Goal: Task Accomplishment & Management: Use online tool/utility

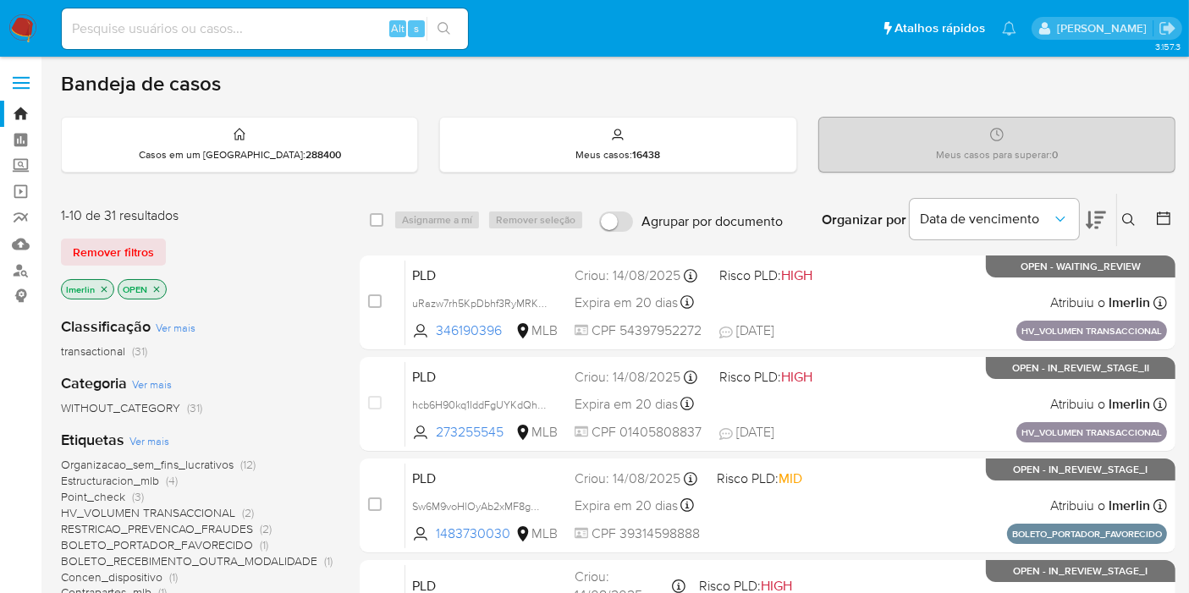
click at [106, 286] on icon "close-filter" at bounding box center [104, 289] width 10 height 10
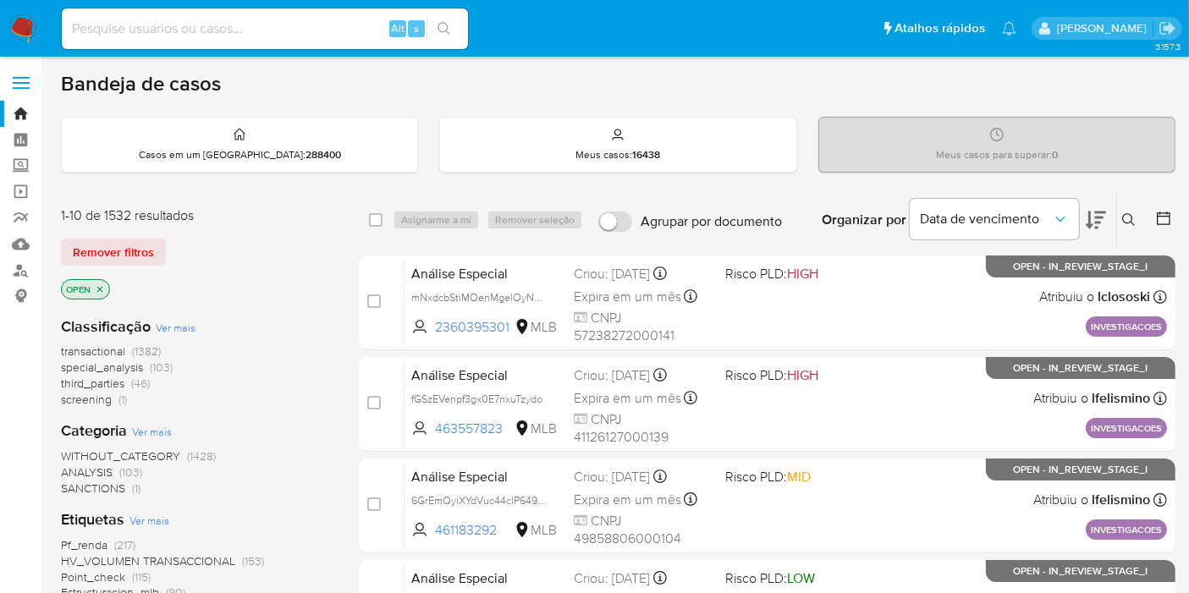
click at [99, 394] on span "screening" at bounding box center [86, 399] width 51 height 17
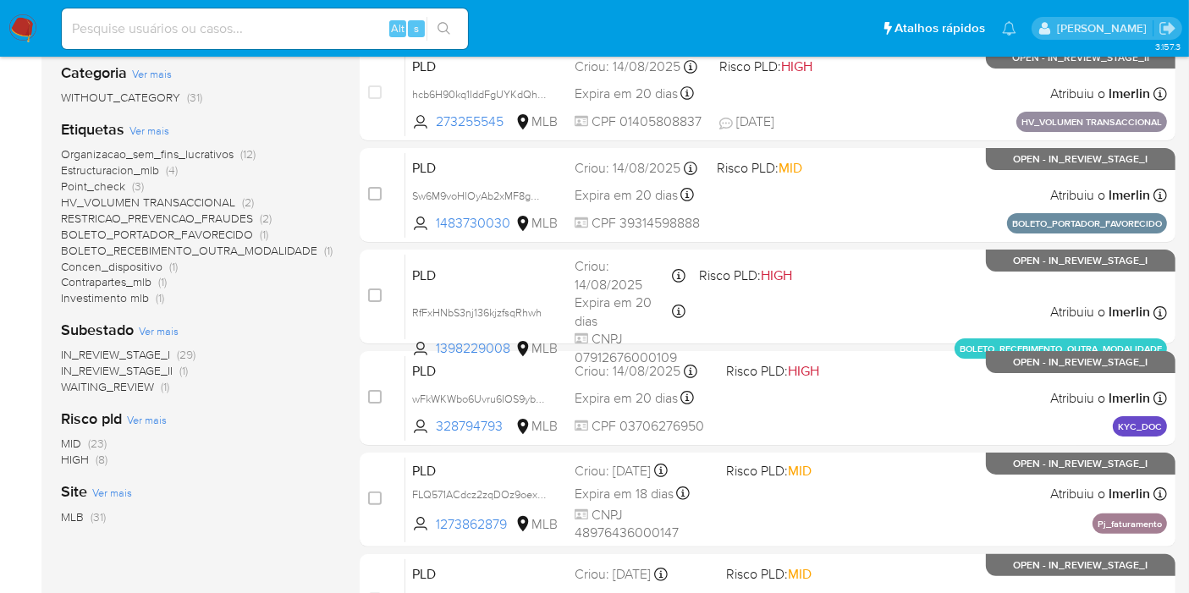
scroll to position [376, 0]
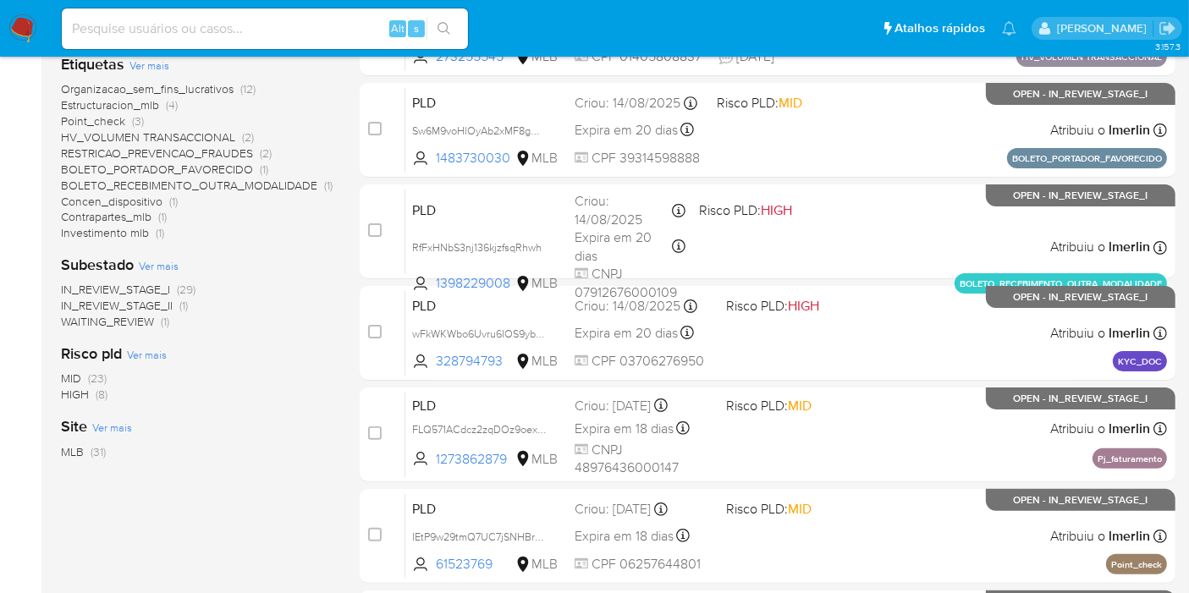
click at [100, 390] on span "(8)" at bounding box center [102, 394] width 12 height 17
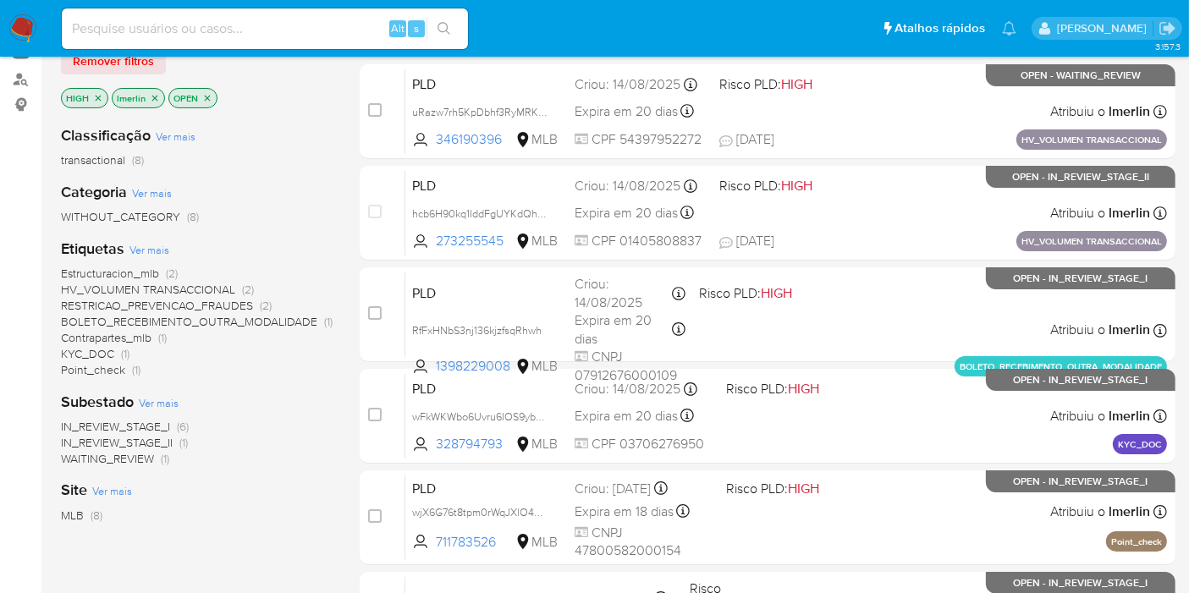
scroll to position [282, 0]
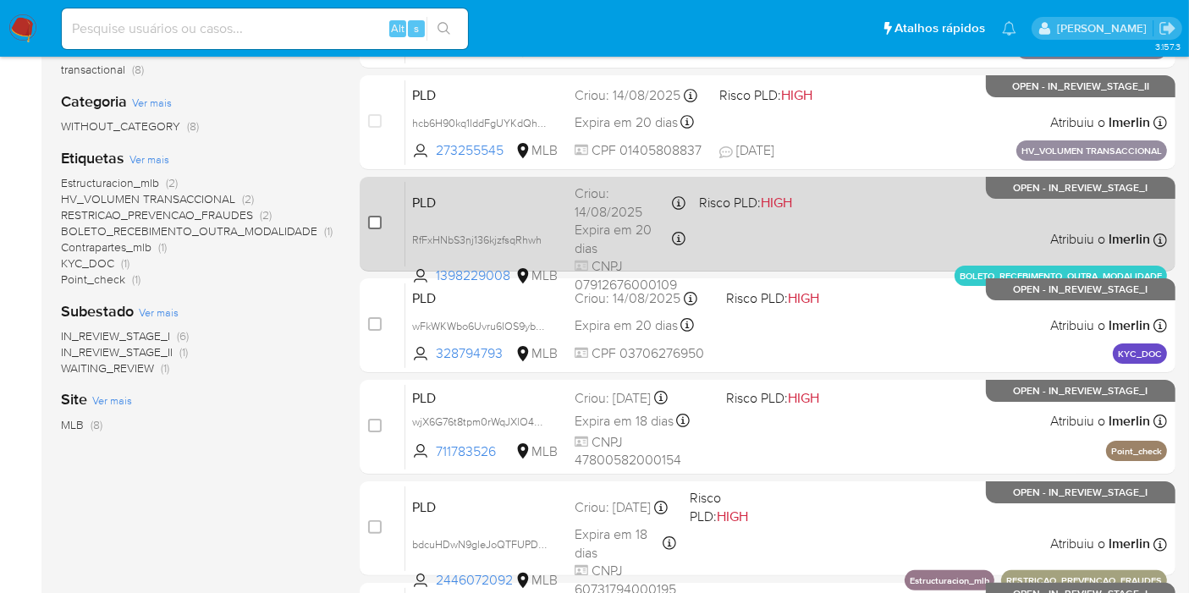
click at [369, 216] on input "checkbox" at bounding box center [375, 223] width 14 height 14
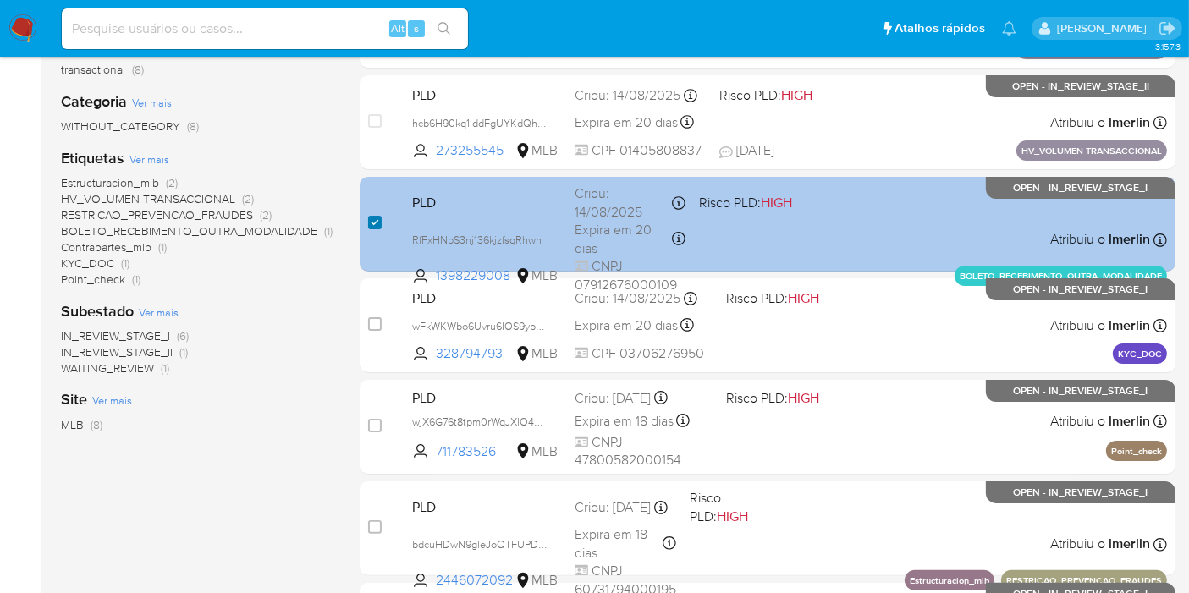
click at [372, 226] on input "checkbox" at bounding box center [375, 223] width 14 height 14
checkbox input "false"
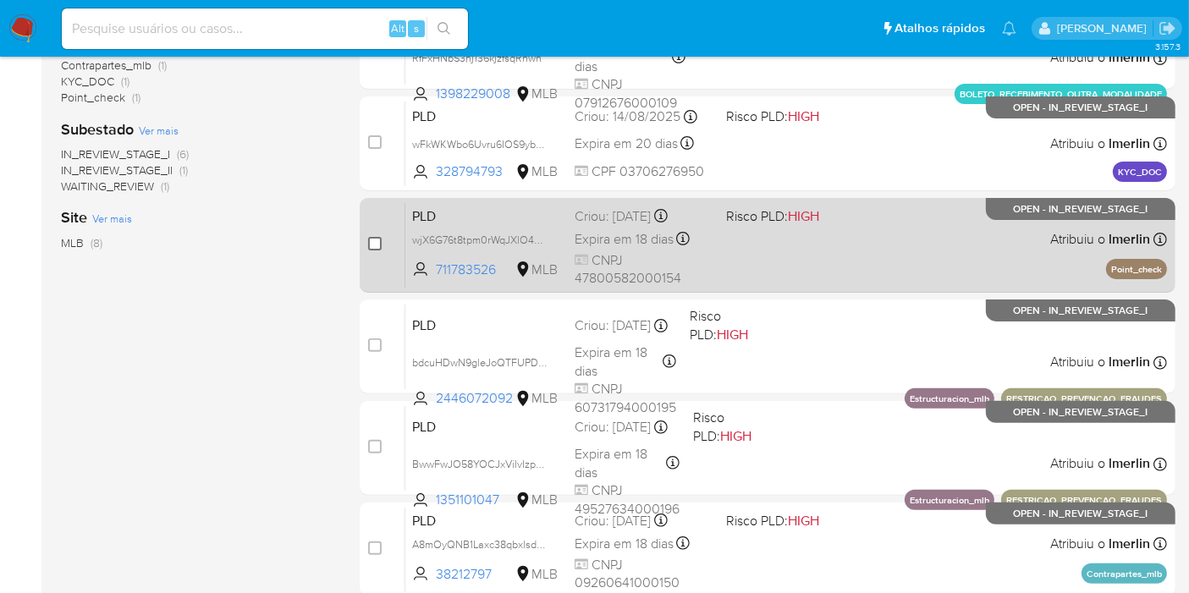
scroll to position [470, 0]
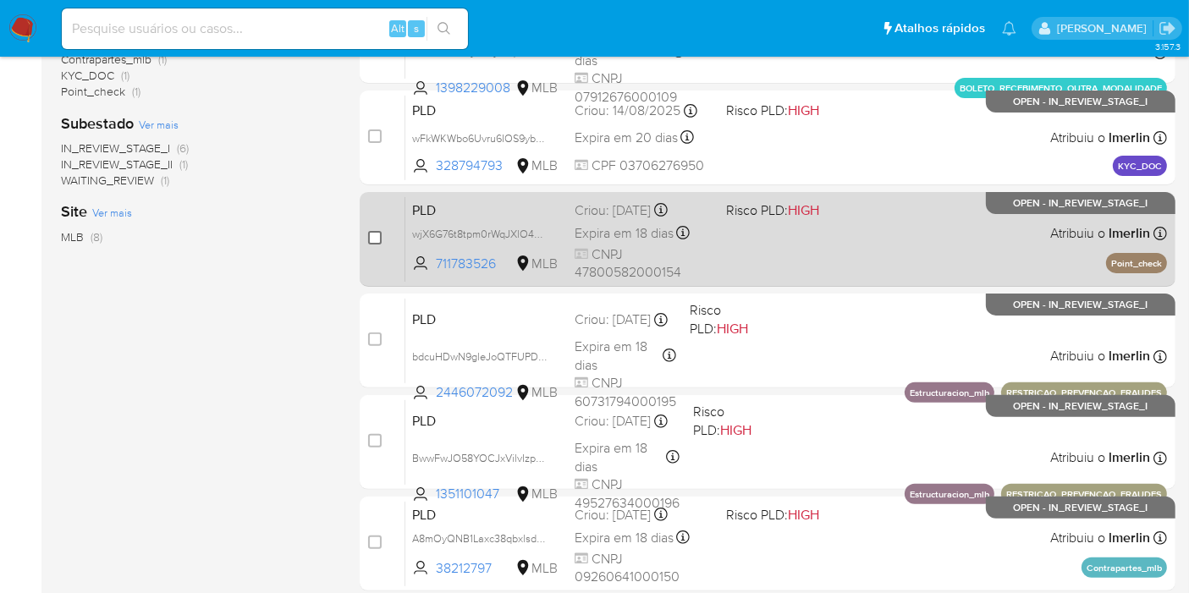
click at [372, 235] on input "checkbox" at bounding box center [375, 238] width 14 height 14
checkbox input "true"
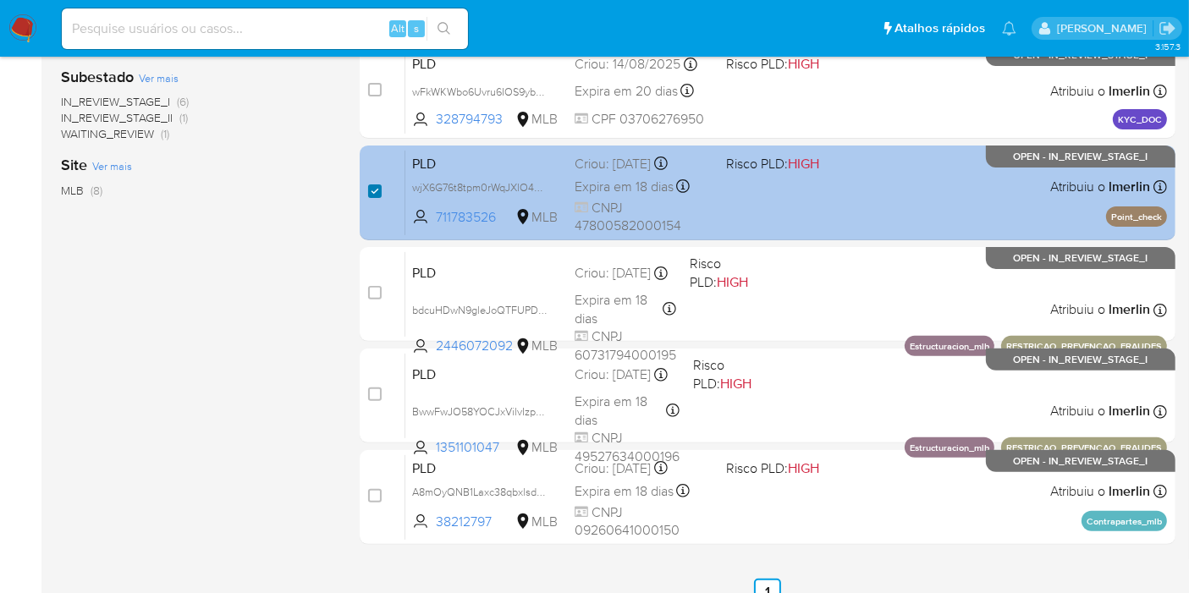
scroll to position [538, 0]
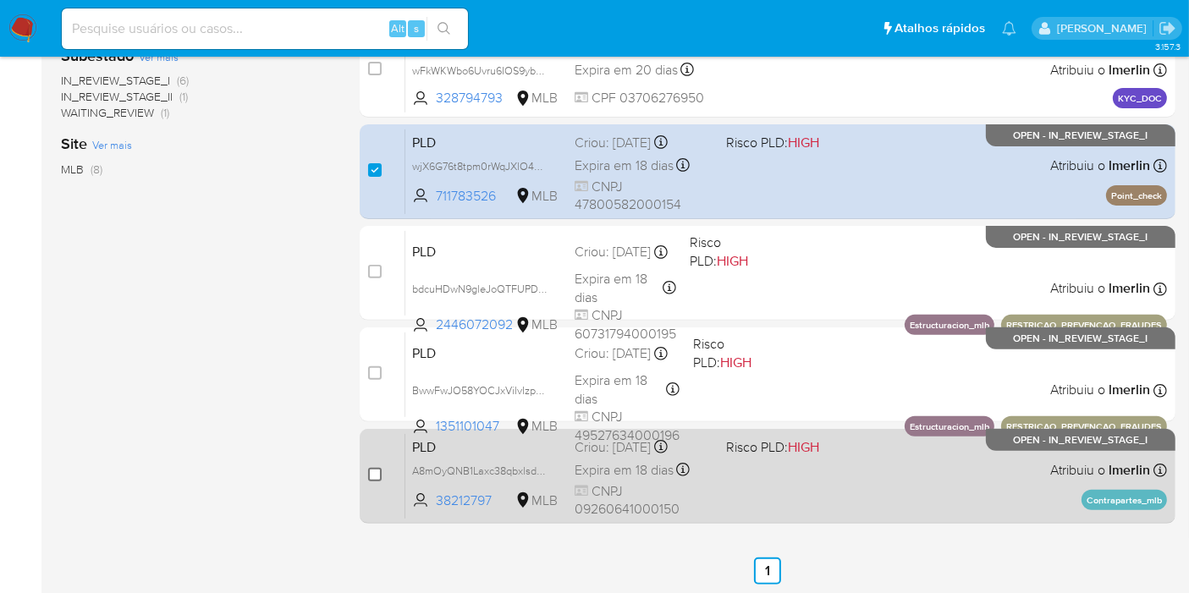
click at [378, 472] on input "checkbox" at bounding box center [375, 475] width 14 height 14
checkbox input "true"
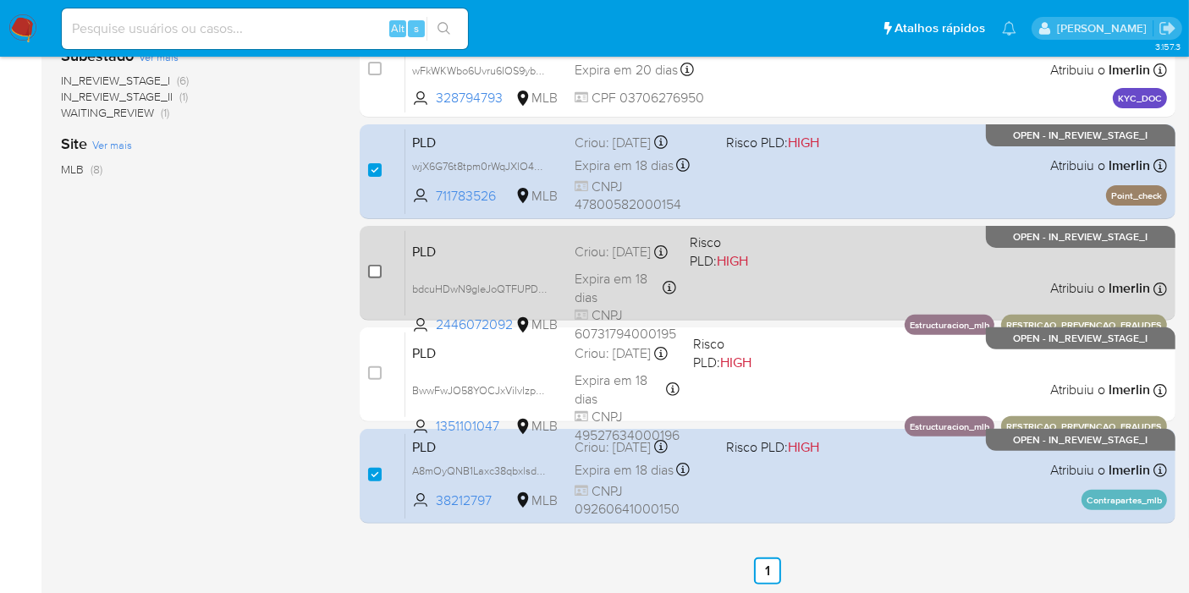
click at [368, 269] on input "checkbox" at bounding box center [375, 272] width 14 height 14
checkbox input "true"
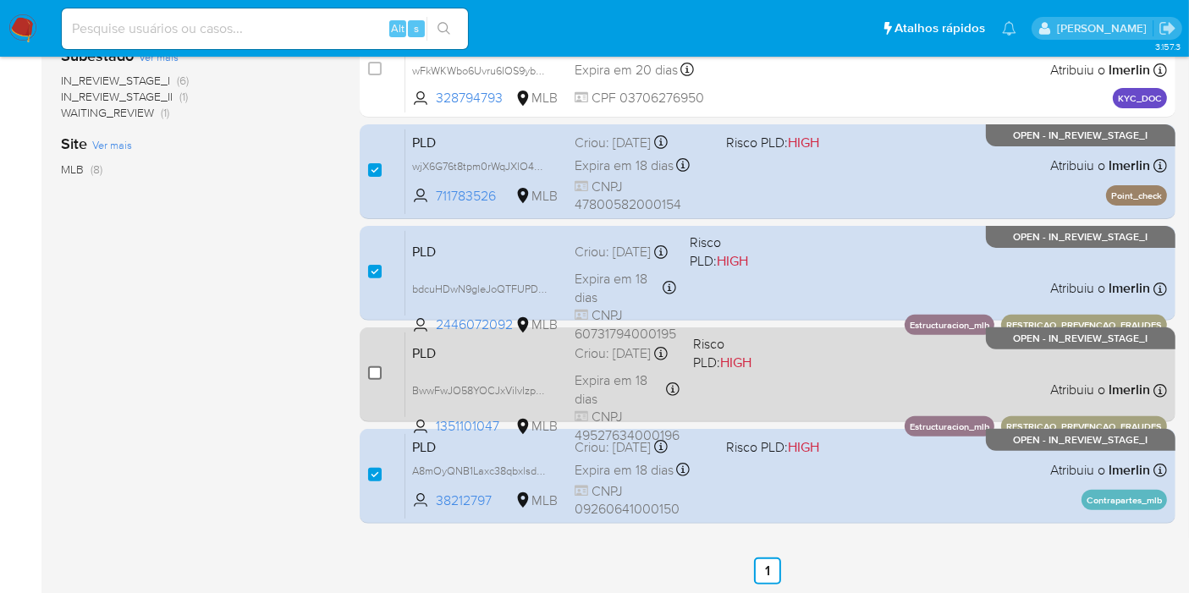
click at [370, 377] on input "checkbox" at bounding box center [375, 374] width 14 height 14
checkbox input "true"
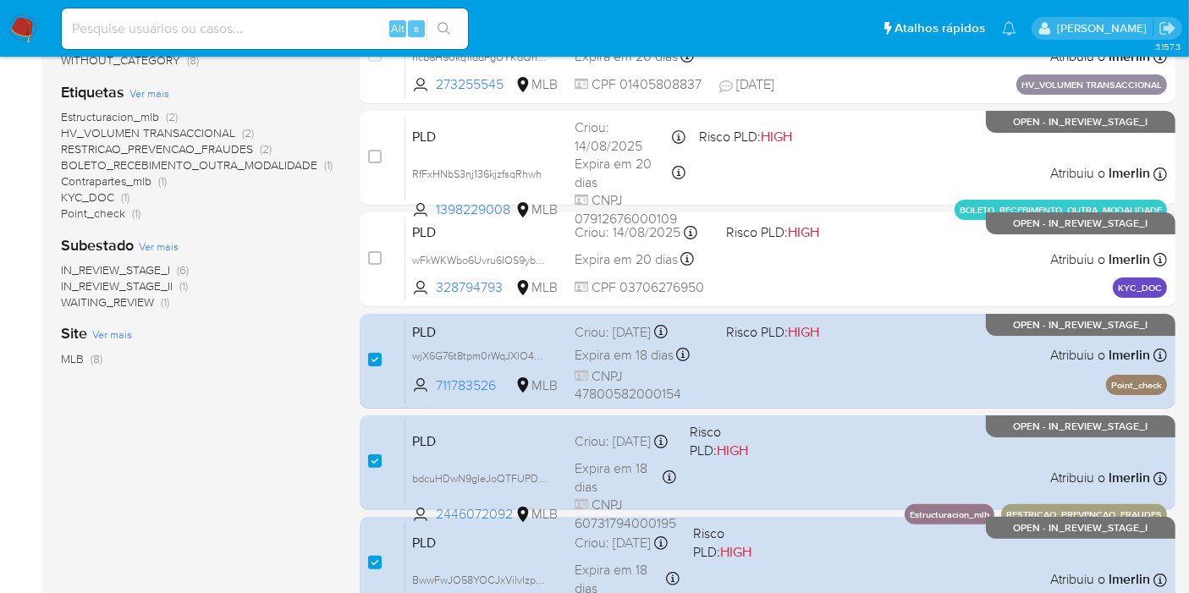
scroll to position [256, 0]
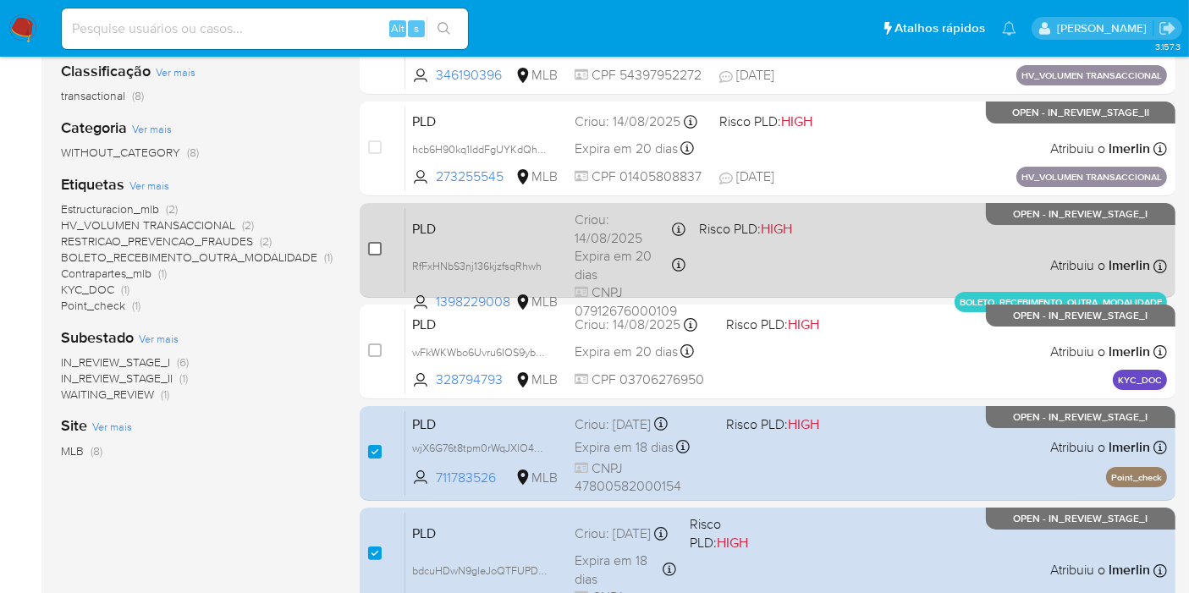
click at [374, 248] on input "checkbox" at bounding box center [375, 249] width 14 height 14
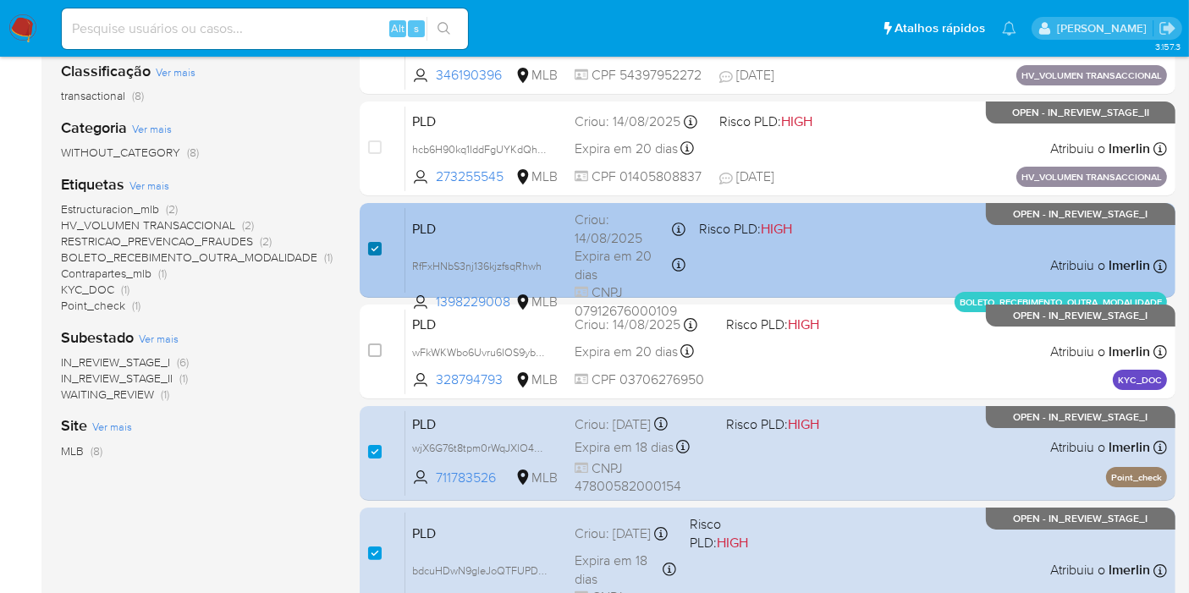
click at [374, 248] on input "checkbox" at bounding box center [375, 249] width 14 height 14
checkbox input "false"
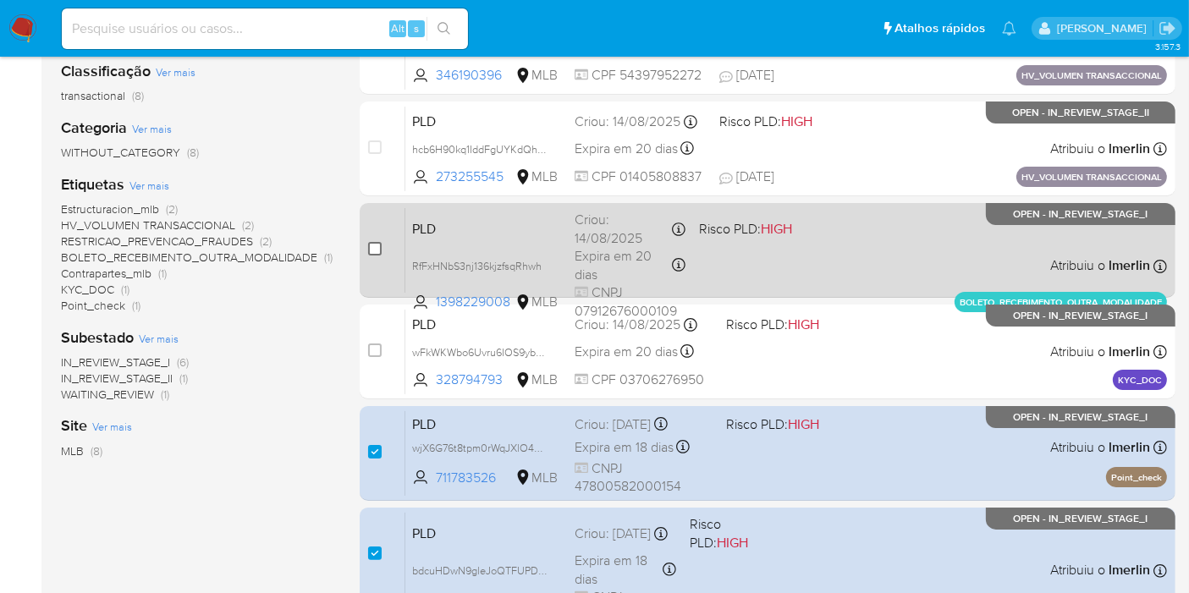
scroll to position [162, 0]
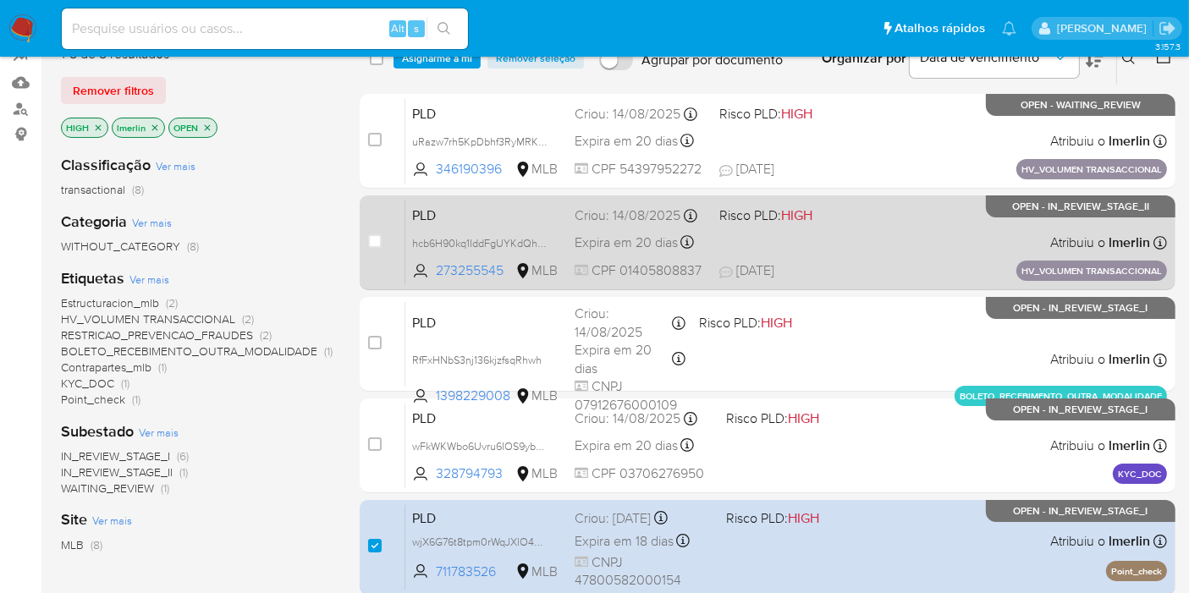
click at [457, 213] on span "PLD" at bounding box center [486, 214] width 149 height 22
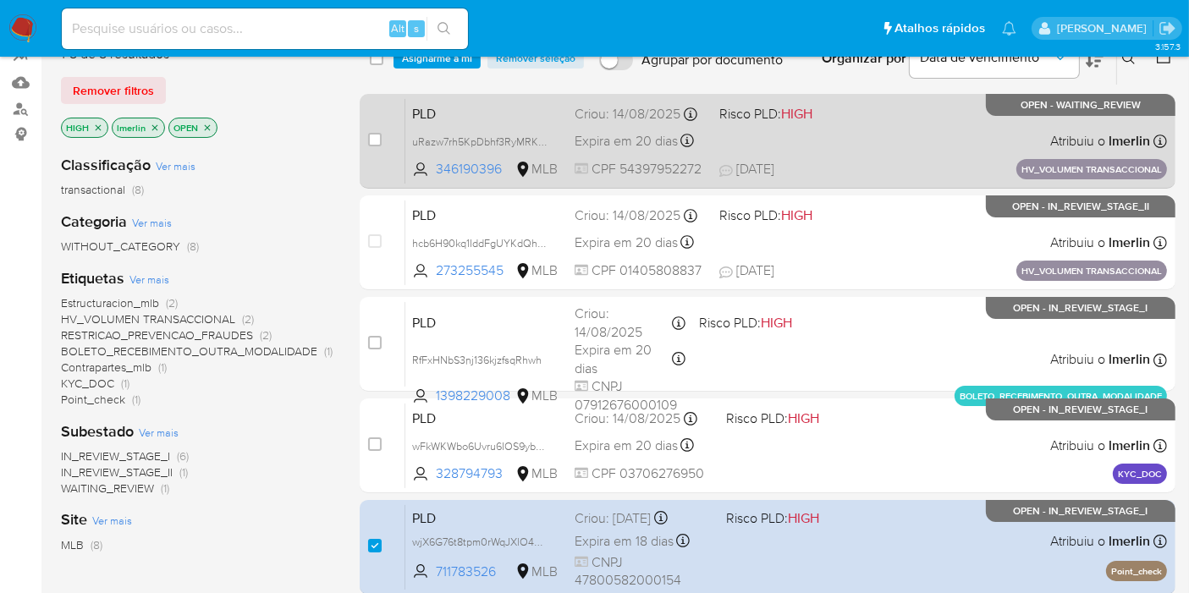
click at [530, 118] on span "PLD" at bounding box center [486, 113] width 149 height 22
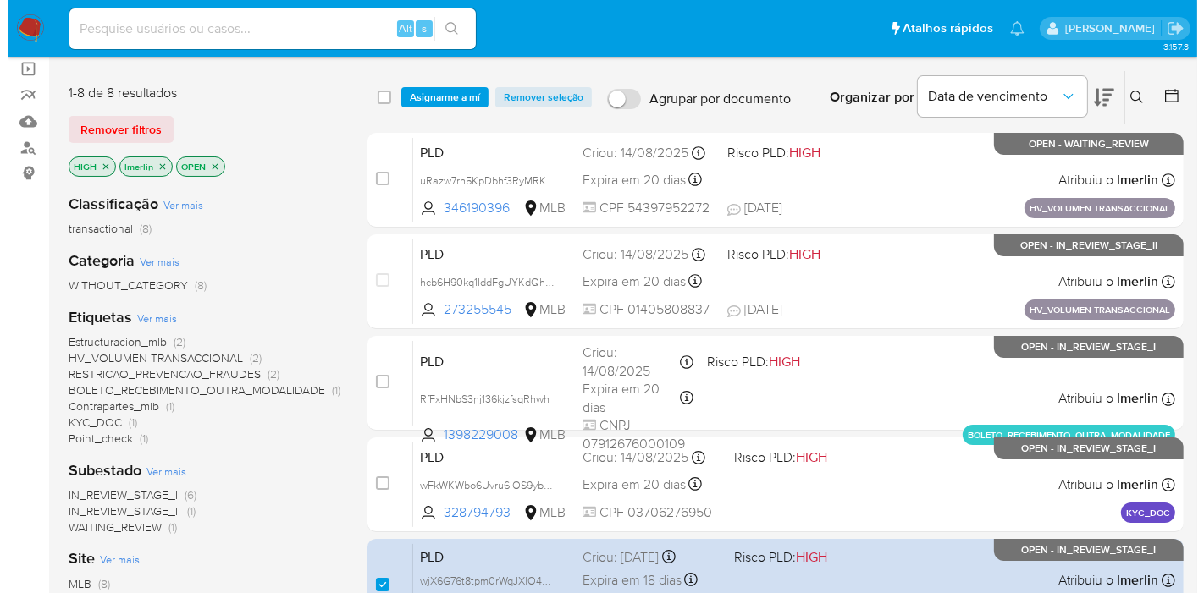
scroll to position [68, 0]
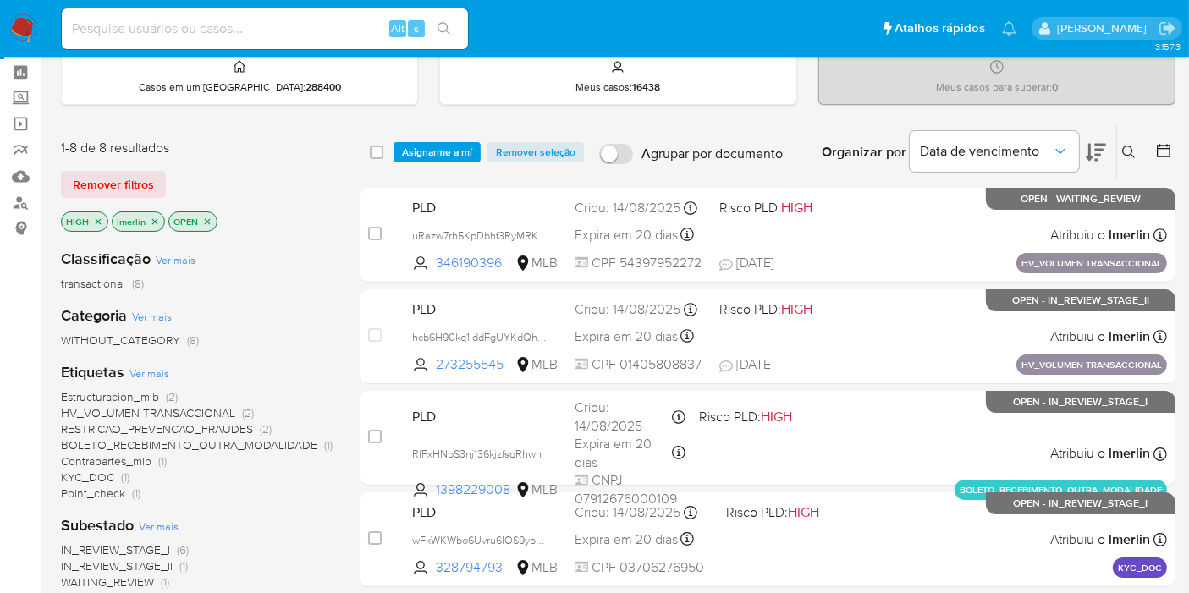
click at [437, 144] on span "Asignarme a mí" at bounding box center [437, 152] width 70 height 17
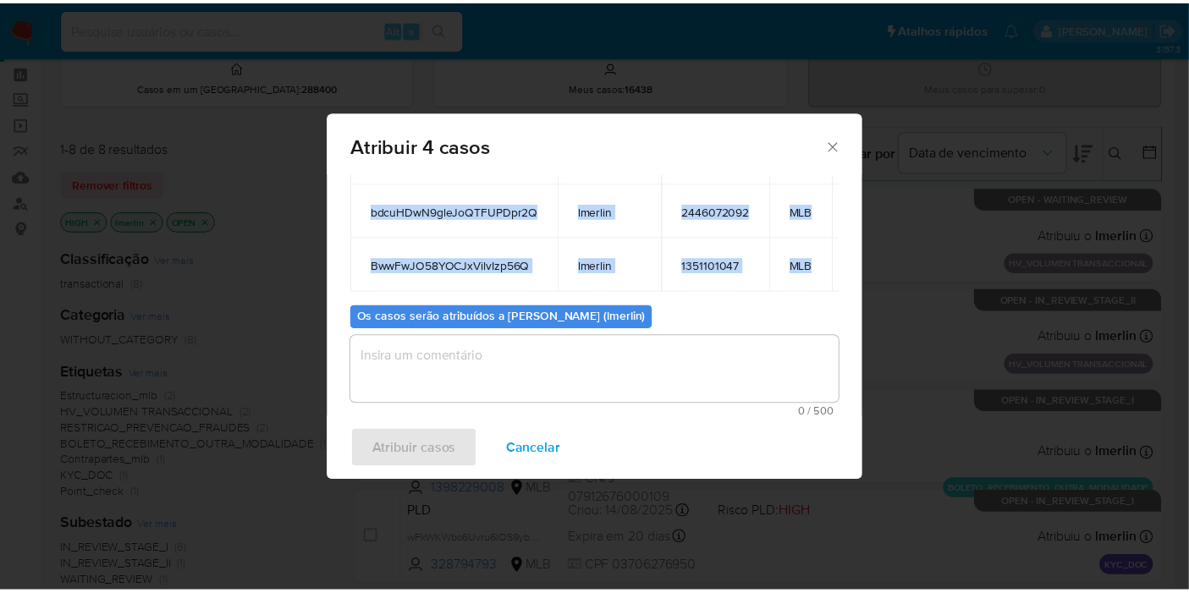
scroll to position [0, 67]
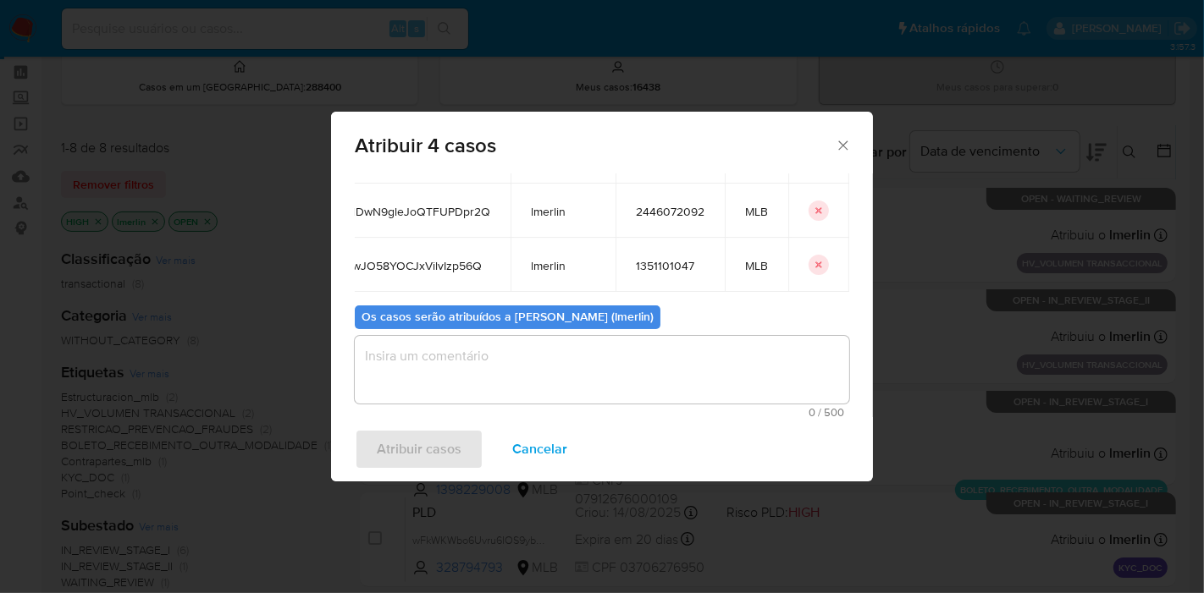
drag, startPoint x: 372, startPoint y: 291, endPoint x: 840, endPoint y: 269, distance: 467.8
click at [840, 269] on div "Casos para atribuir: ID Proprietário ID do usuário Site wjX6G76t8tpm0rWqJXlO46D…" at bounding box center [602, 296] width 542 height 244
copy thead "ID Proprietário ID do usuário Site"
click at [532, 449] on span "Cancelar" at bounding box center [539, 449] width 55 height 37
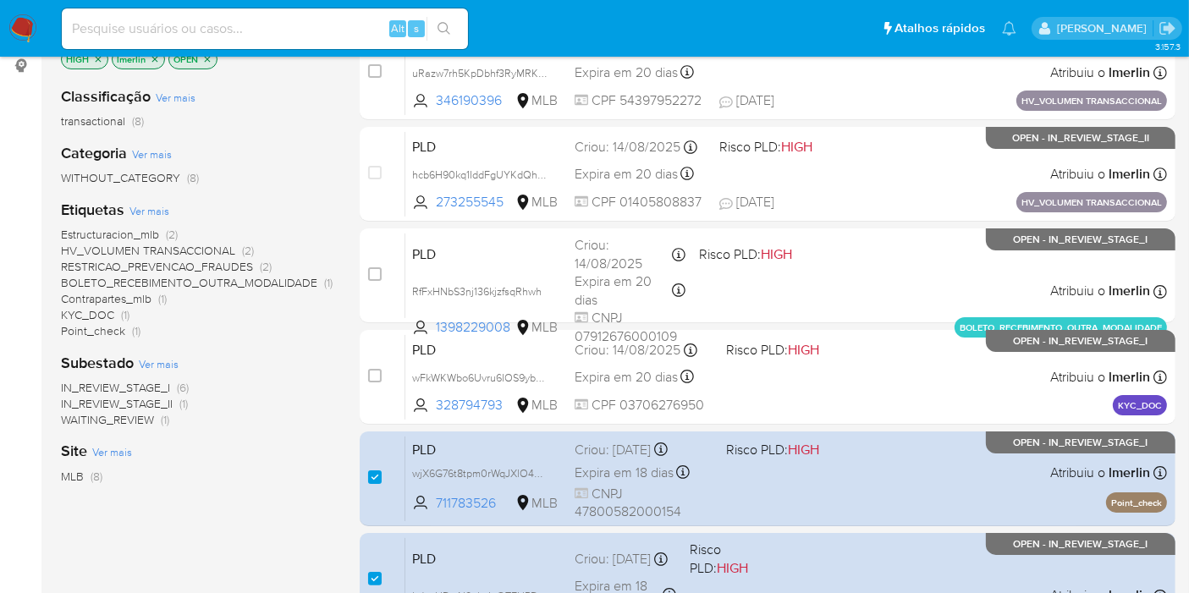
scroll to position [444, 0]
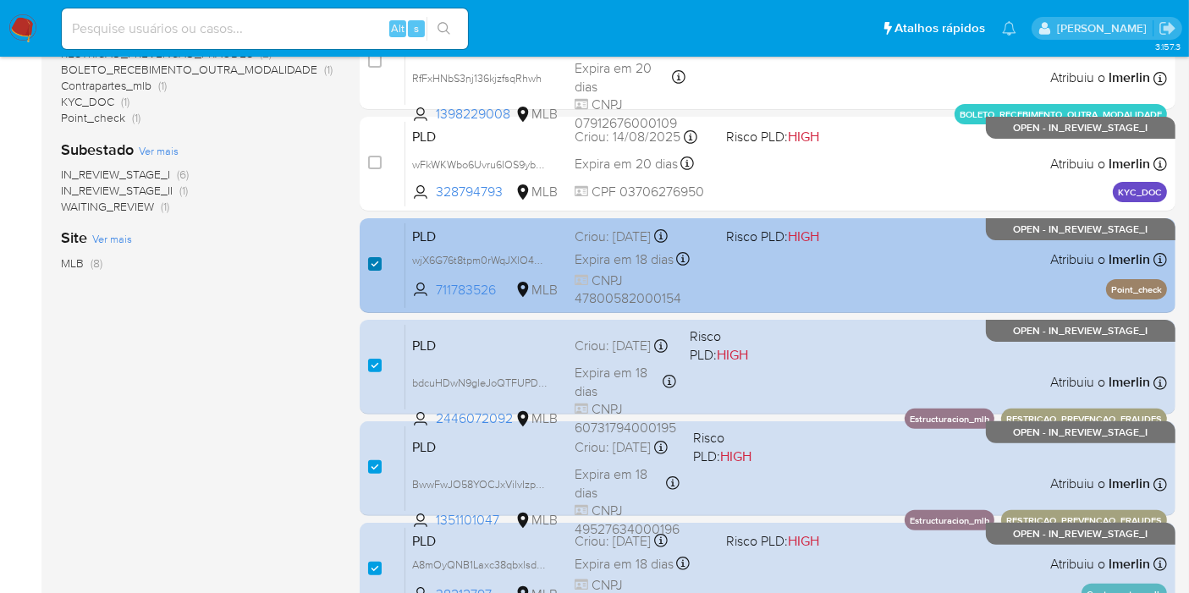
click at [374, 268] on input "checkbox" at bounding box center [375, 264] width 14 height 14
checkbox input "false"
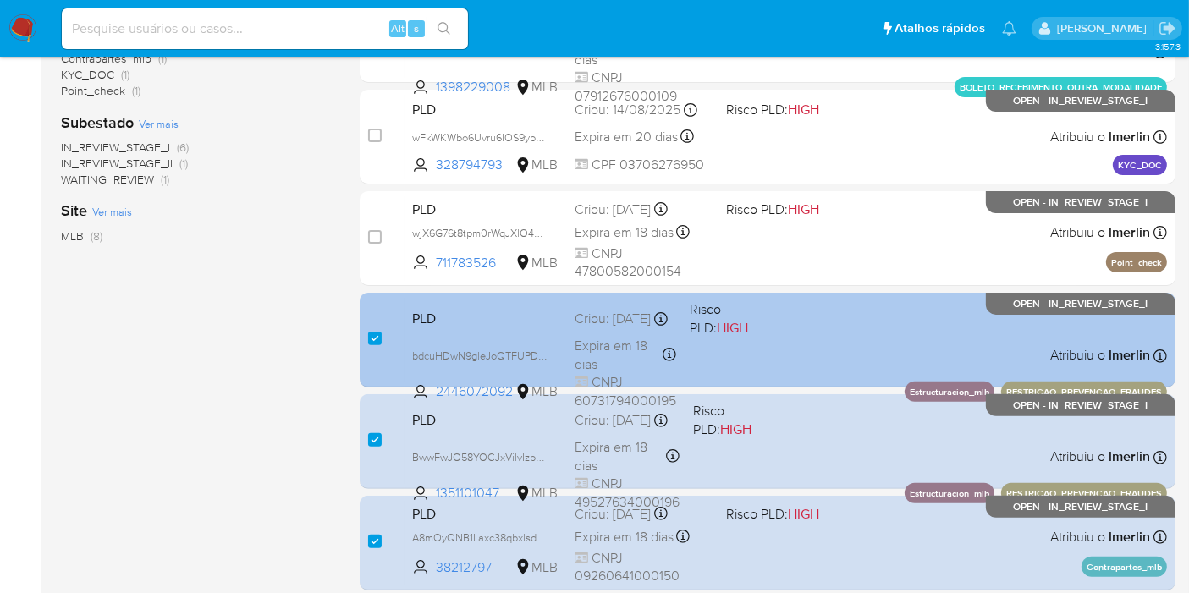
scroll to position [538, 0]
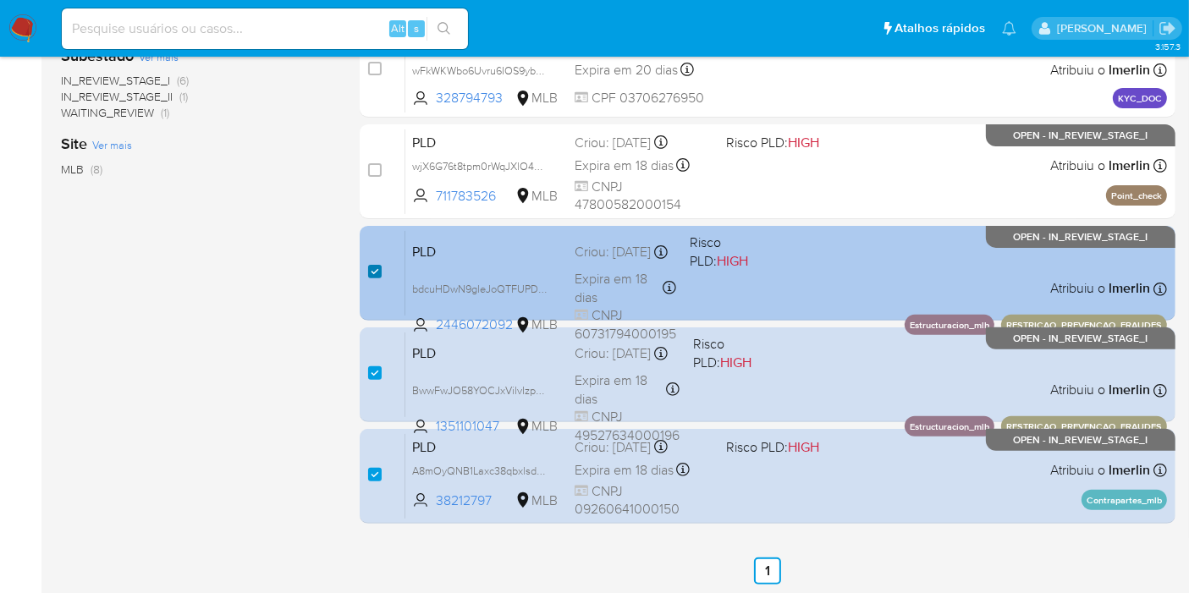
click at [380, 267] on input "checkbox" at bounding box center [375, 272] width 14 height 14
checkbox input "false"
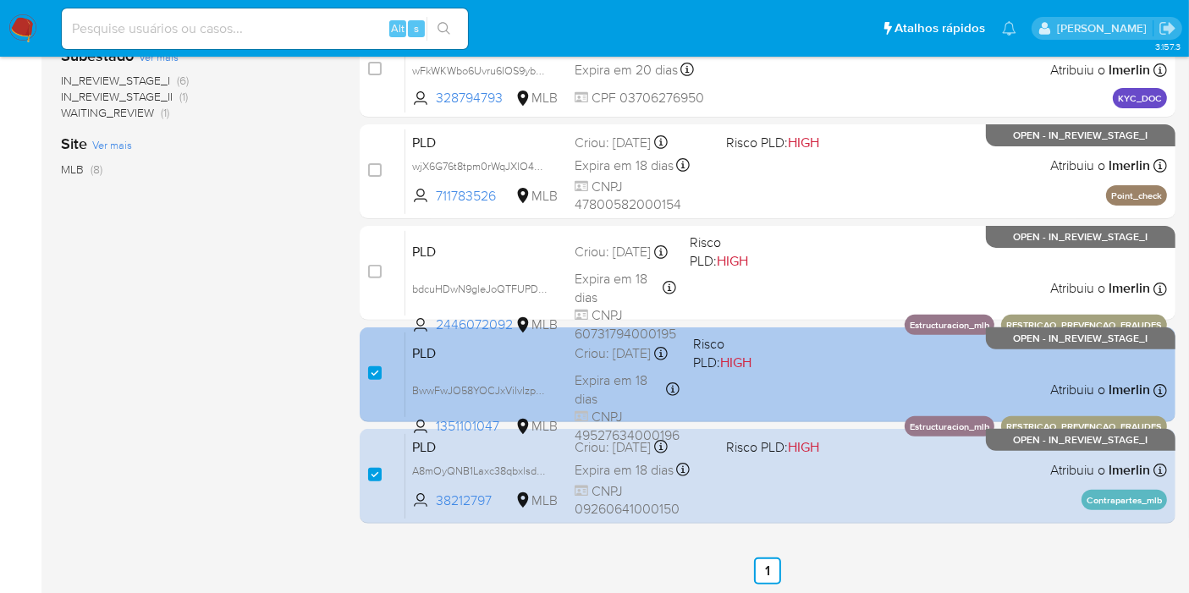
drag, startPoint x: 375, startPoint y: 375, endPoint x: 372, endPoint y: 391, distance: 16.3
click at [376, 376] on input "checkbox" at bounding box center [375, 374] width 14 height 14
checkbox input "false"
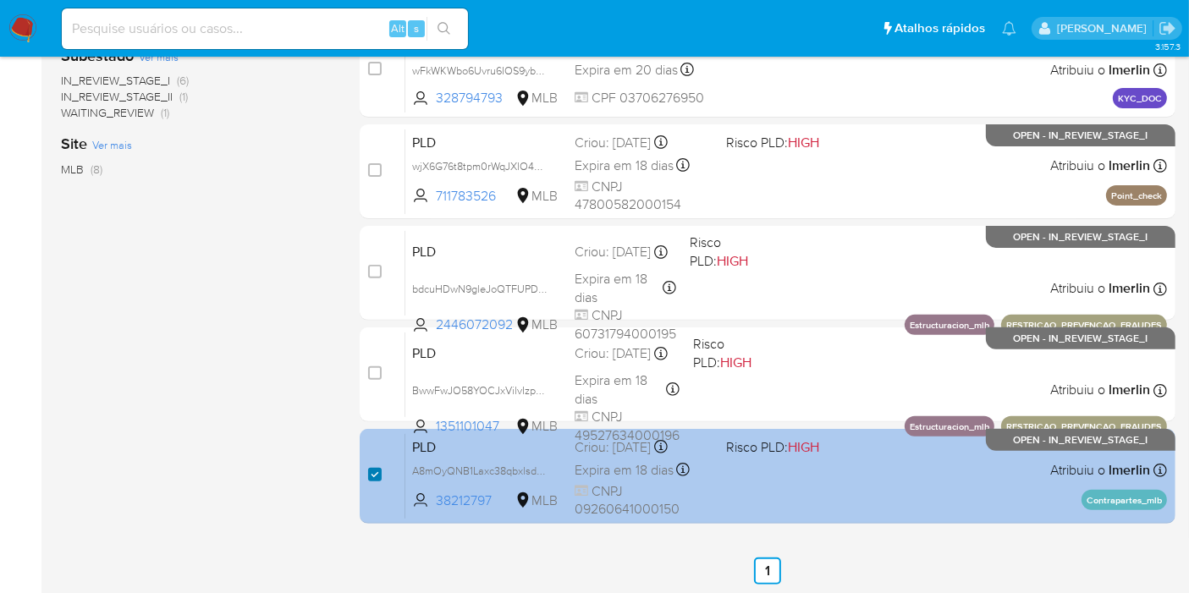
click at [374, 477] on input "checkbox" at bounding box center [375, 475] width 14 height 14
checkbox input "false"
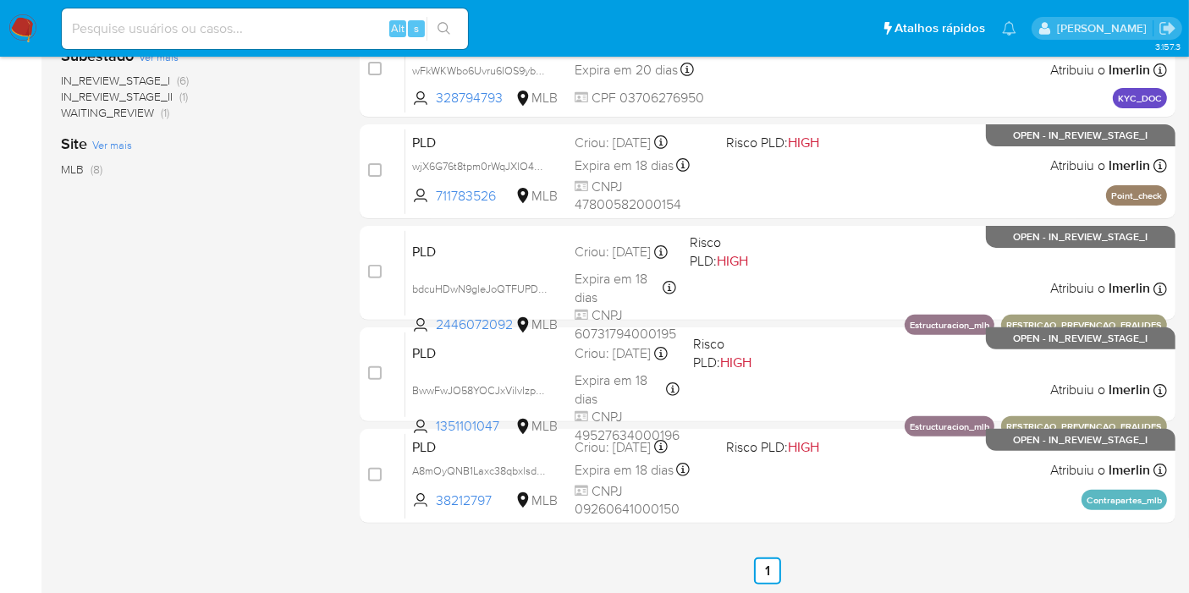
scroll to position [68, 0]
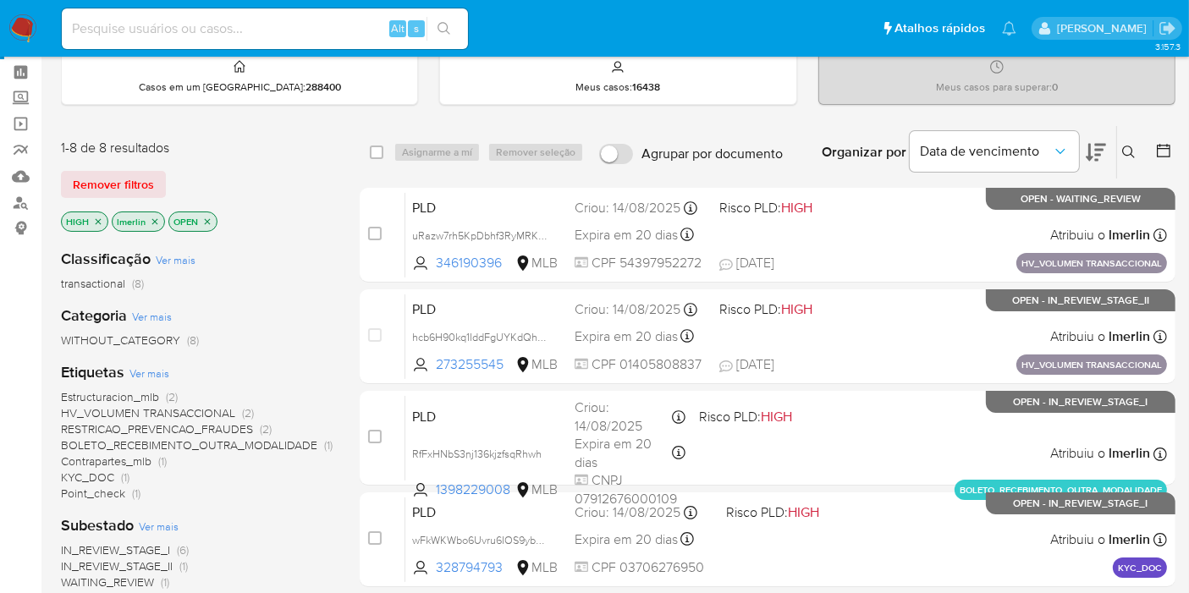
click at [96, 219] on icon "close-filter" at bounding box center [98, 222] width 10 height 10
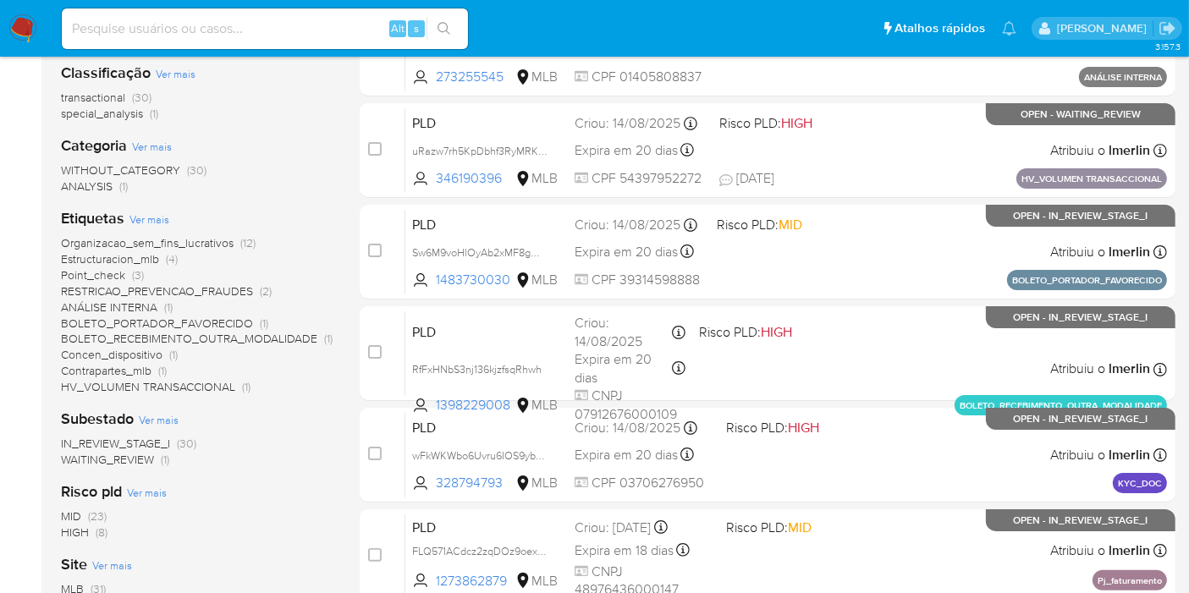
scroll to position [256, 0]
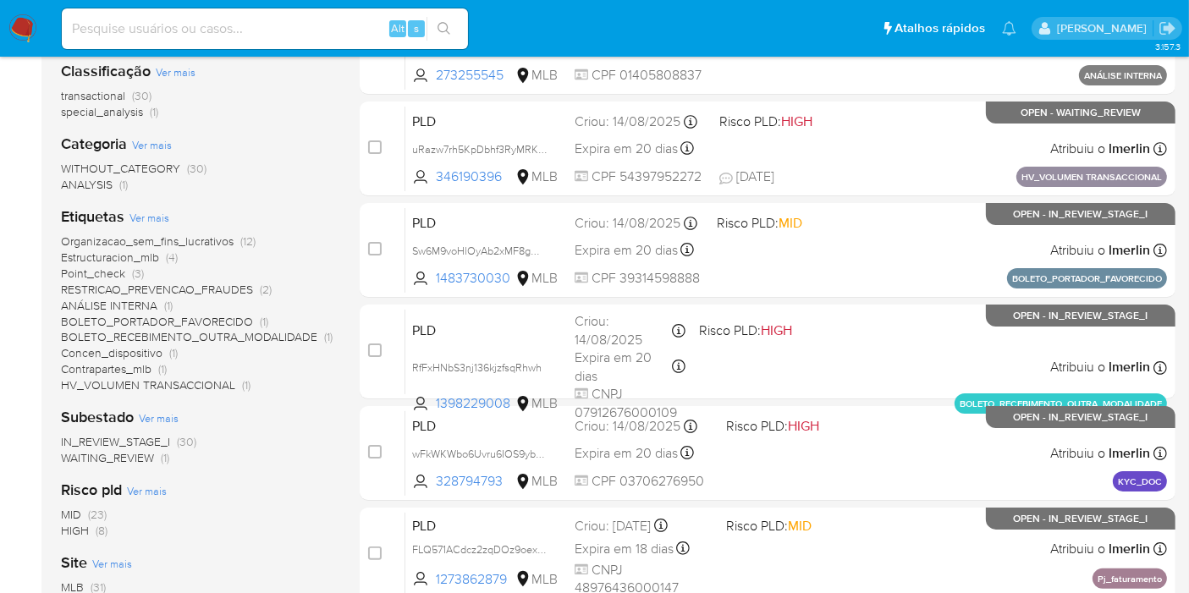
click at [176, 238] on span "Organizacao_sem_fins_lucrativos" at bounding box center [147, 241] width 173 height 17
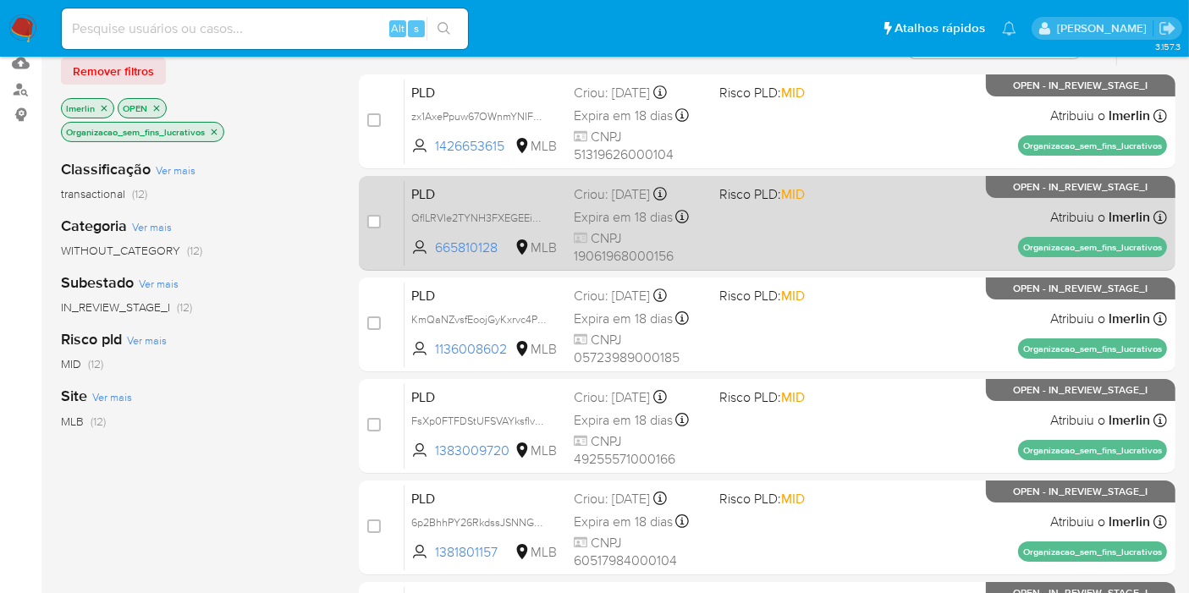
scroll to position [188, 0]
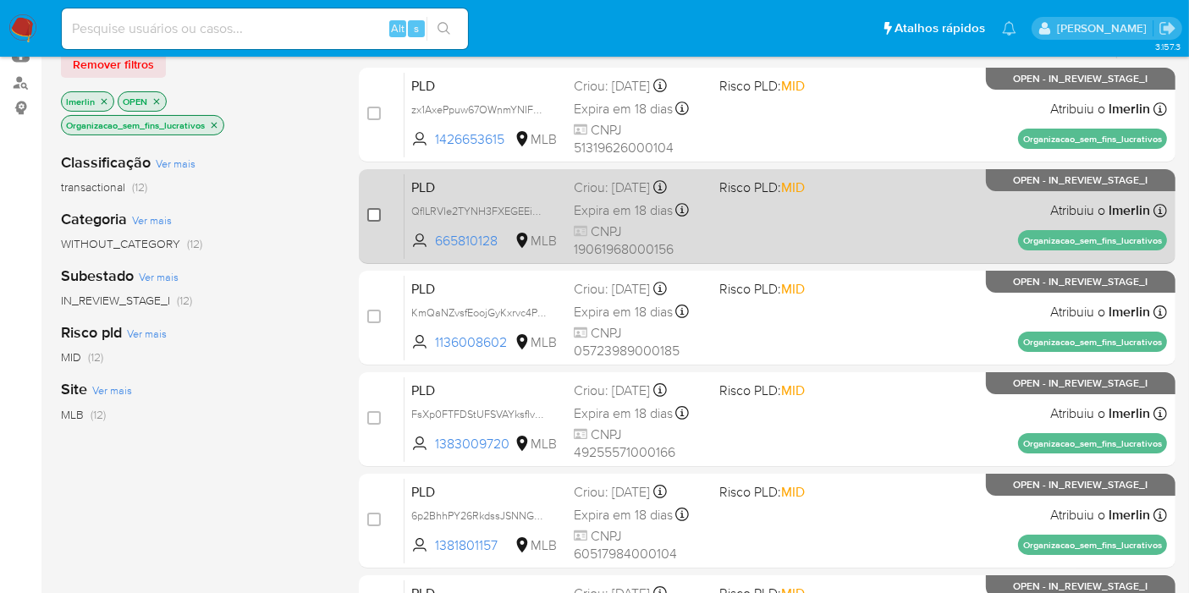
click at [372, 213] on input "checkbox" at bounding box center [374, 215] width 14 height 14
checkbox input "true"
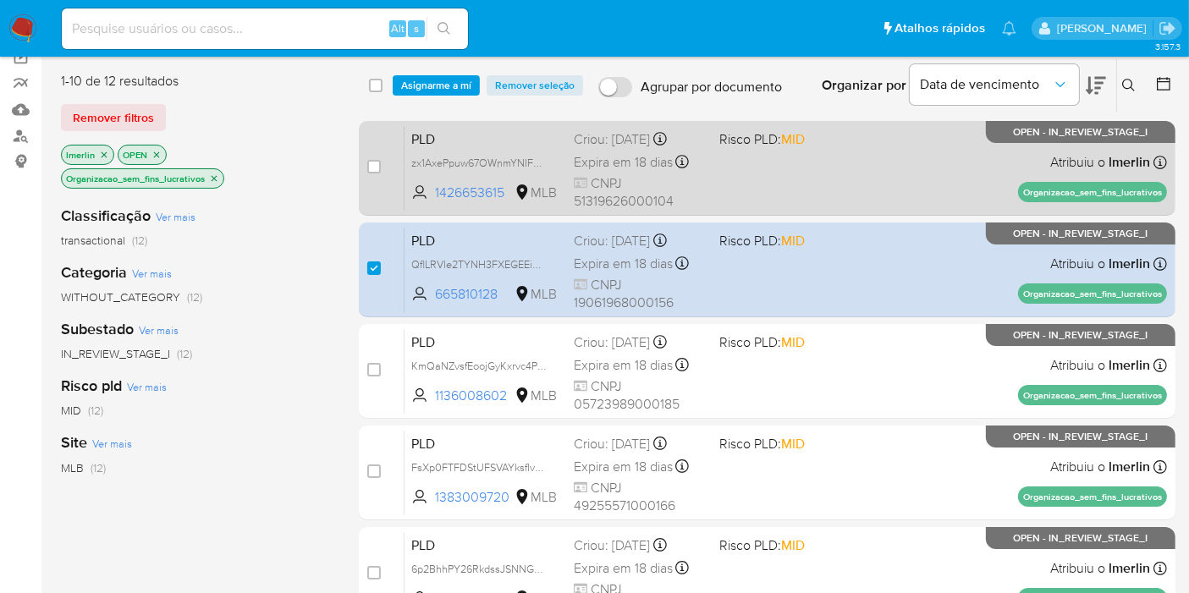
scroll to position [94, 0]
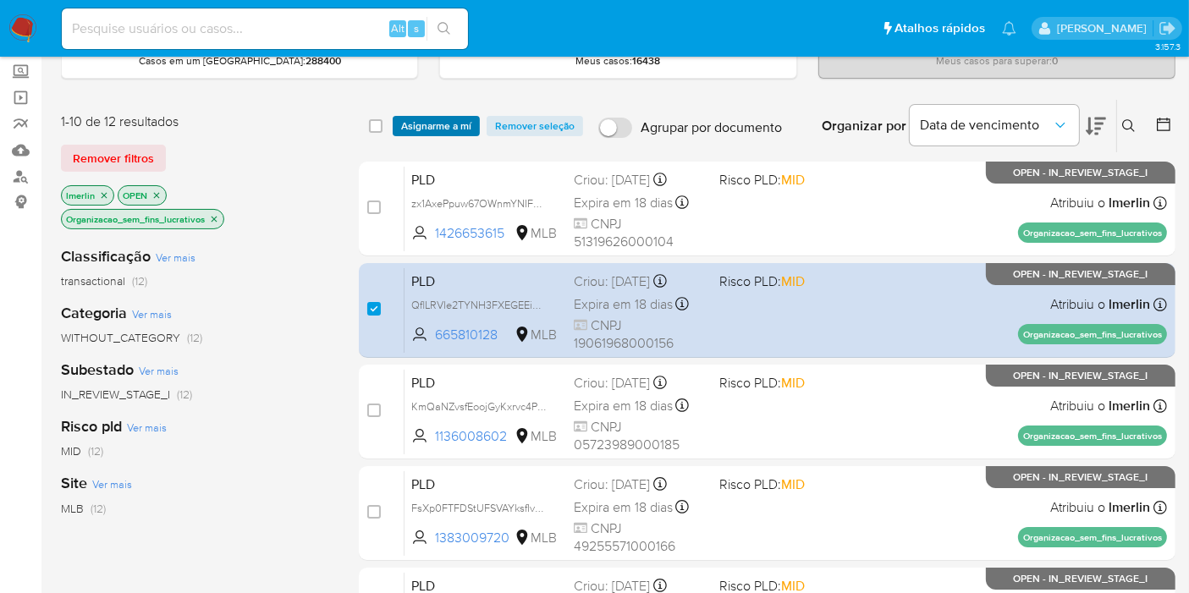
click at [438, 126] on span "Asignarme a mí" at bounding box center [436, 126] width 70 height 17
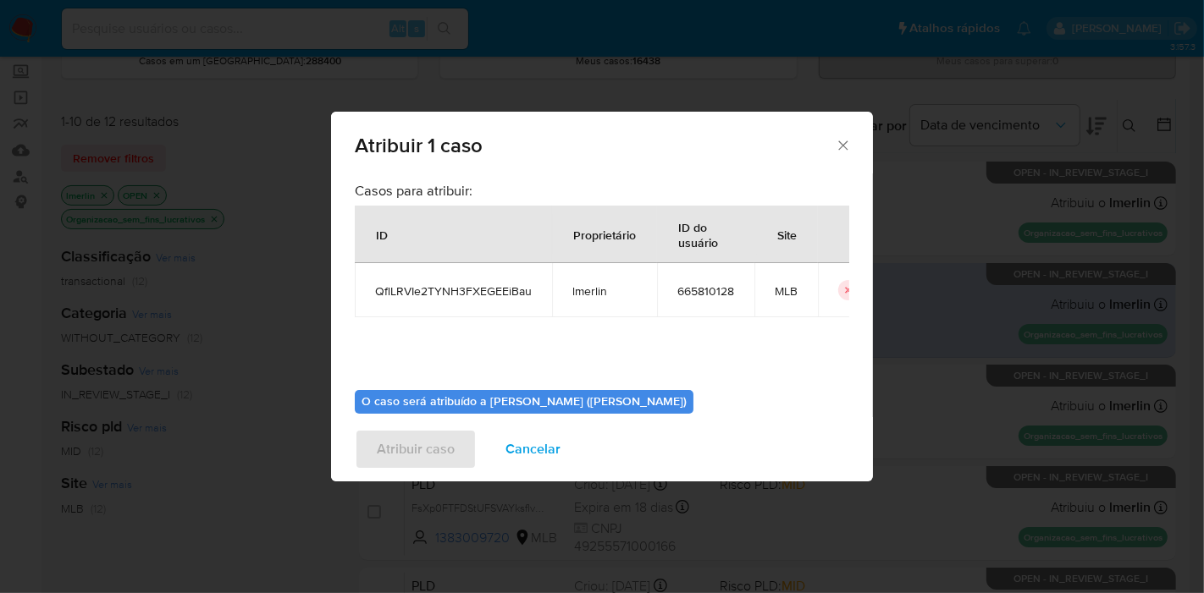
click at [475, 302] on td "QflLRVIe2TYNH3FXEGEEiBau" at bounding box center [453, 290] width 197 height 54
click at [476, 293] on span "QflLRVIe2TYNH3FXEGEEiBau" at bounding box center [453, 291] width 157 height 15
copy span "QflLRVIe2TYNH3FXEGEEiBau"
click at [698, 294] on span "665810128" at bounding box center [705, 291] width 57 height 15
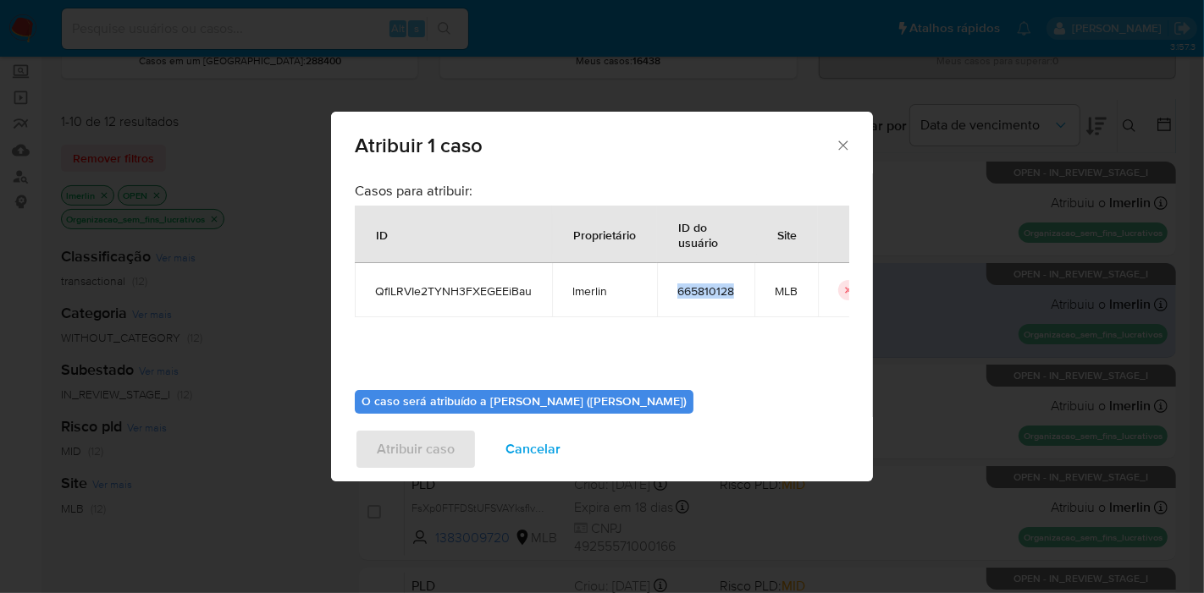
click at [698, 294] on span "665810128" at bounding box center [705, 291] width 57 height 15
copy span "665810128"
click at [534, 444] on span "Cancelar" at bounding box center [532, 449] width 55 height 37
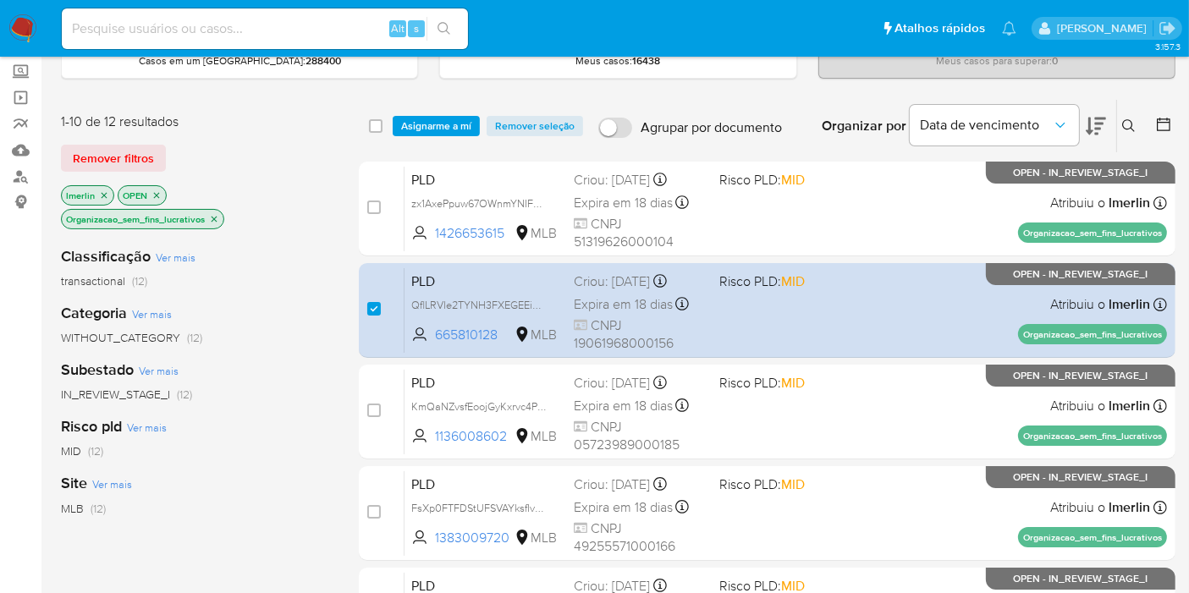
click at [353, 27] on input at bounding box center [265, 29] width 406 height 22
paste input "zx1AxePpuw67OWnmYNIFoicz"
type input "zx1AxePpuw67OWnmYNIFoicz"
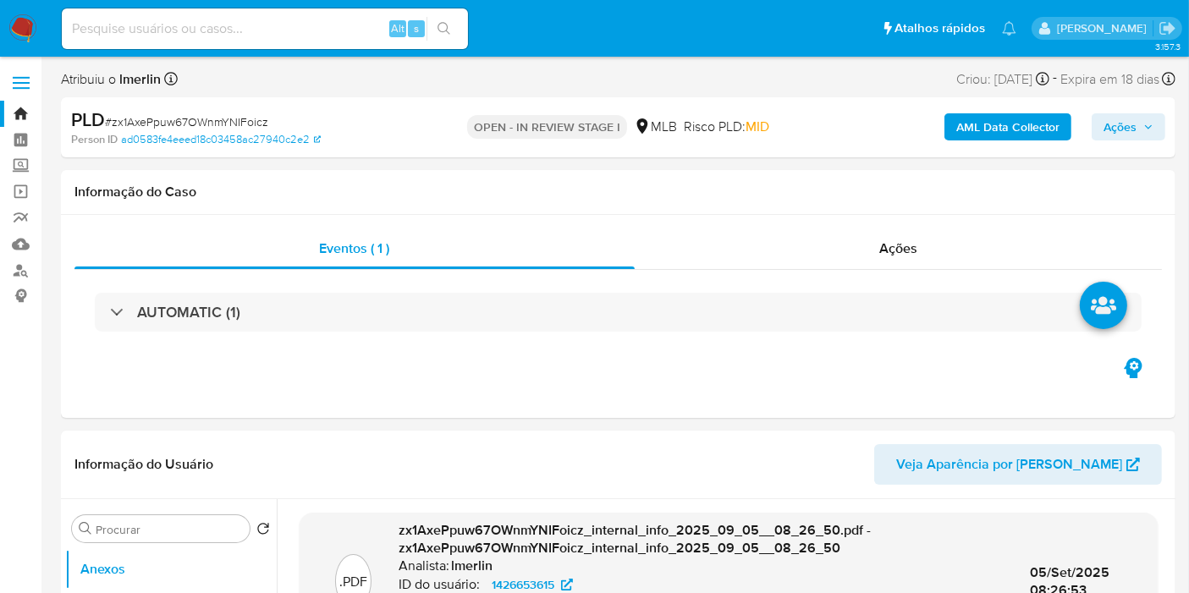
select select "10"
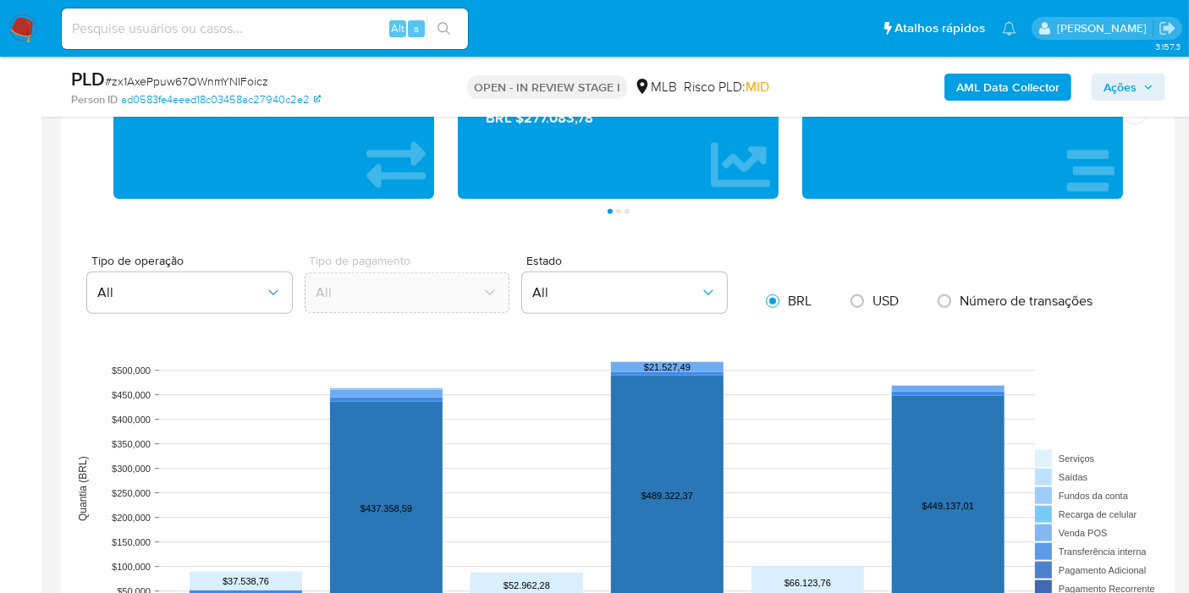
scroll to position [1504, 0]
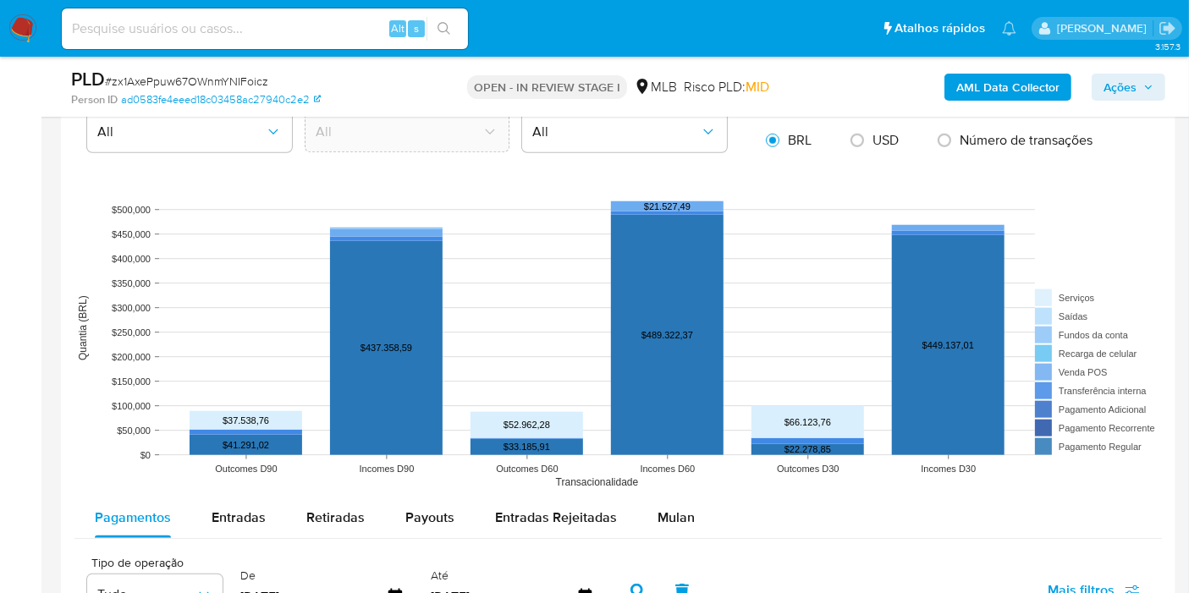
click at [661, 523] on div "Mulan" at bounding box center [676, 518] width 37 height 41
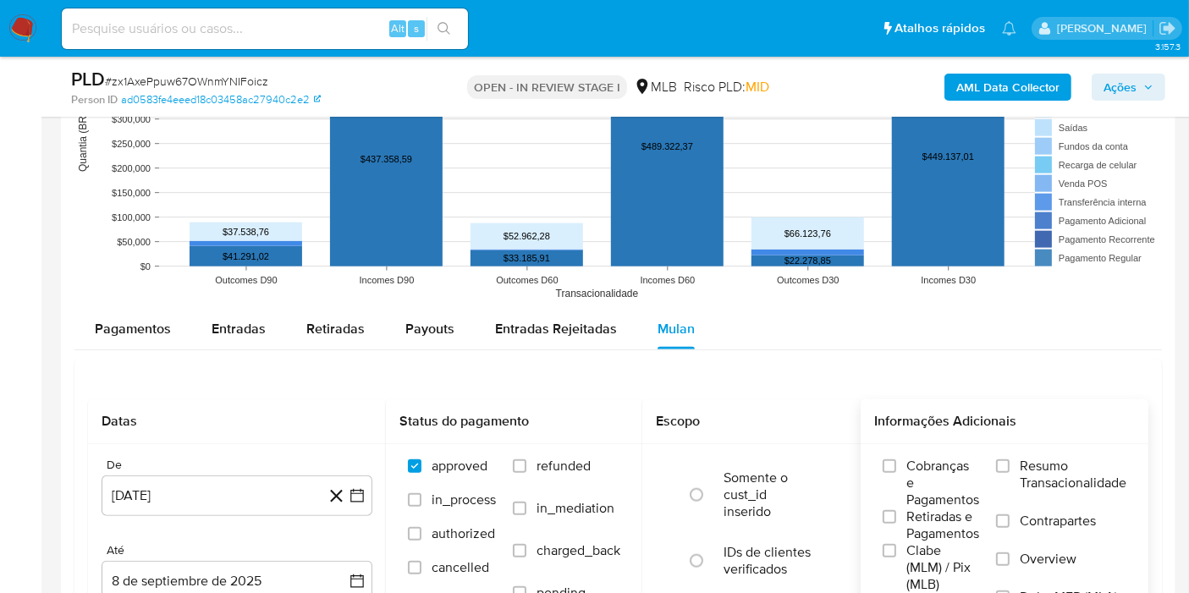
click at [1024, 462] on span "Resumo Transacionalidade" at bounding box center [1073, 475] width 107 height 34
click at [1010, 462] on input "Resumo Transacionalidade" at bounding box center [1003, 467] width 14 height 14
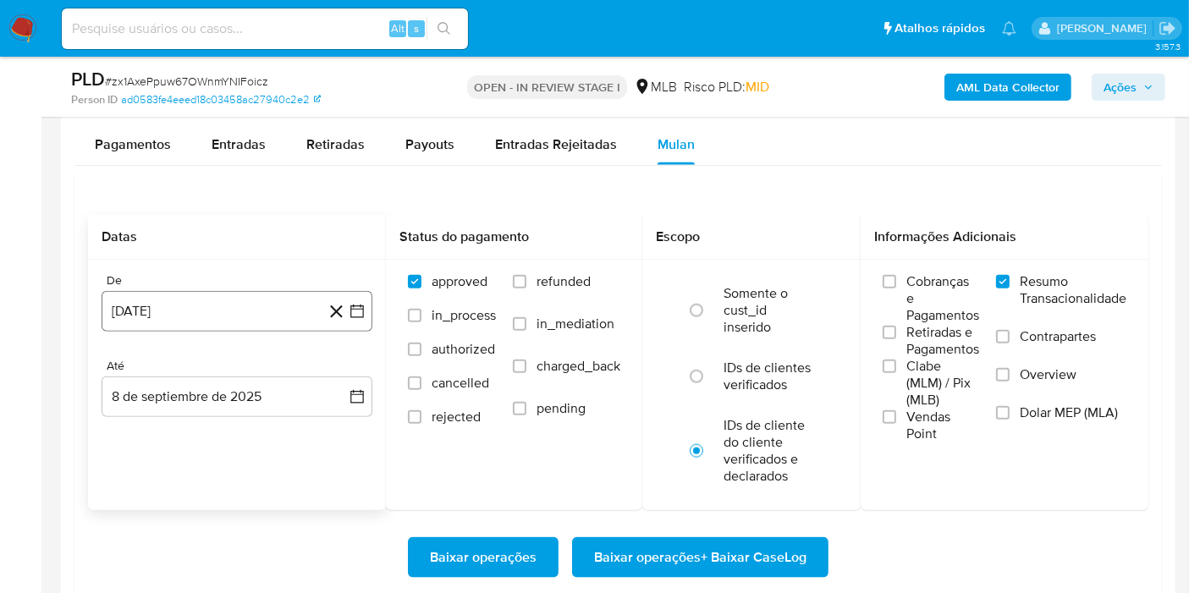
scroll to position [1881, 0]
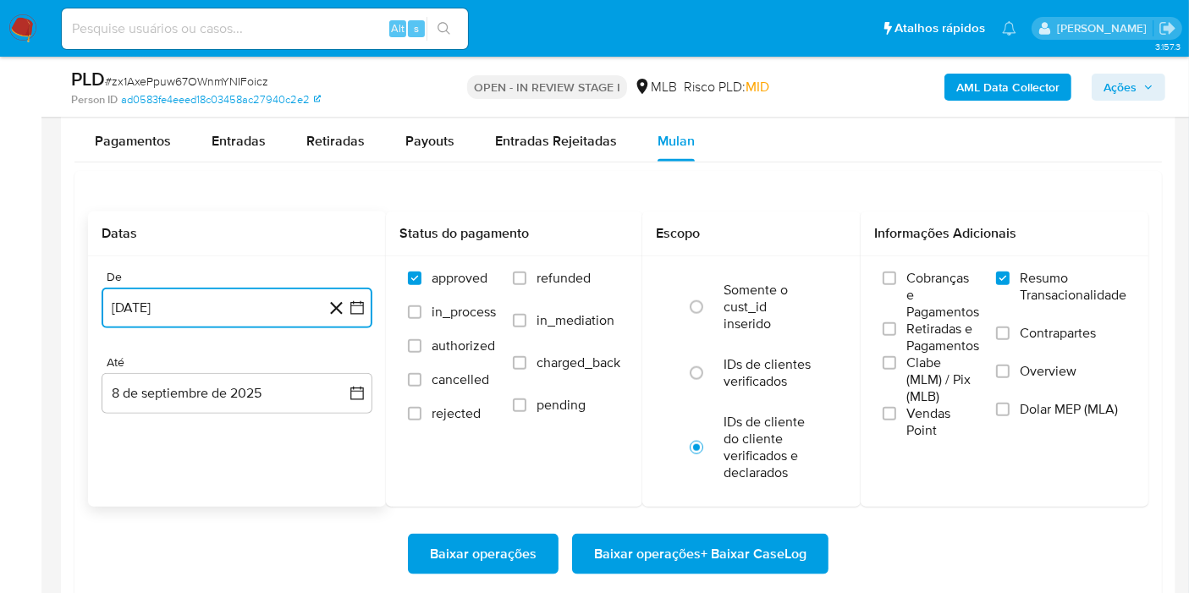
click at [360, 309] on icon "button" at bounding box center [357, 308] width 17 height 17
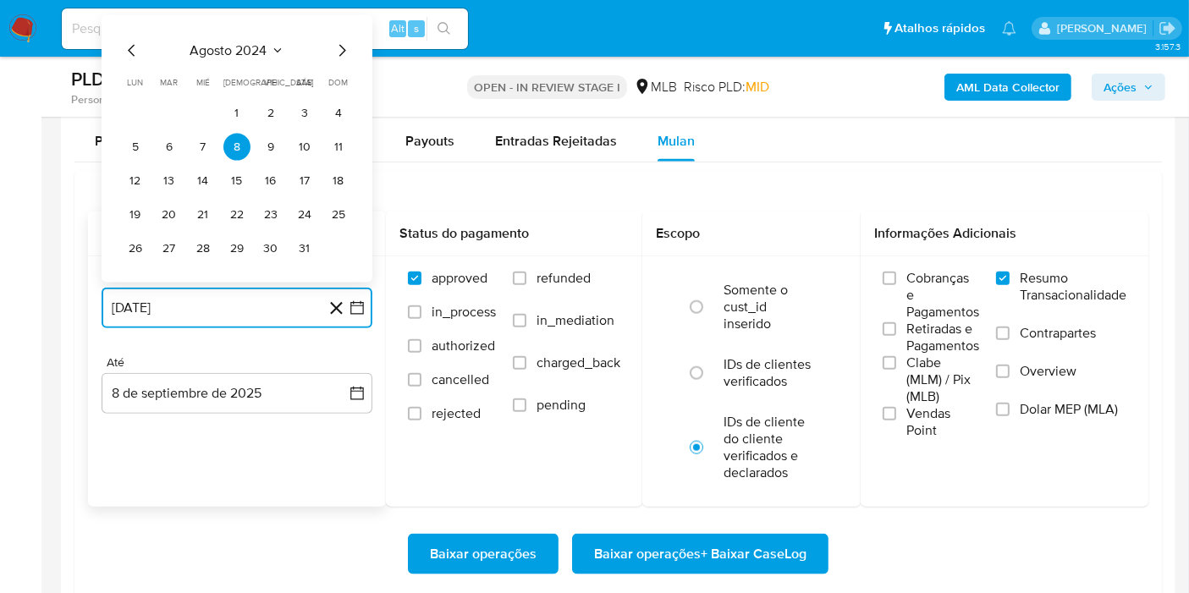
click at [251, 51] on span "agosto 2024" at bounding box center [228, 50] width 77 height 17
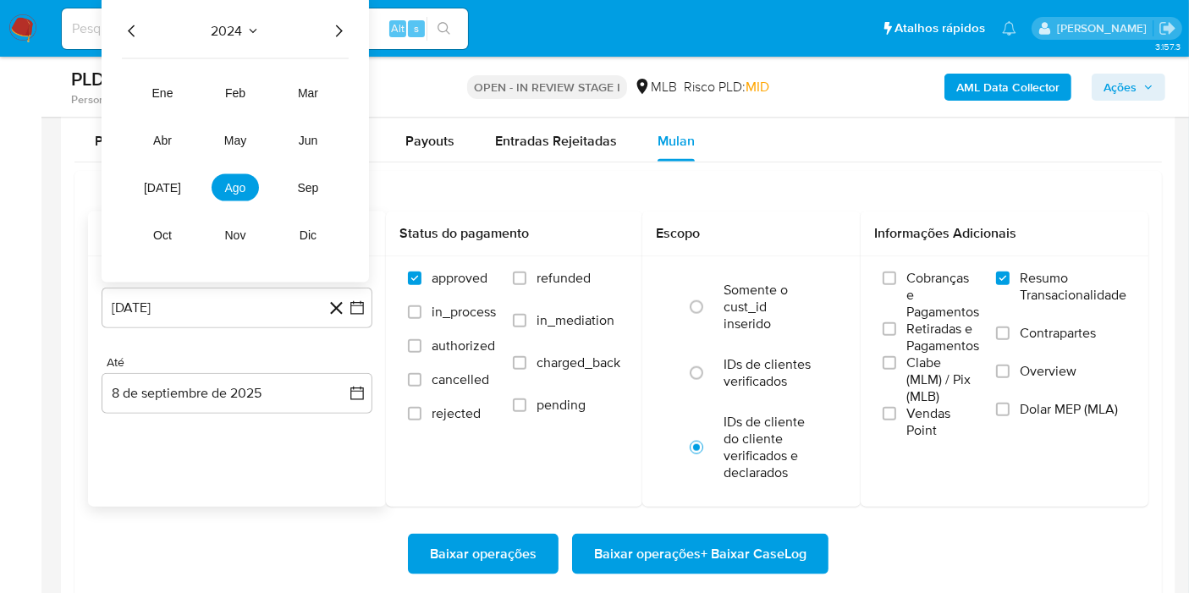
click at [336, 25] on icon "Año siguiente" at bounding box center [338, 31] width 20 height 20
click at [164, 190] on span "jul" at bounding box center [162, 188] width 37 height 14
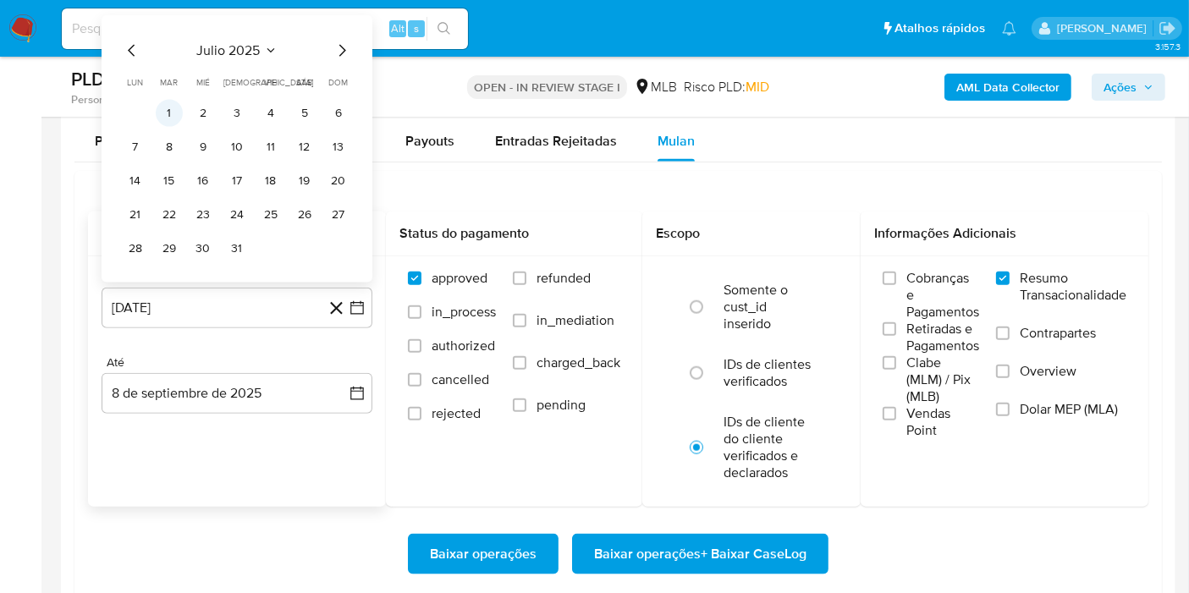
click at [173, 100] on button "1" at bounding box center [169, 113] width 27 height 27
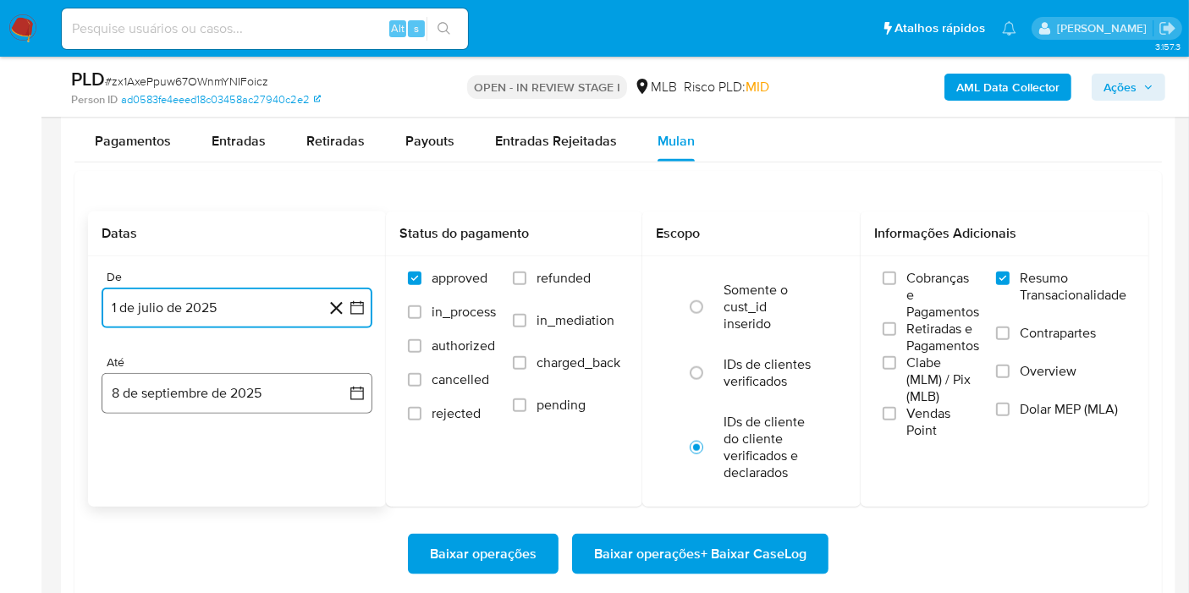
click at [327, 393] on button "8 de septiembre de 2025" at bounding box center [237, 393] width 271 height 41
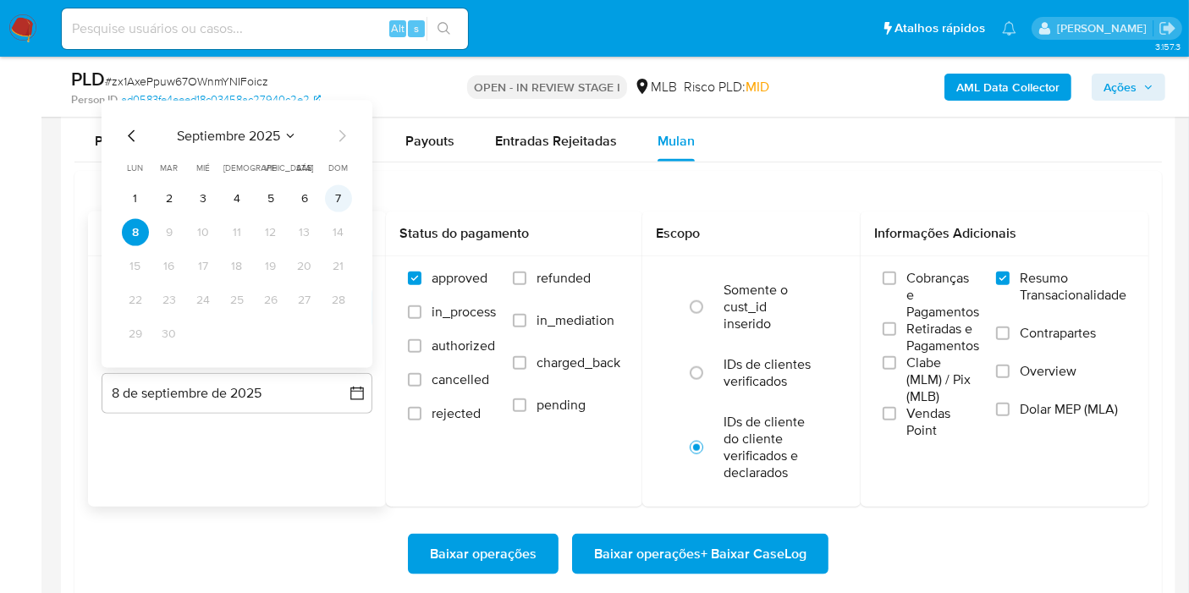
click at [338, 194] on button "7" at bounding box center [338, 198] width 27 height 27
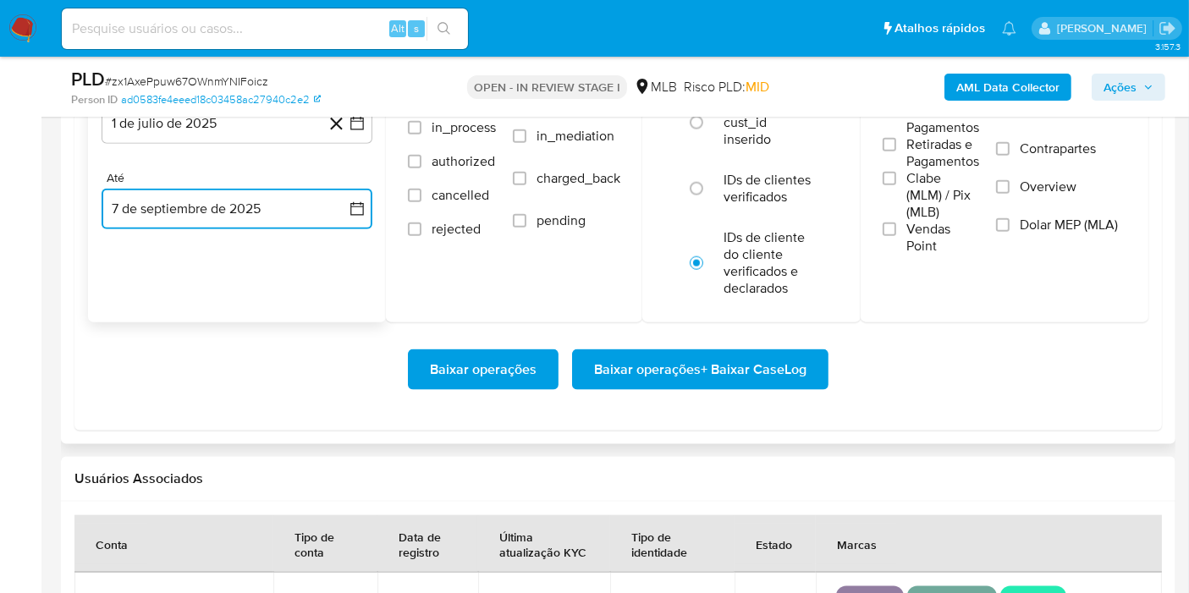
scroll to position [2069, 0]
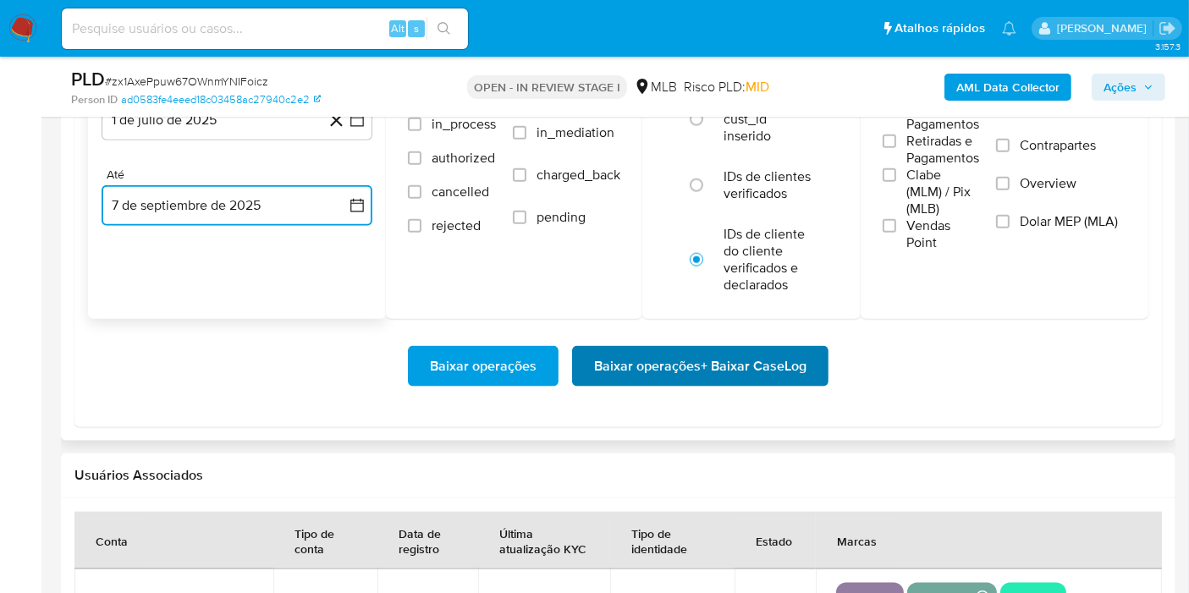
click at [730, 372] on span "Baixar operações + Baixar CaseLog" at bounding box center [700, 366] width 212 height 37
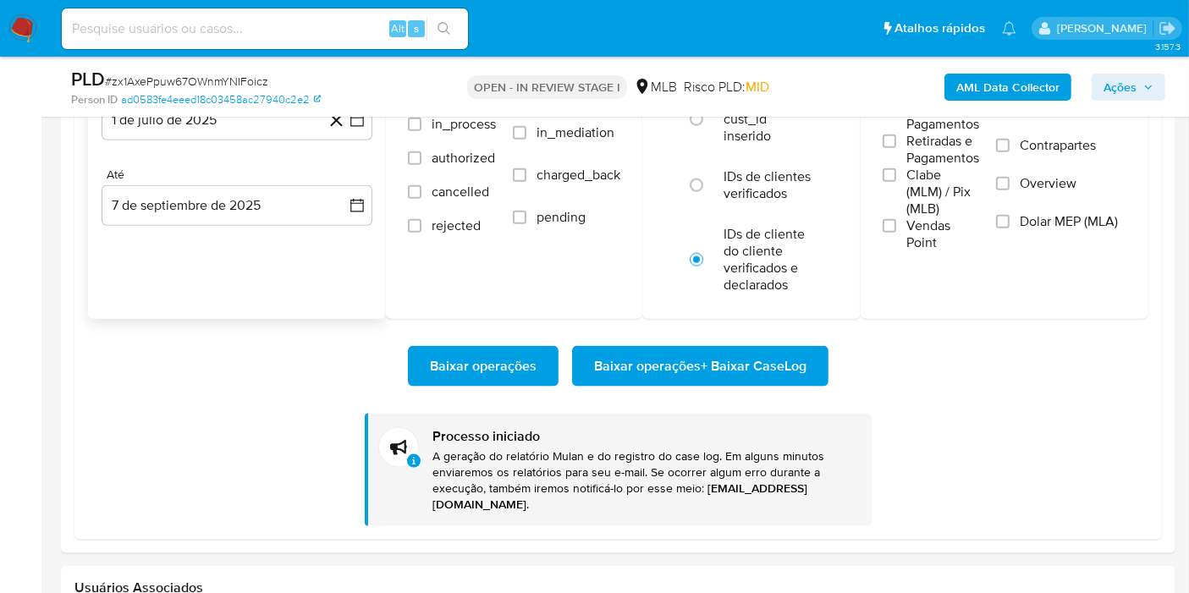
click at [343, 22] on input at bounding box center [265, 29] width 406 height 22
paste input "hWWDmejhWN6oSmSgECKZ5vy4"
type input "hWWDmejhWN6oSmSgECKZ5vy4"
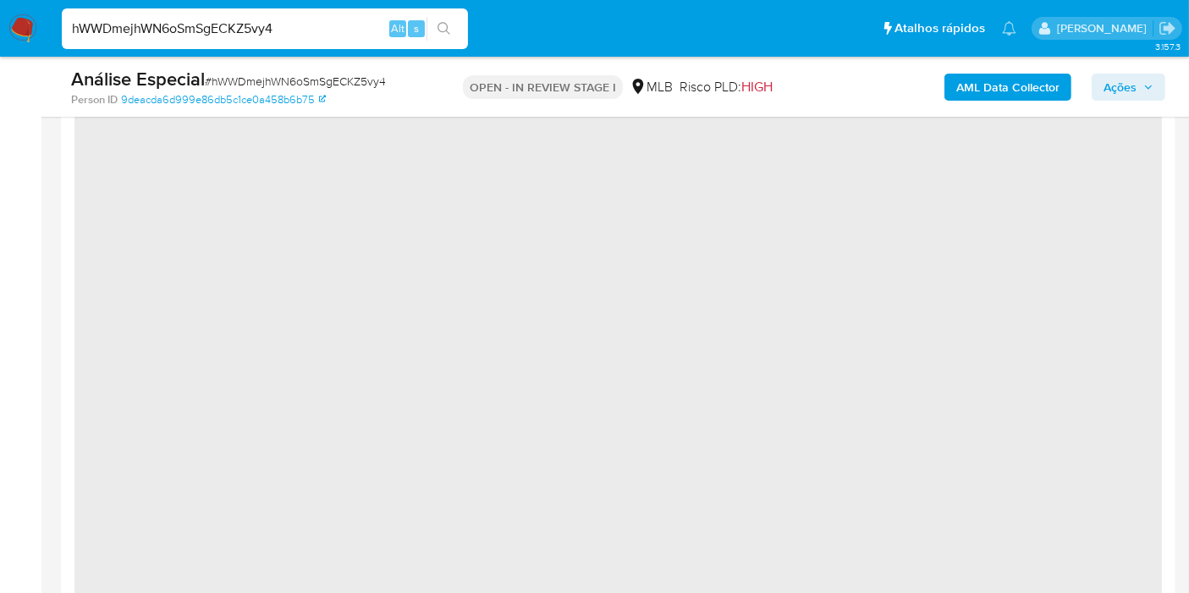
scroll to position [1787, 0]
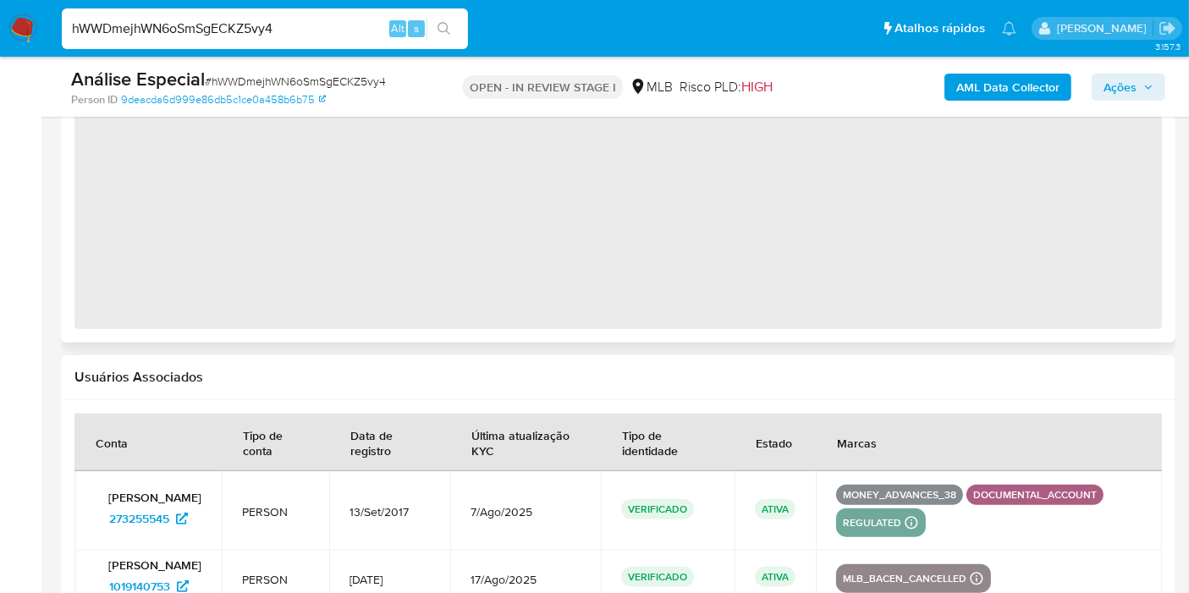
select select "10"
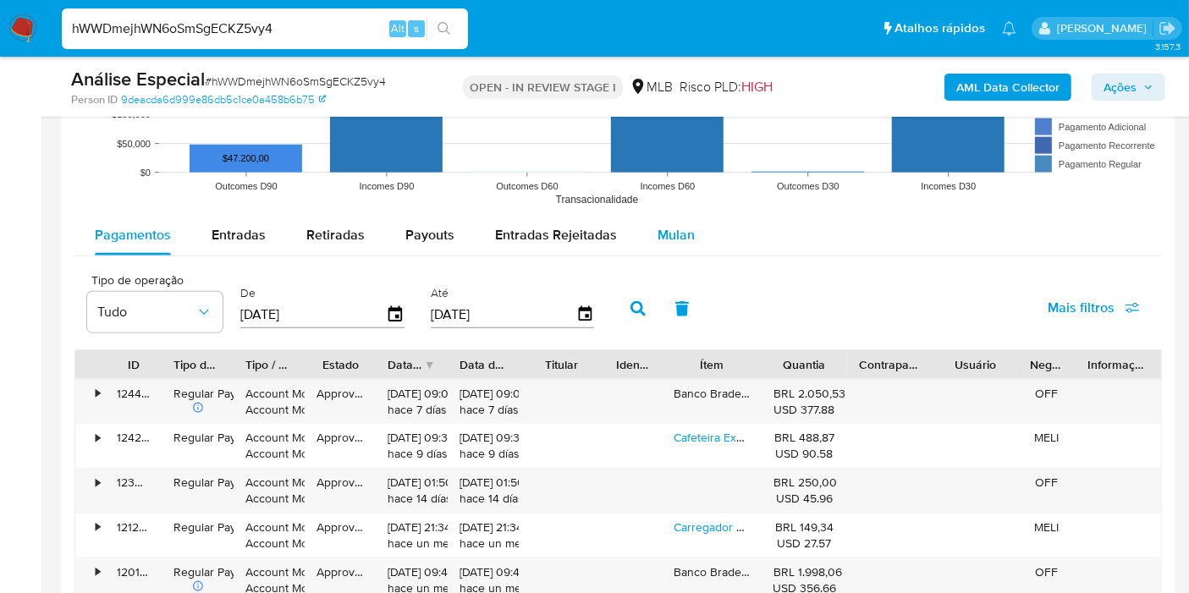
click at [685, 229] on span "Mulan" at bounding box center [676, 234] width 37 height 19
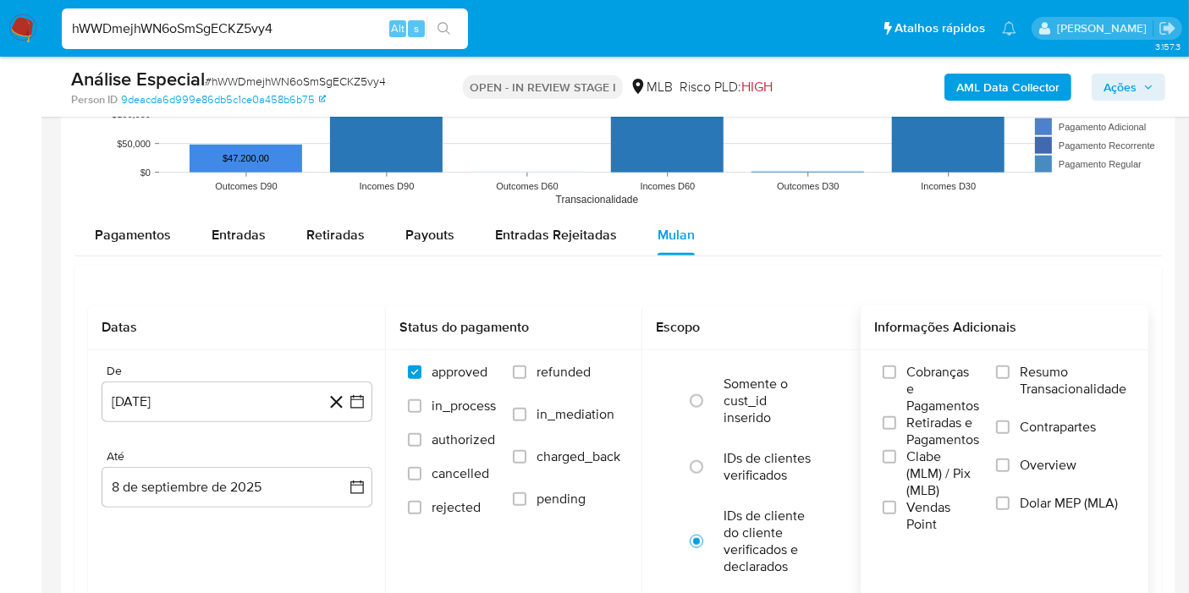
click at [1026, 372] on span "Resumo Transacionalidade" at bounding box center [1073, 381] width 107 height 34
click at [1010, 372] on input "Resumo Transacionalidade" at bounding box center [1003, 373] width 14 height 14
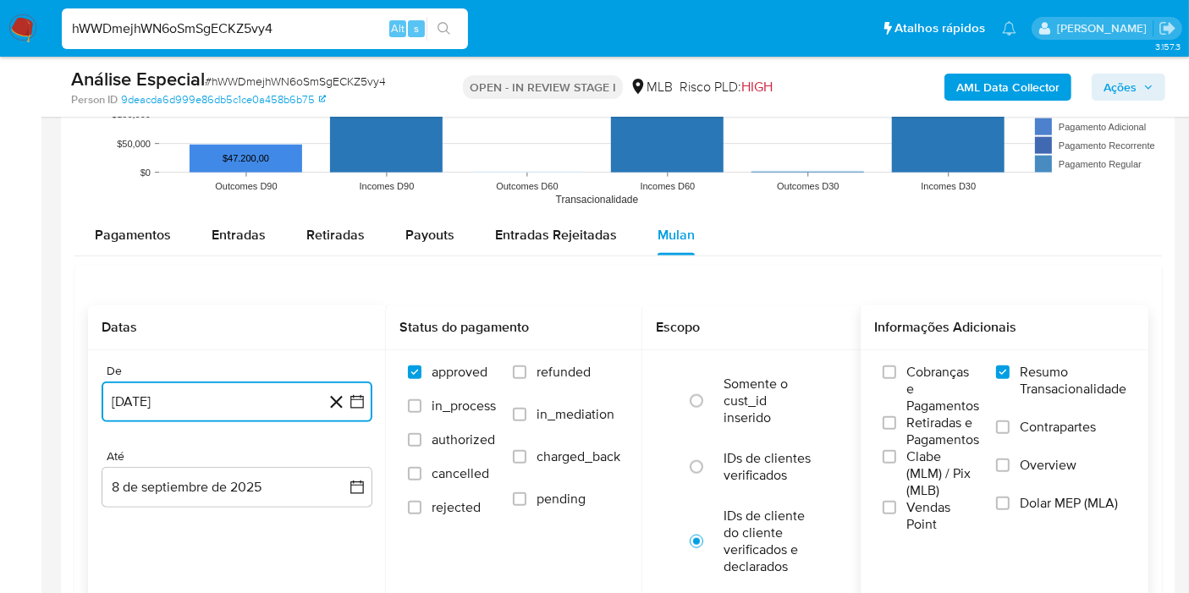
click at [354, 389] on button "8 de agosto de 2024" at bounding box center [237, 402] width 271 height 41
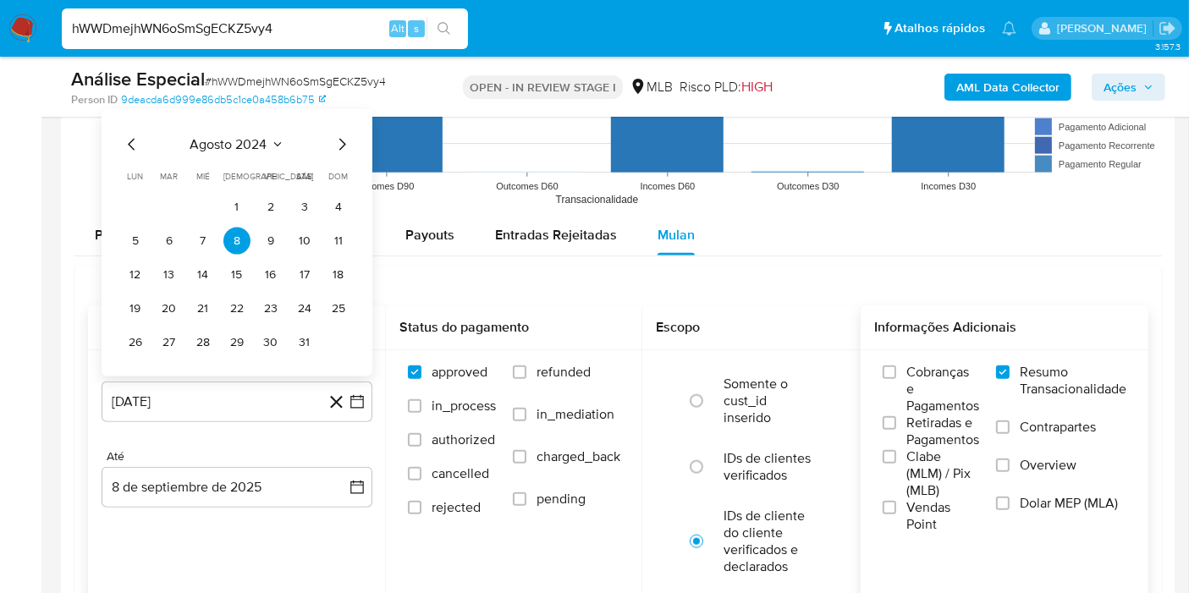
drag, startPoint x: 242, startPoint y: 153, endPoint x: 249, endPoint y: 139, distance: 15.9
click at [243, 152] on div "agosto 2024 agosto 2024 lun lunes mar martes mié miércoles jue jueves vie viern…" at bounding box center [237, 246] width 230 height 222
click at [249, 139] on span "agosto 2024" at bounding box center [228, 144] width 77 height 17
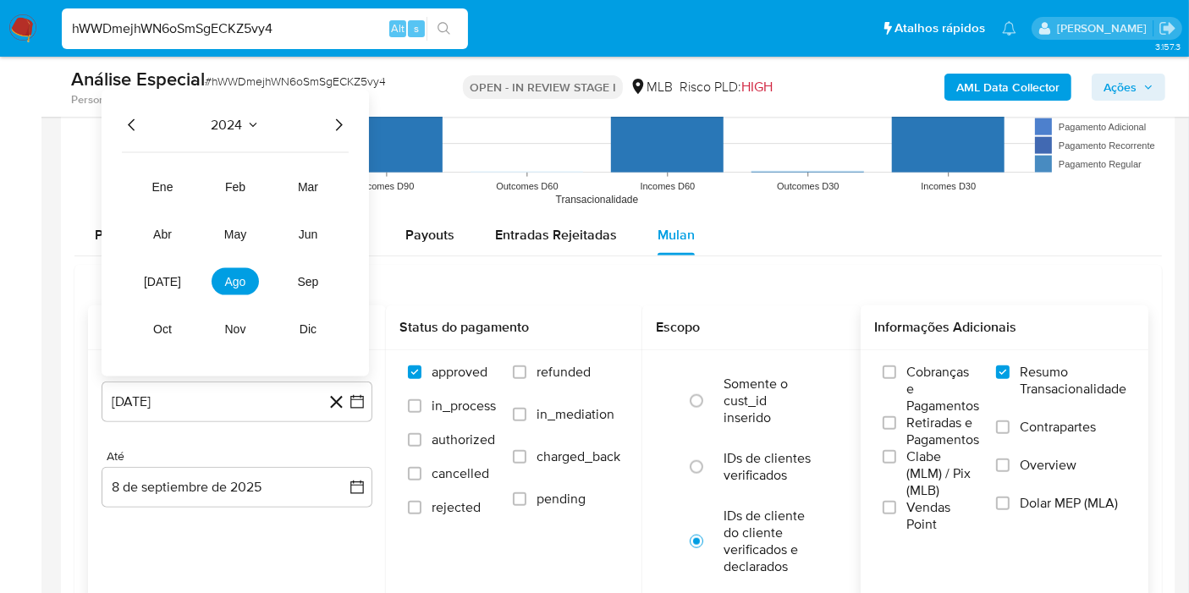
click at [334, 127] on icon "Año siguiente" at bounding box center [338, 125] width 20 height 20
click at [156, 284] on span "jul" at bounding box center [162, 282] width 37 height 14
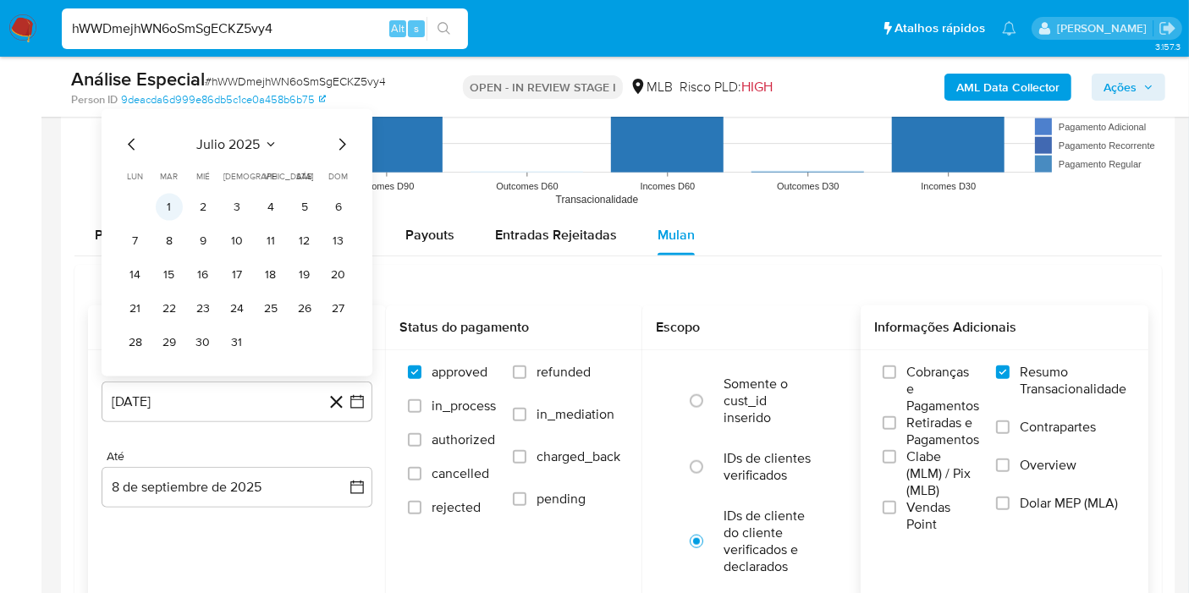
click at [168, 201] on button "1" at bounding box center [169, 207] width 27 height 27
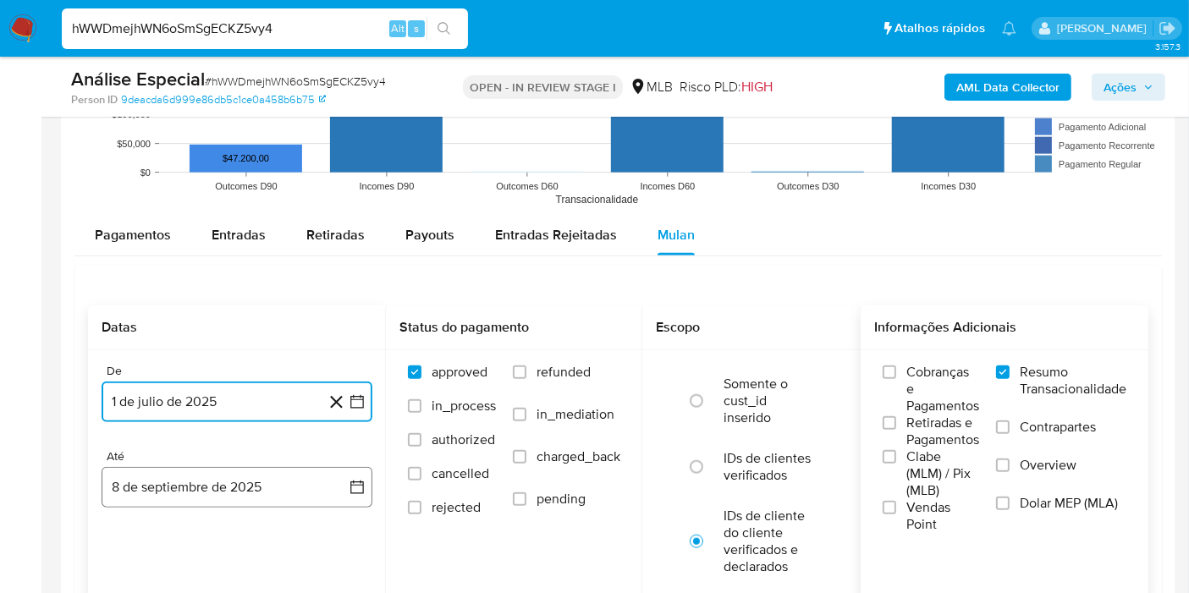
click at [347, 478] on button "8 de septiembre de 2025" at bounding box center [237, 487] width 271 height 41
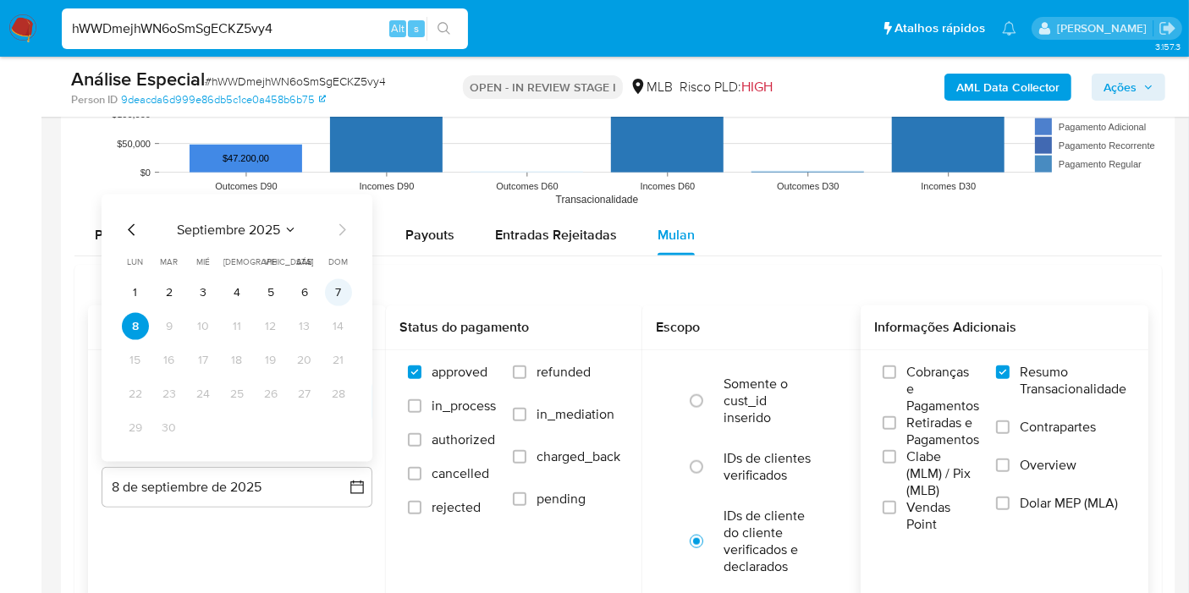
click at [337, 299] on button "7" at bounding box center [338, 292] width 27 height 27
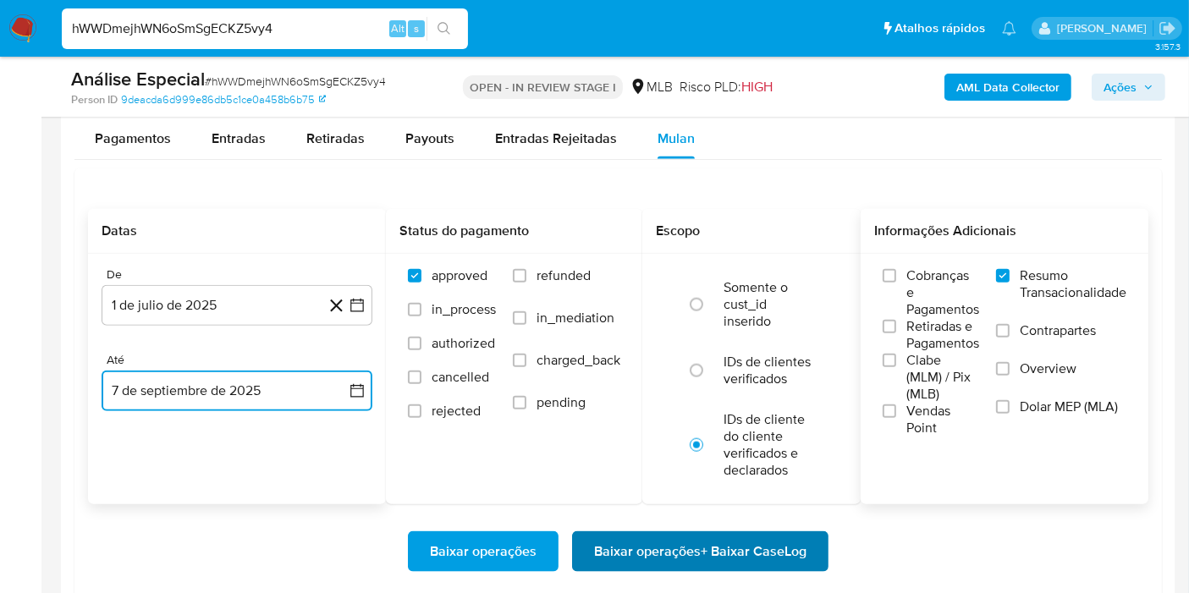
scroll to position [1975, 0]
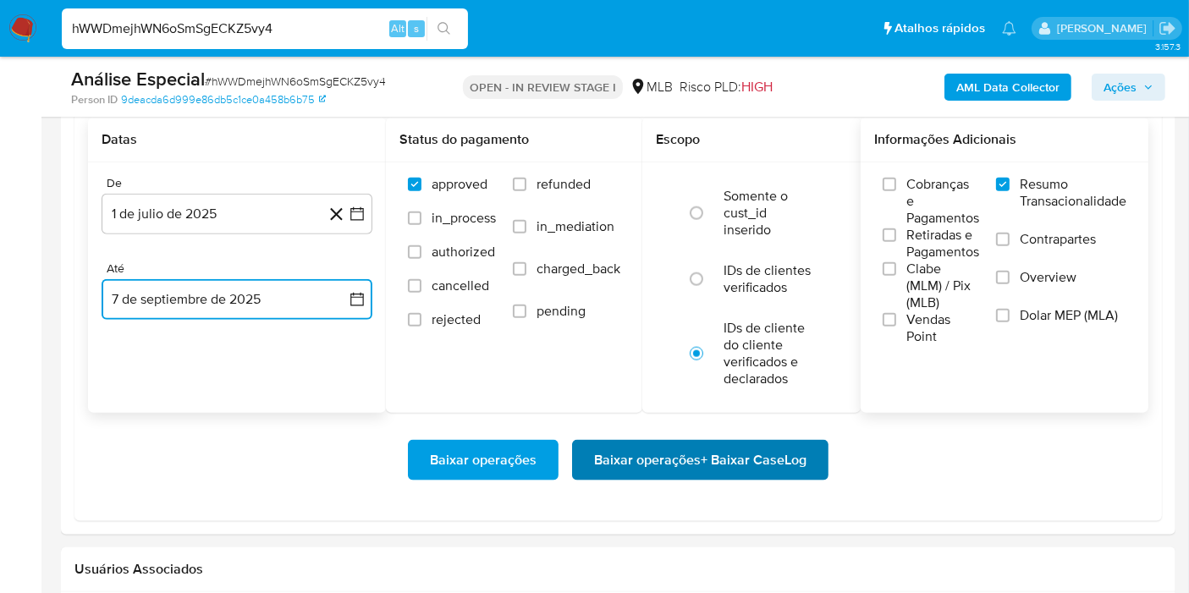
click at [686, 450] on span "Baixar operações + Baixar CaseLog" at bounding box center [700, 460] width 212 height 37
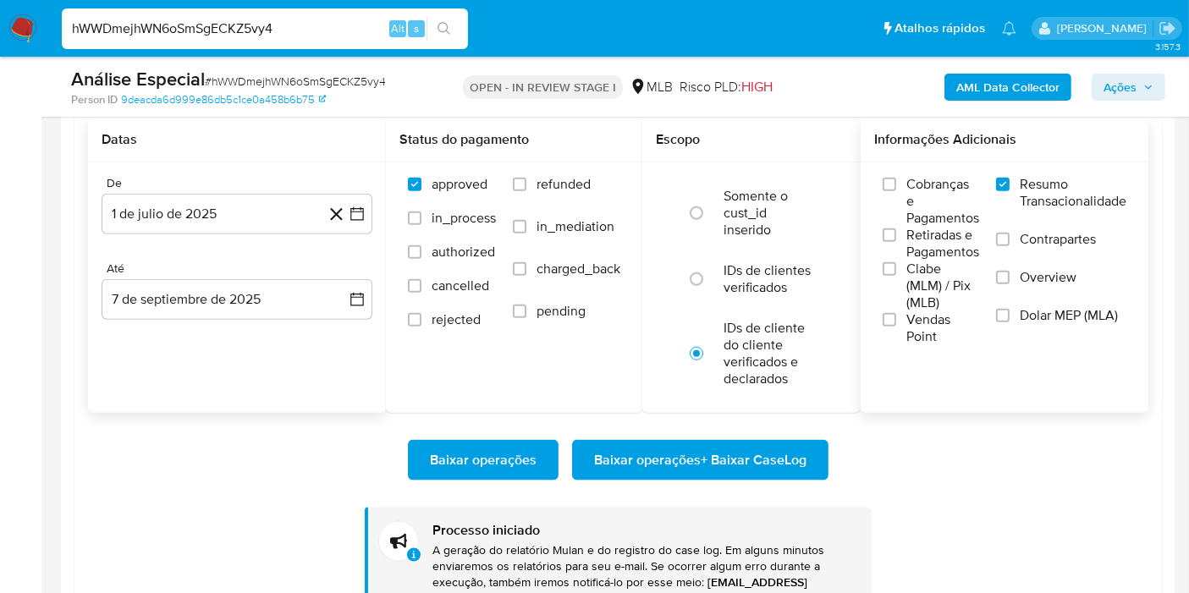
click at [366, 33] on input "hWWDmejhWN6oSmSgECKZ5vy4" at bounding box center [265, 29] width 406 height 22
paste input "wjX6G76t8tpm0rWqJXlO46Dj"
type input "wjX6G76t8tpm0rWqJXlO46Dj"
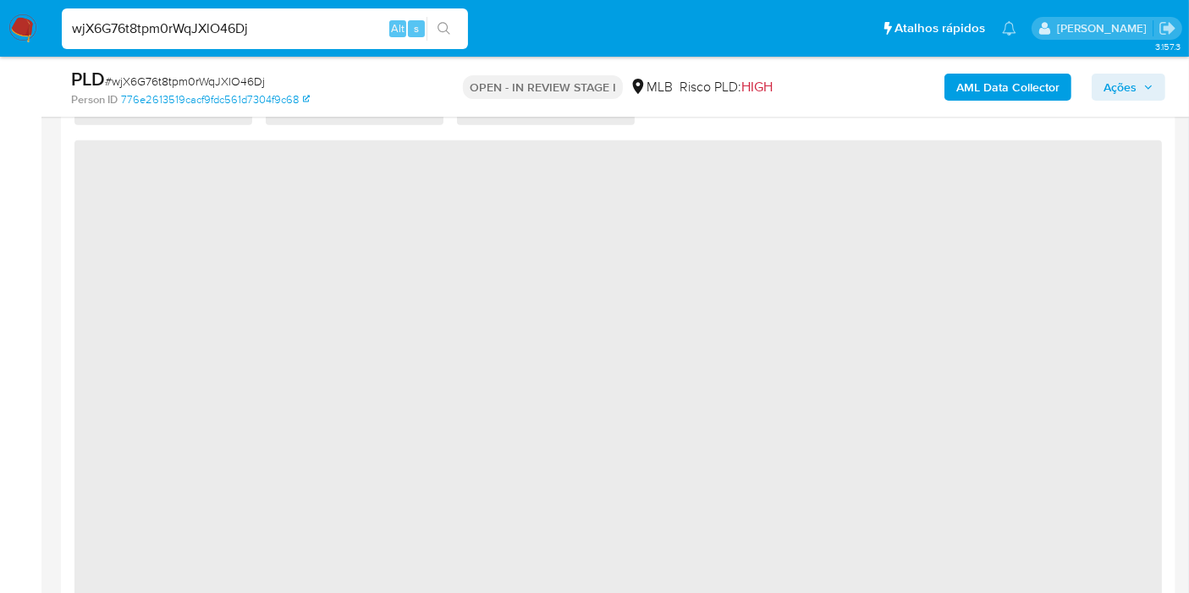
select select "10"
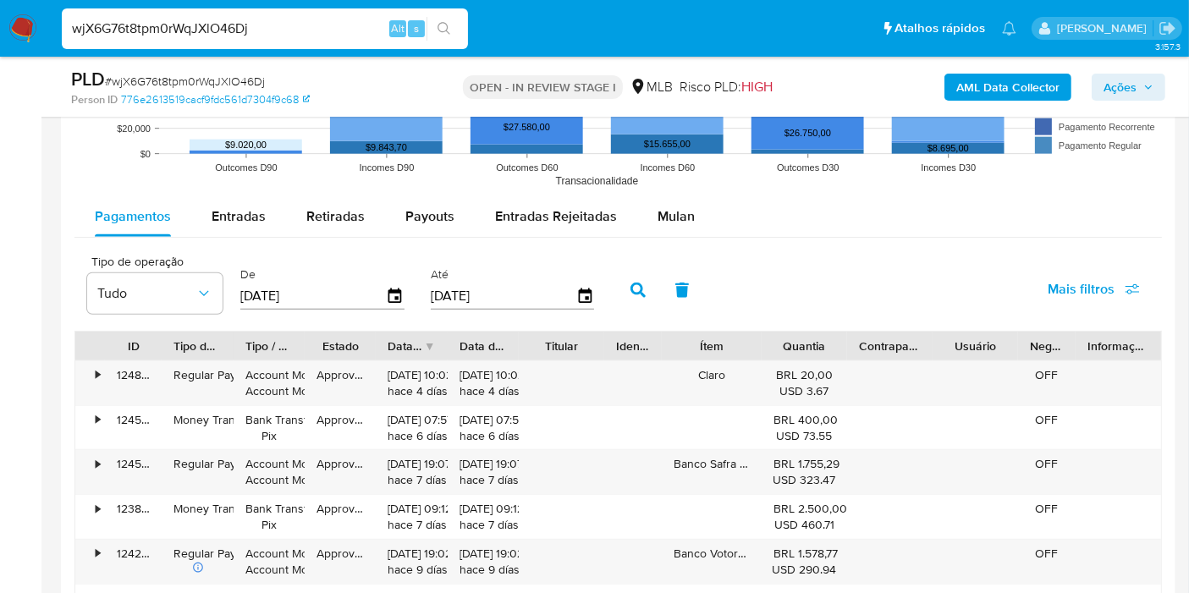
scroll to position [1787, 0]
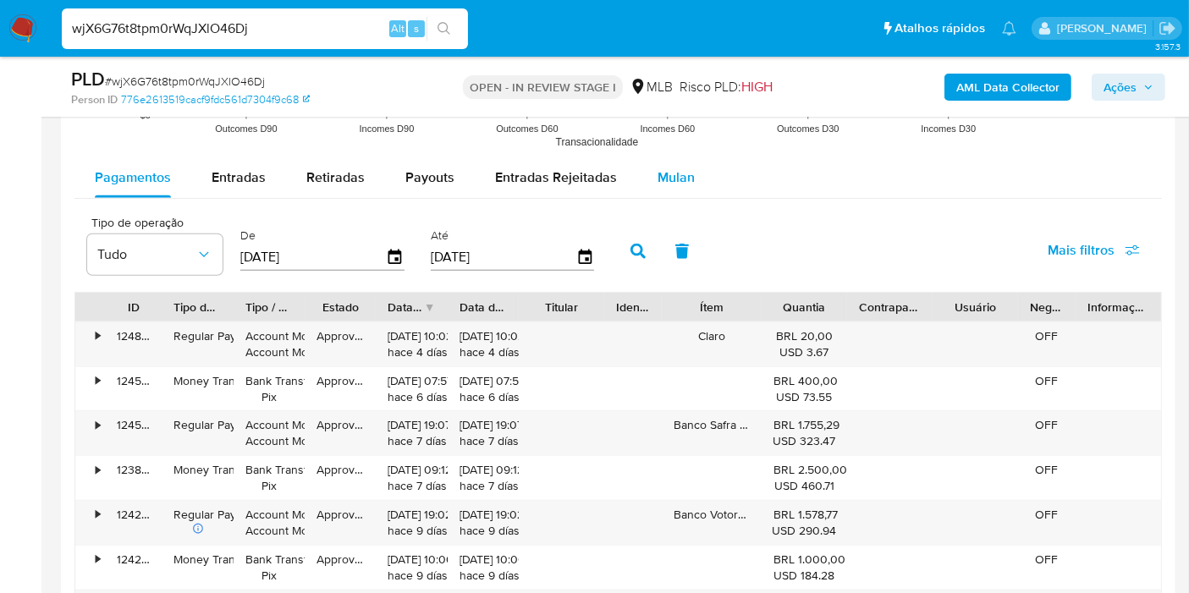
click at [692, 182] on button "Mulan" at bounding box center [676, 177] width 78 height 41
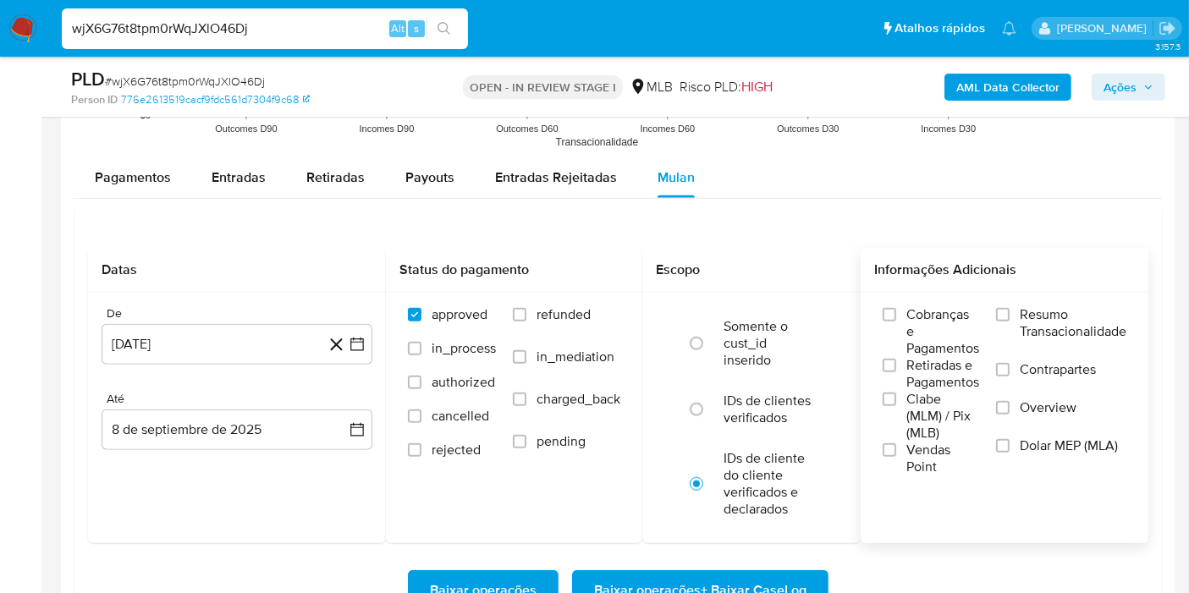
click at [1062, 315] on span "Resumo Transacionalidade" at bounding box center [1073, 323] width 107 height 34
click at [1010, 315] on input "Resumo Transacionalidade" at bounding box center [1003, 315] width 14 height 14
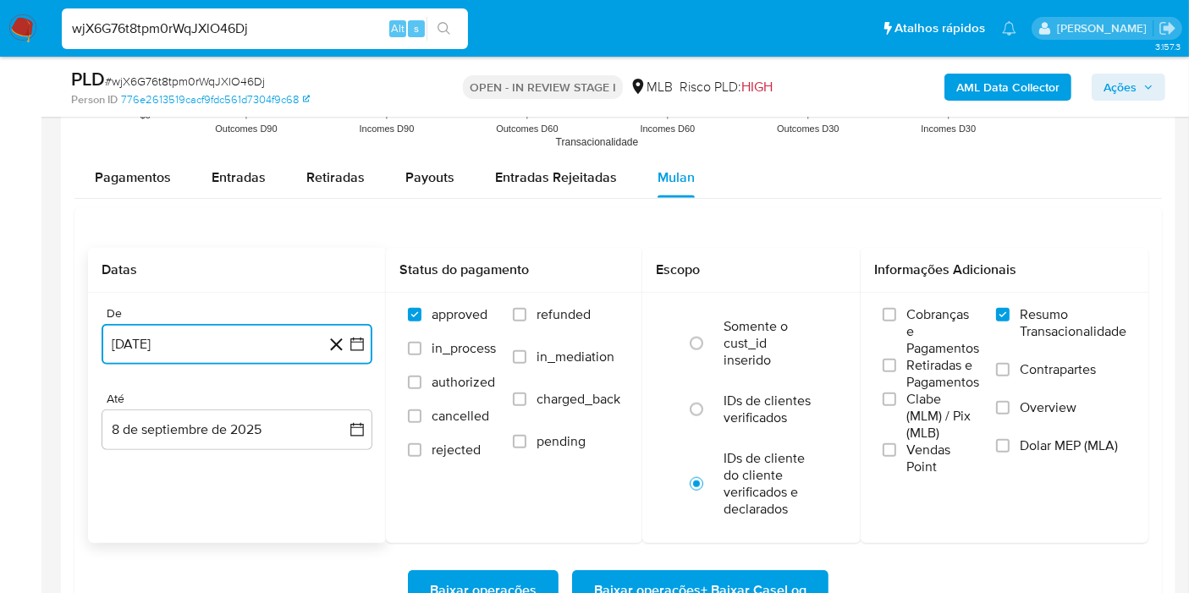
click at [354, 351] on button "8 de agosto de 2024" at bounding box center [237, 344] width 271 height 41
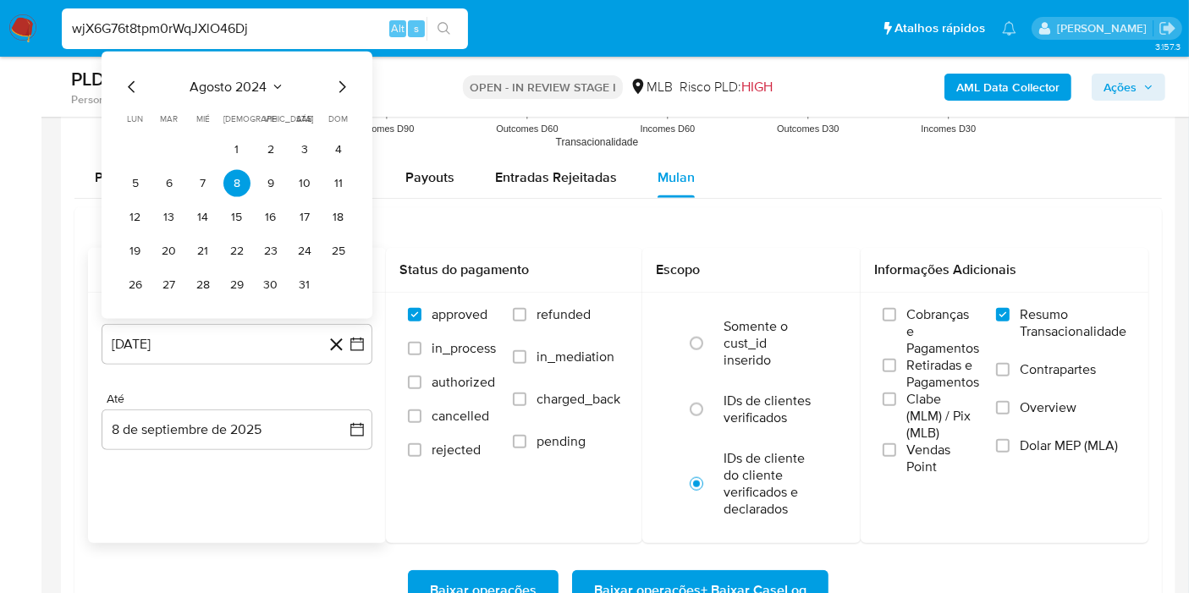
click at [259, 77] on div "agosto 2024" at bounding box center [237, 87] width 230 height 20
click at [260, 83] on span "agosto 2024" at bounding box center [228, 87] width 77 height 17
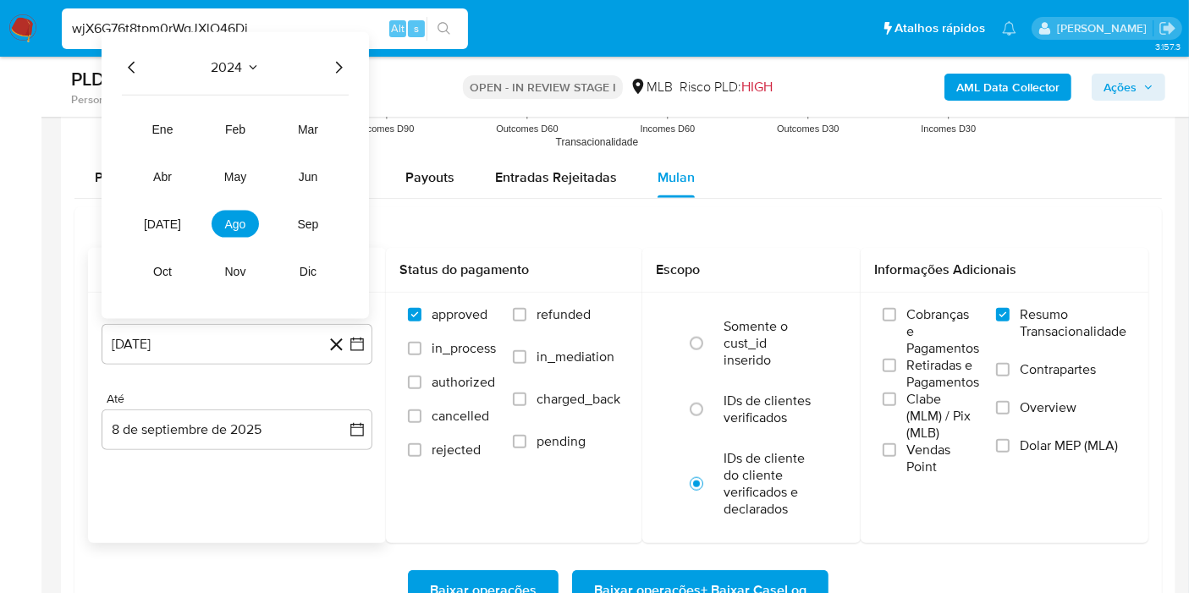
click at [340, 67] on icon "Año siguiente" at bounding box center [338, 68] width 20 height 20
click at [163, 218] on span "jul" at bounding box center [162, 225] width 37 height 14
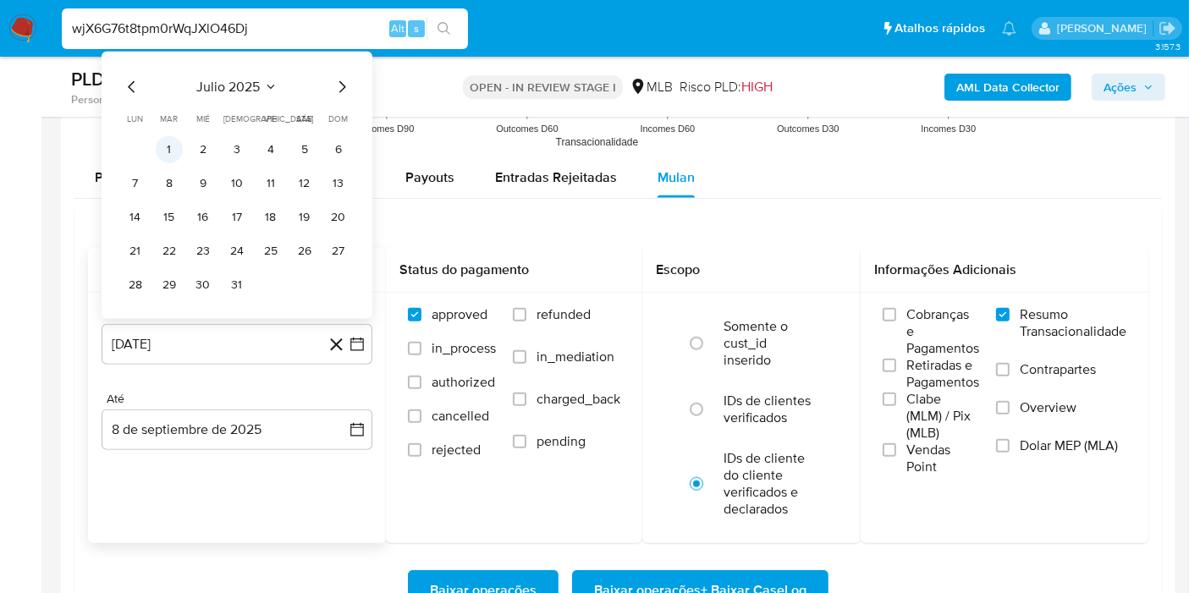
click at [178, 152] on button "1" at bounding box center [169, 149] width 27 height 27
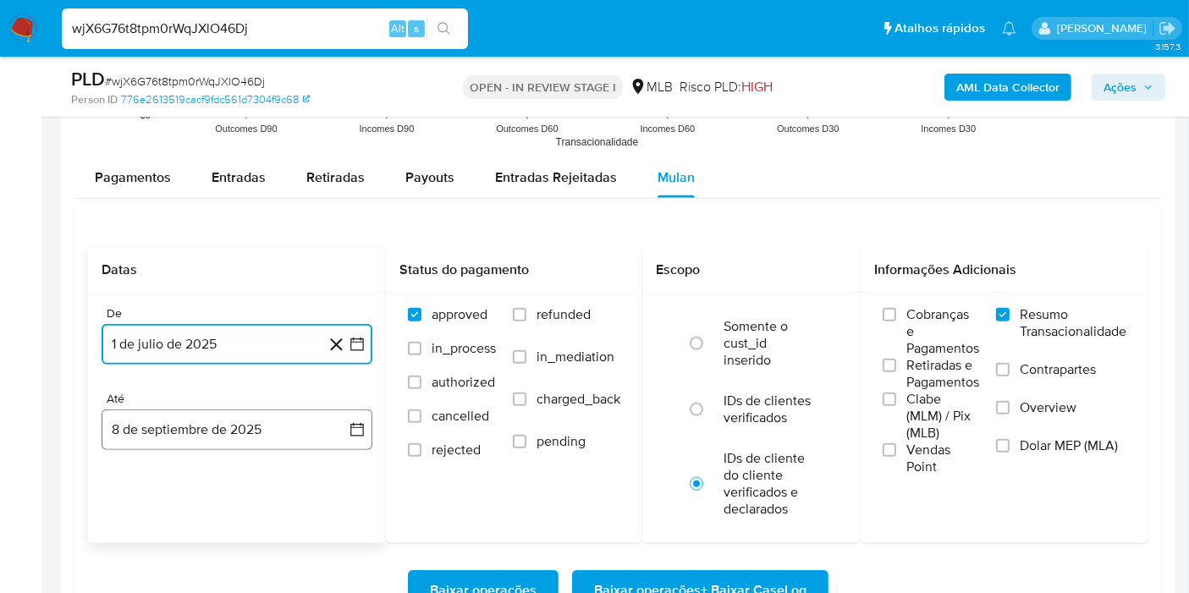
click at [352, 439] on button "8 de septiembre de 2025" at bounding box center [237, 430] width 271 height 41
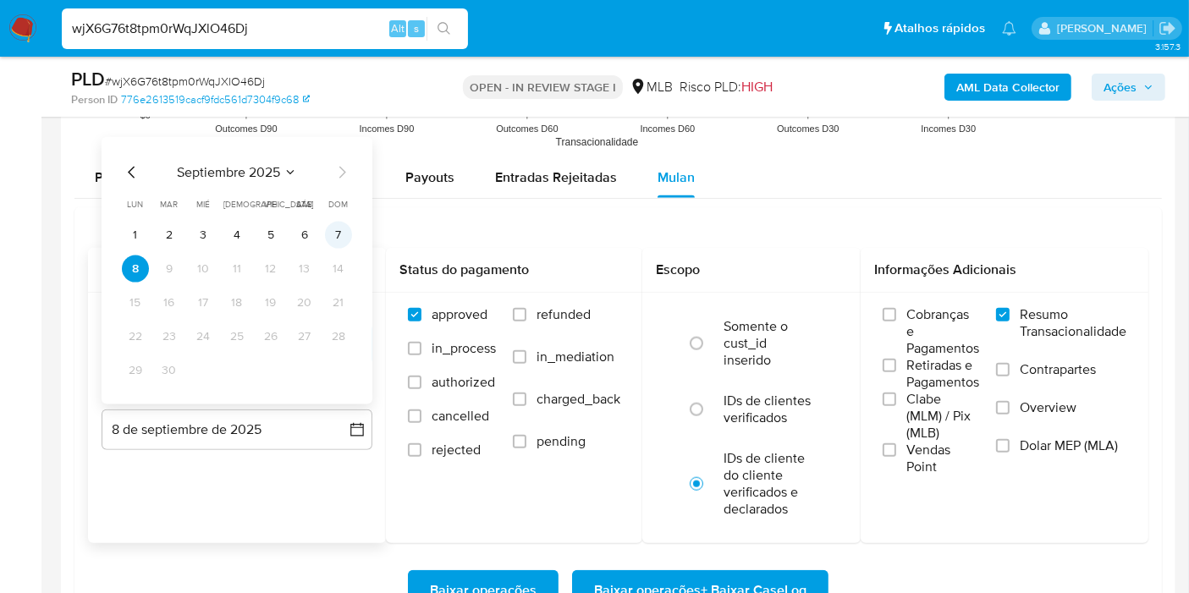
click at [343, 232] on button "7" at bounding box center [338, 235] width 27 height 27
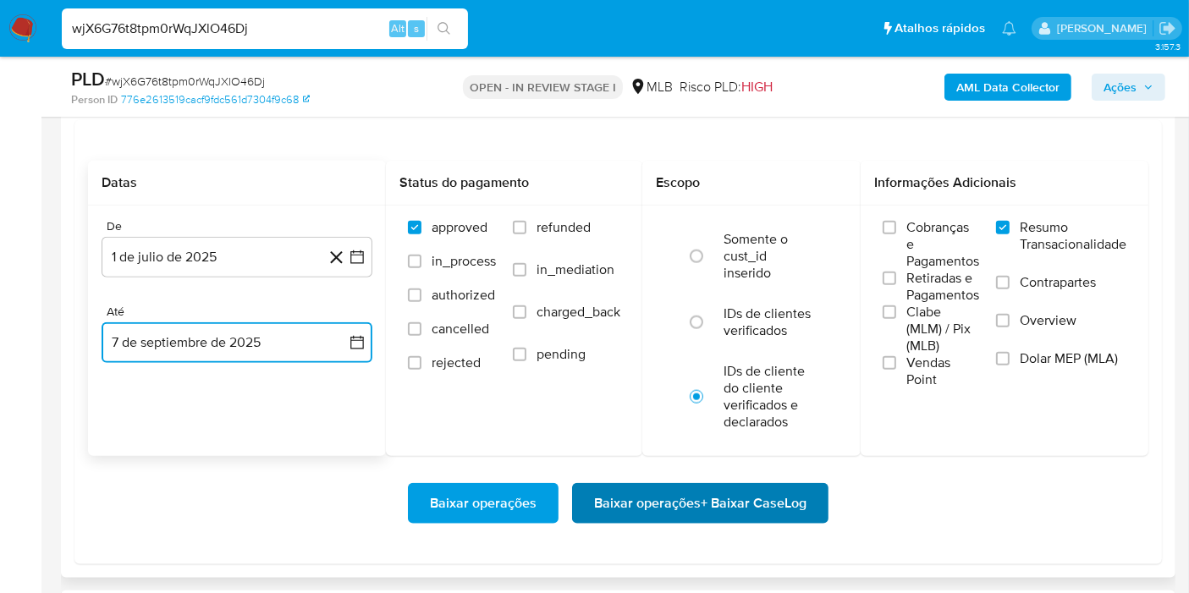
scroll to position [1975, 0]
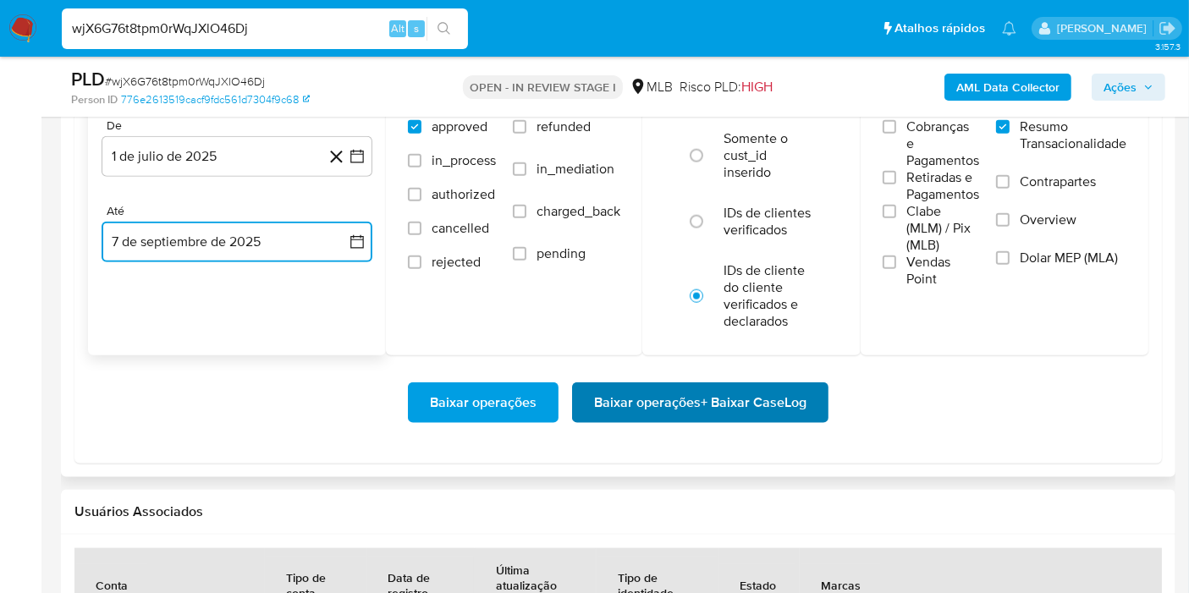
click at [755, 416] on span "Baixar operações + Baixar CaseLog" at bounding box center [700, 402] width 212 height 37
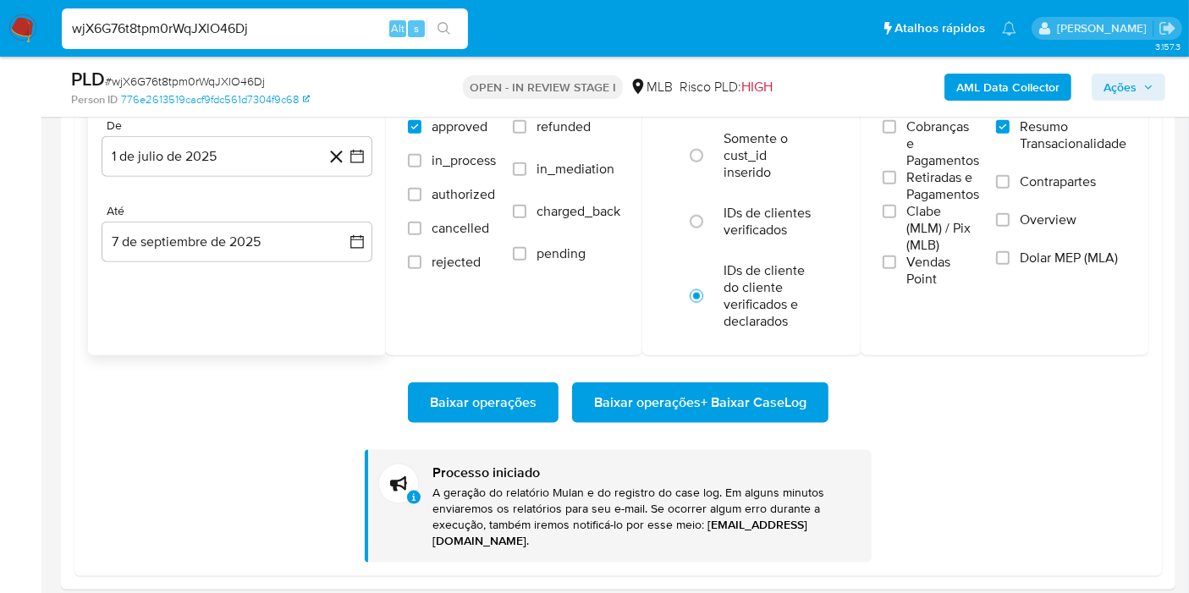
click at [342, 25] on input "wjX6G76t8tpm0rWqJXlO46Dj" at bounding box center [265, 29] width 406 height 22
paste input "A8mOyQNB1Laxc38qbxlsdf5X"
type input "A8mOyQNB1Laxc38qbxlsdf5X"
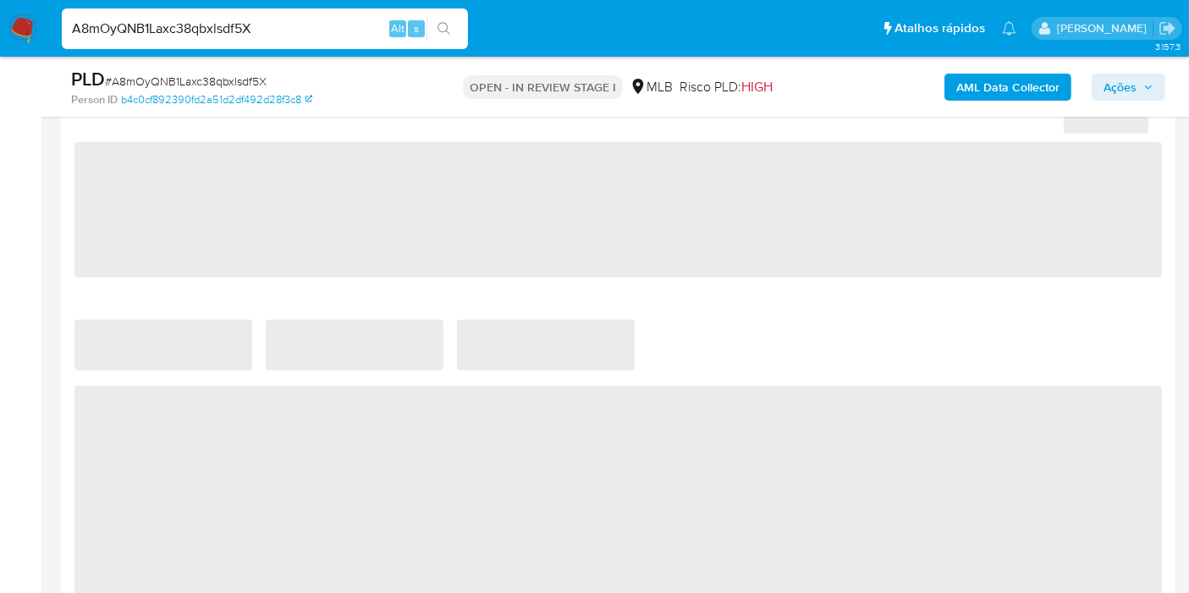
select select "10"
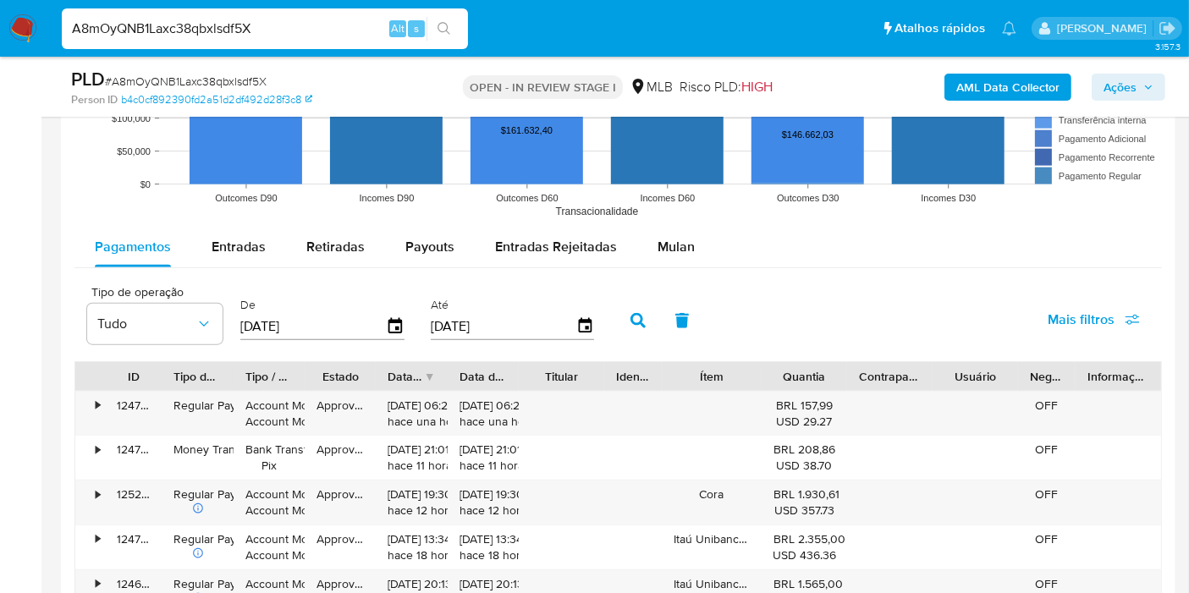
scroll to position [1787, 0]
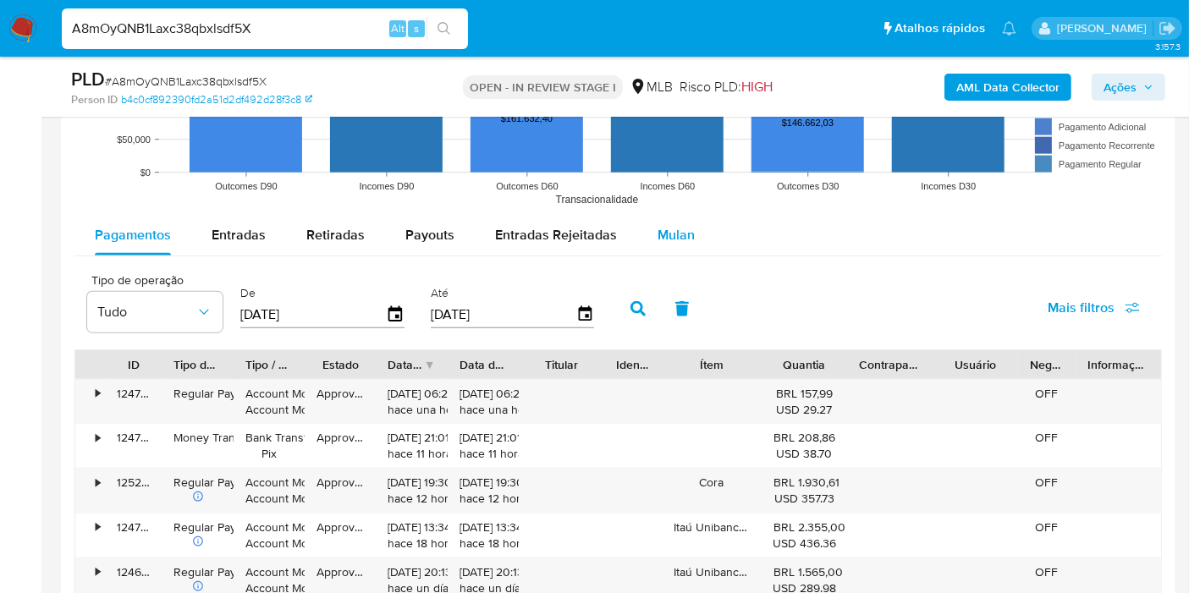
click at [690, 226] on button "Mulan" at bounding box center [676, 235] width 78 height 41
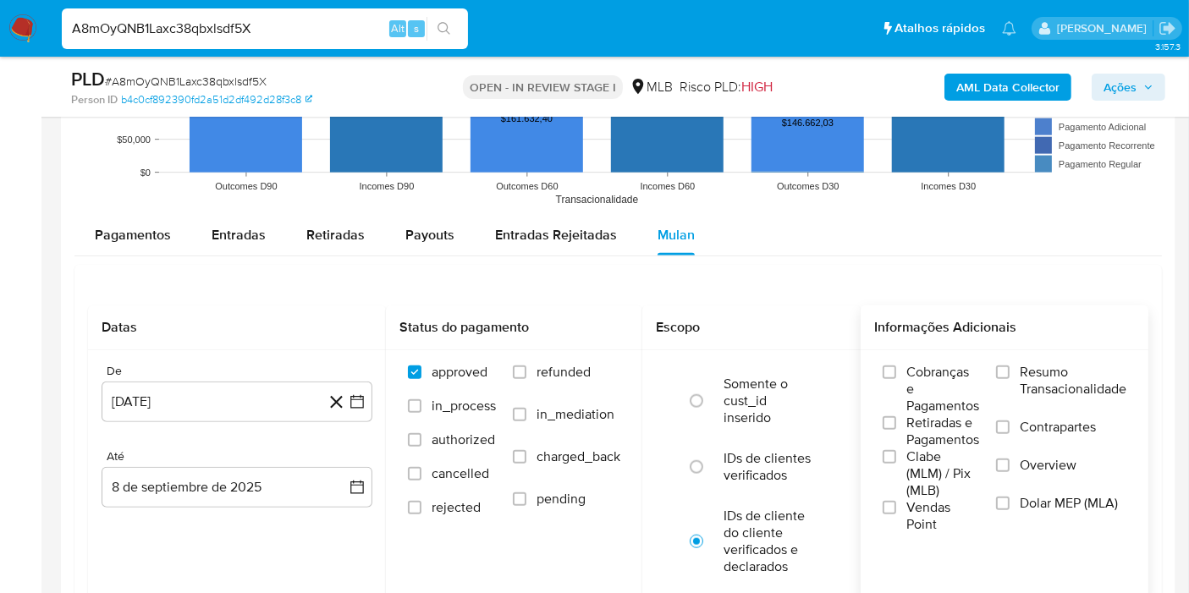
click at [1039, 383] on span "Resumo Transacionalidade" at bounding box center [1073, 381] width 107 height 34
click at [1010, 379] on input "Resumo Transacionalidade" at bounding box center [1003, 373] width 14 height 14
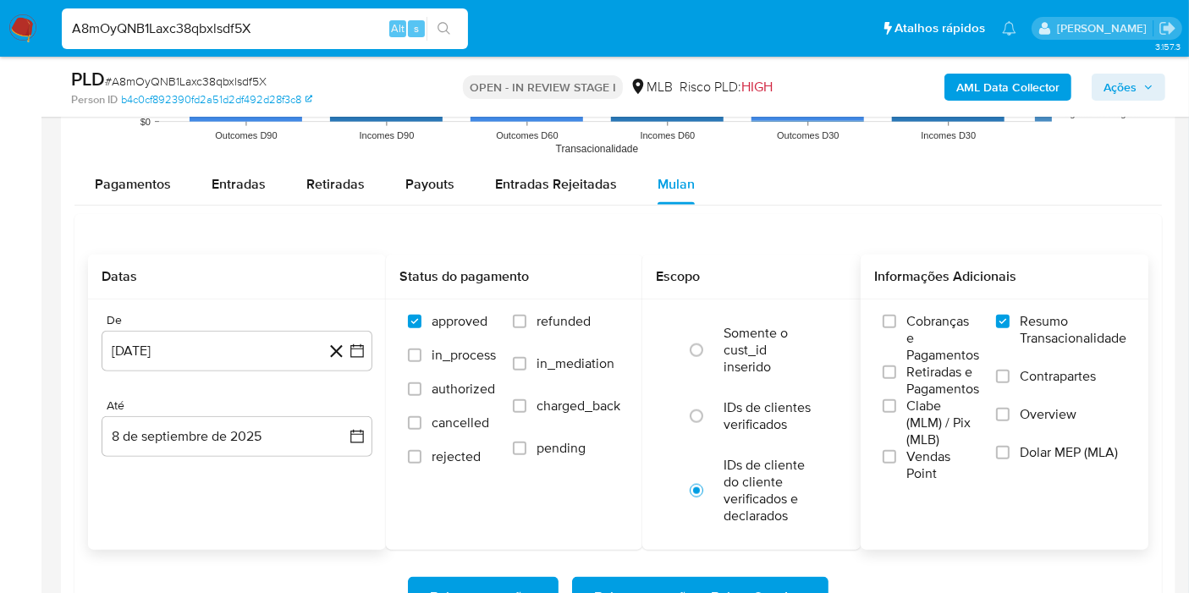
scroll to position [1881, 0]
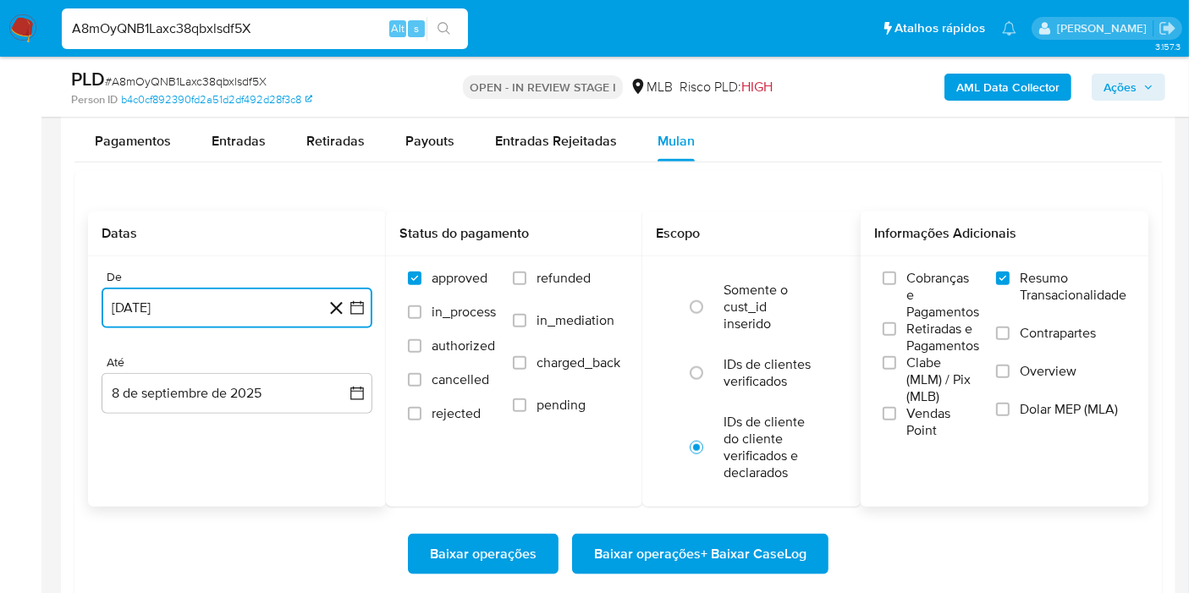
click at [366, 308] on button "8 de agosto de 2024" at bounding box center [237, 308] width 271 height 41
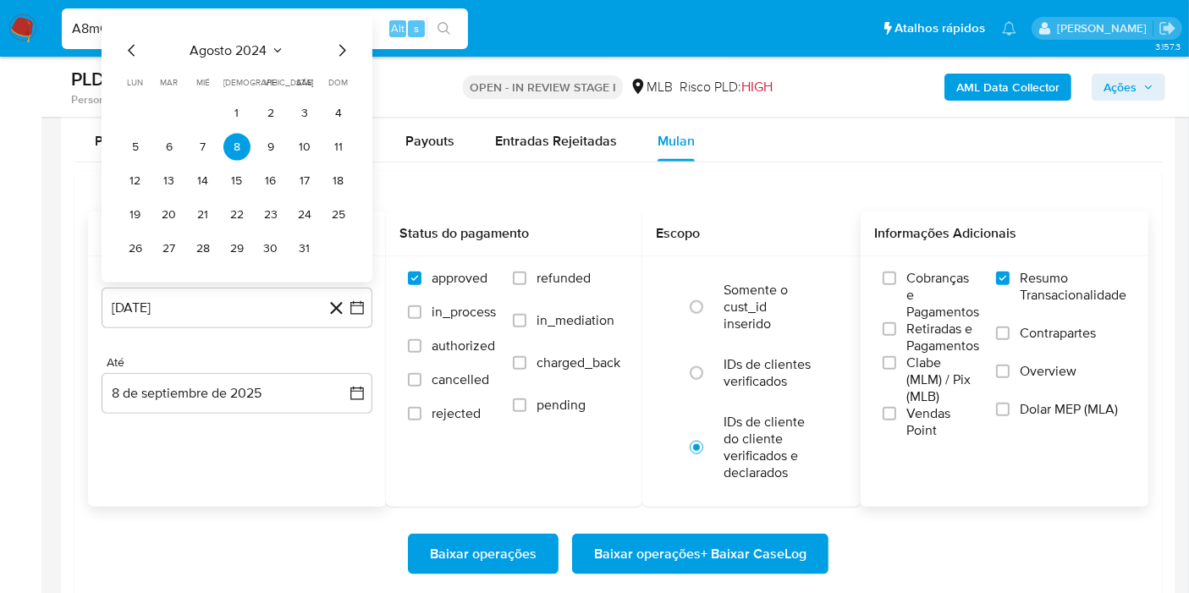
click at [232, 58] on div "agosto 2024 agosto 2024 lun lunes mar martes mié miércoles jue jueves vie viern…" at bounding box center [237, 152] width 230 height 222
click at [235, 43] on span "agosto 2024" at bounding box center [228, 50] width 77 height 17
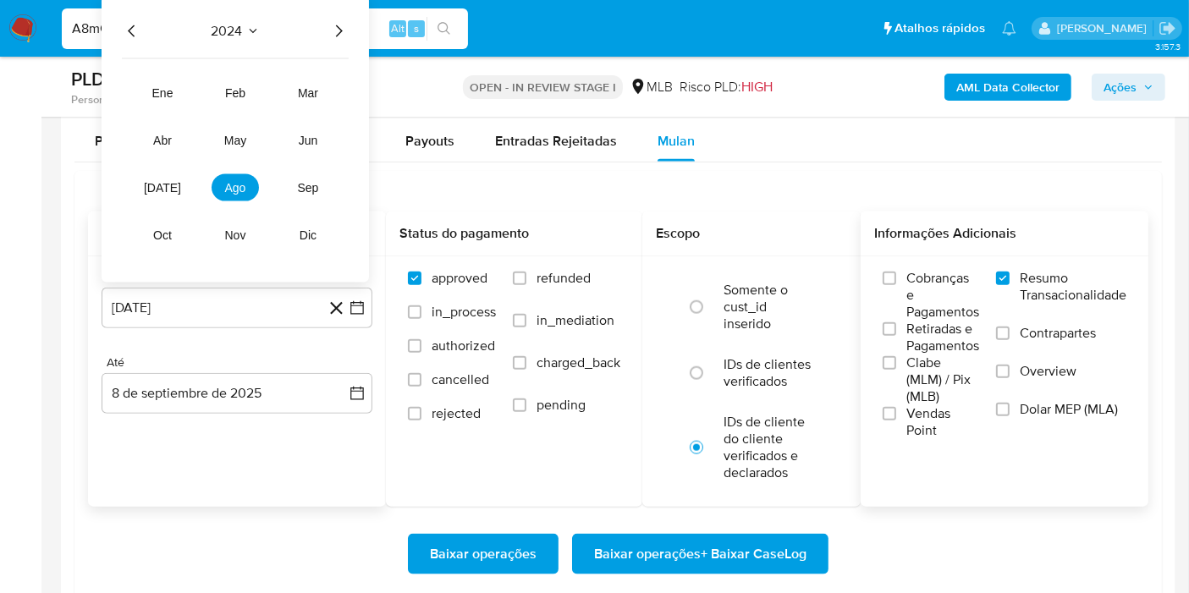
click at [339, 28] on icon "Año siguiente" at bounding box center [338, 31] width 20 height 20
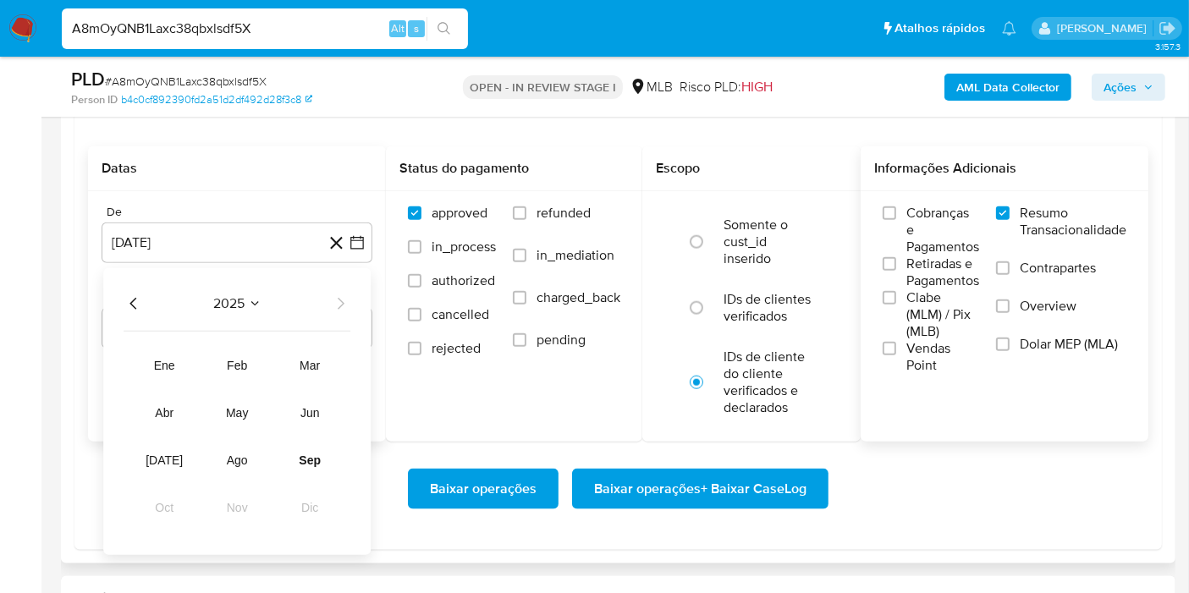
scroll to position [1975, 0]
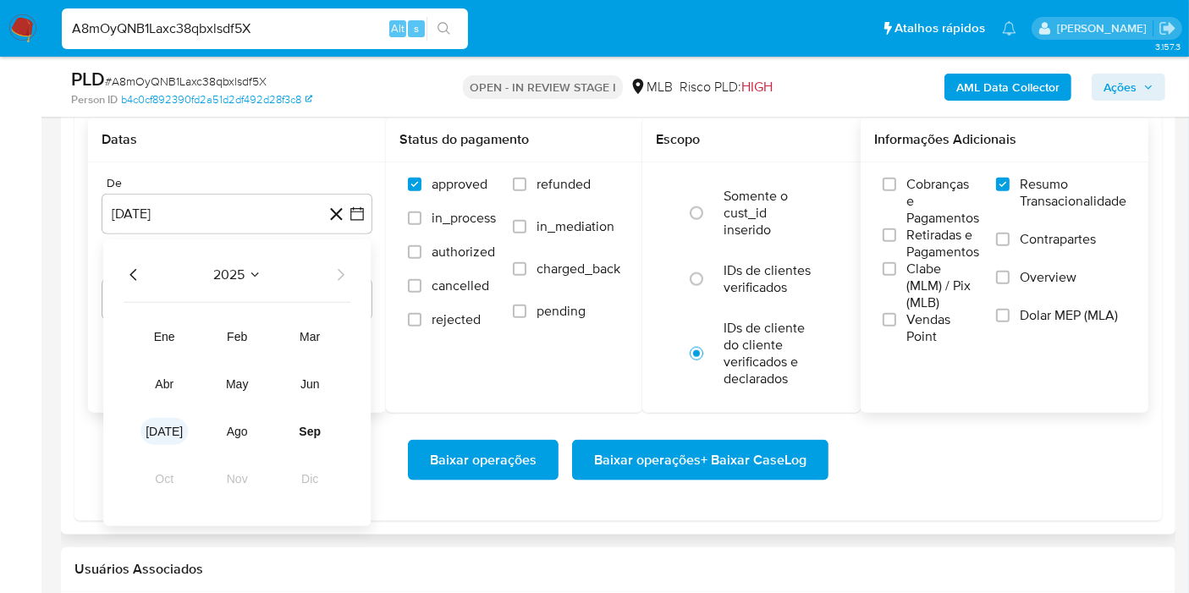
click at [157, 418] on button "jul" at bounding box center [164, 431] width 47 height 27
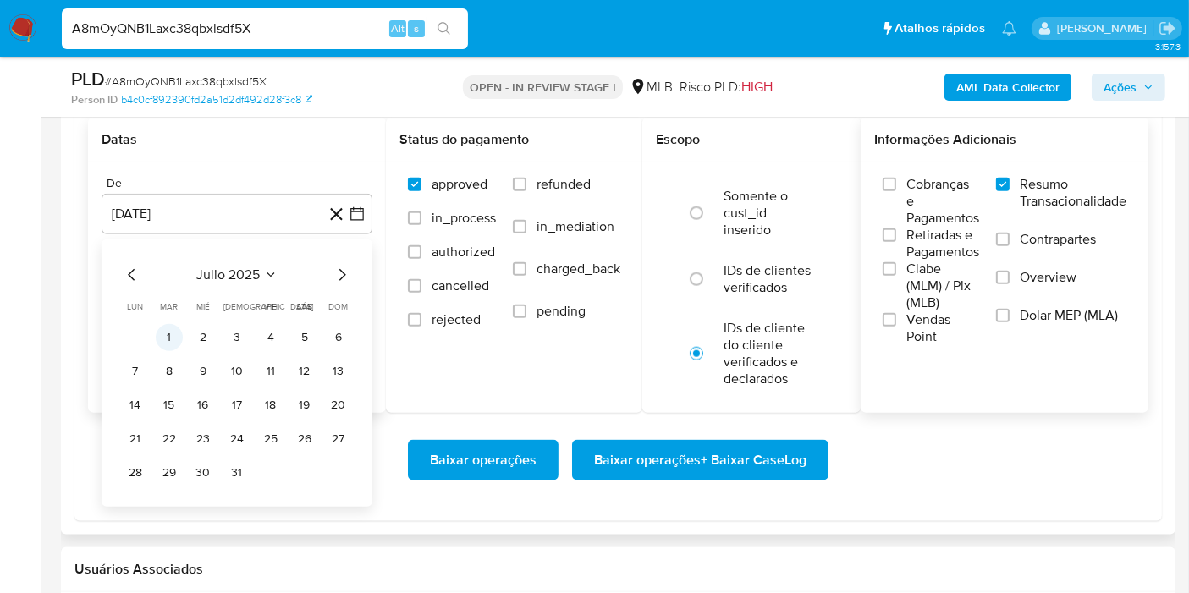
click at [163, 327] on button "1" at bounding box center [169, 337] width 27 height 27
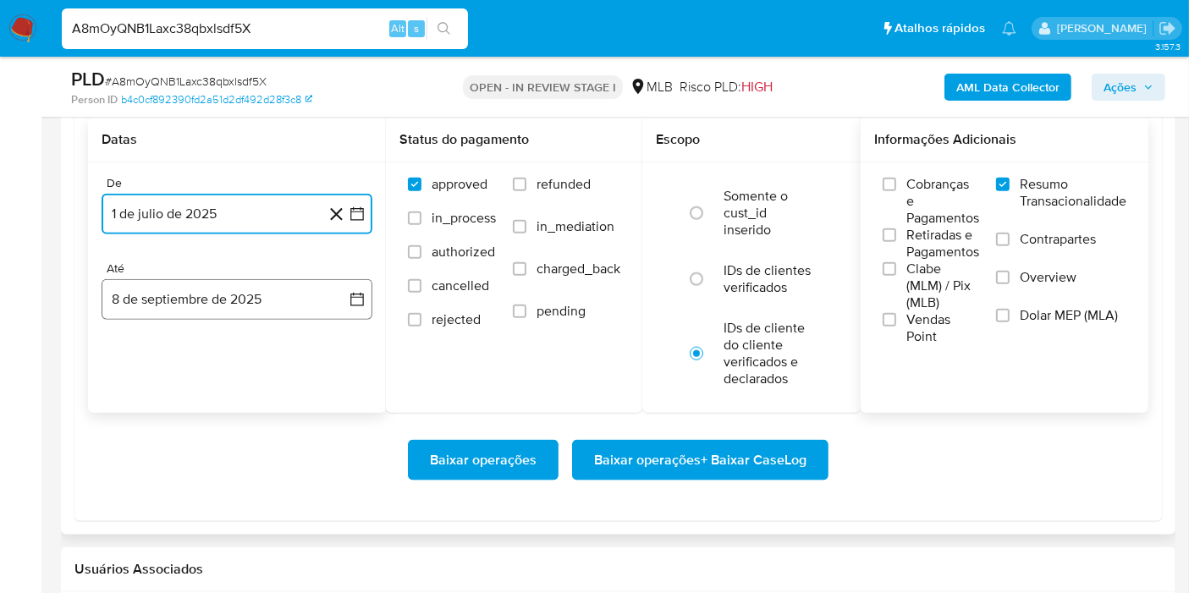
click at [321, 282] on button "8 de septiembre de 2025" at bounding box center [237, 299] width 271 height 41
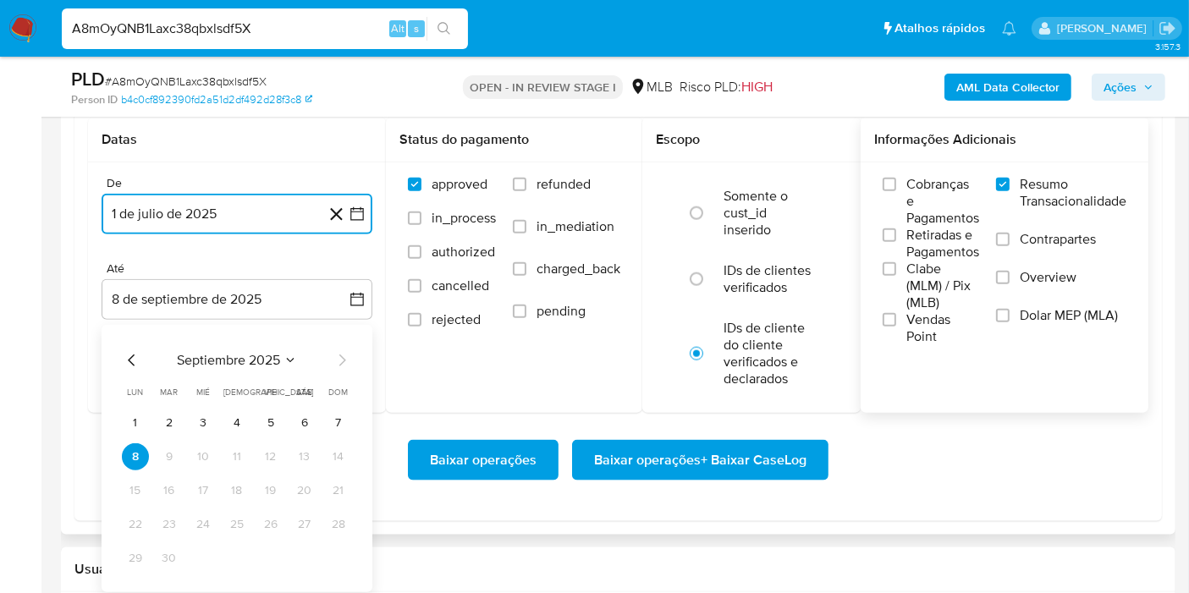
click at [336, 415] on button "7" at bounding box center [338, 423] width 27 height 27
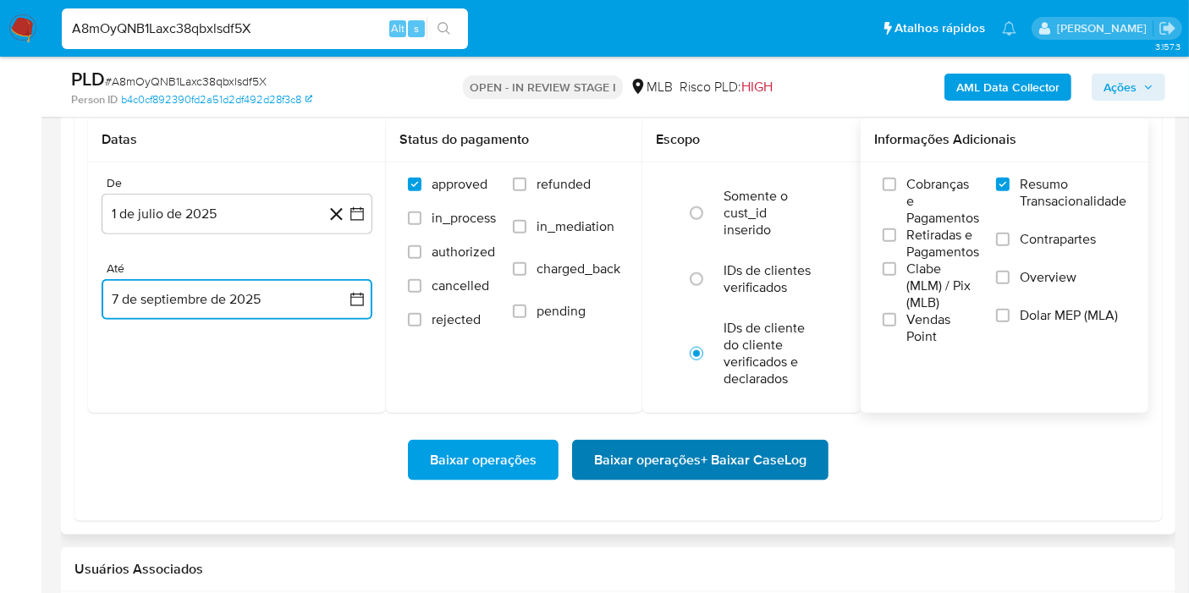
click at [721, 463] on span "Baixar operações + Baixar CaseLog" at bounding box center [700, 460] width 212 height 37
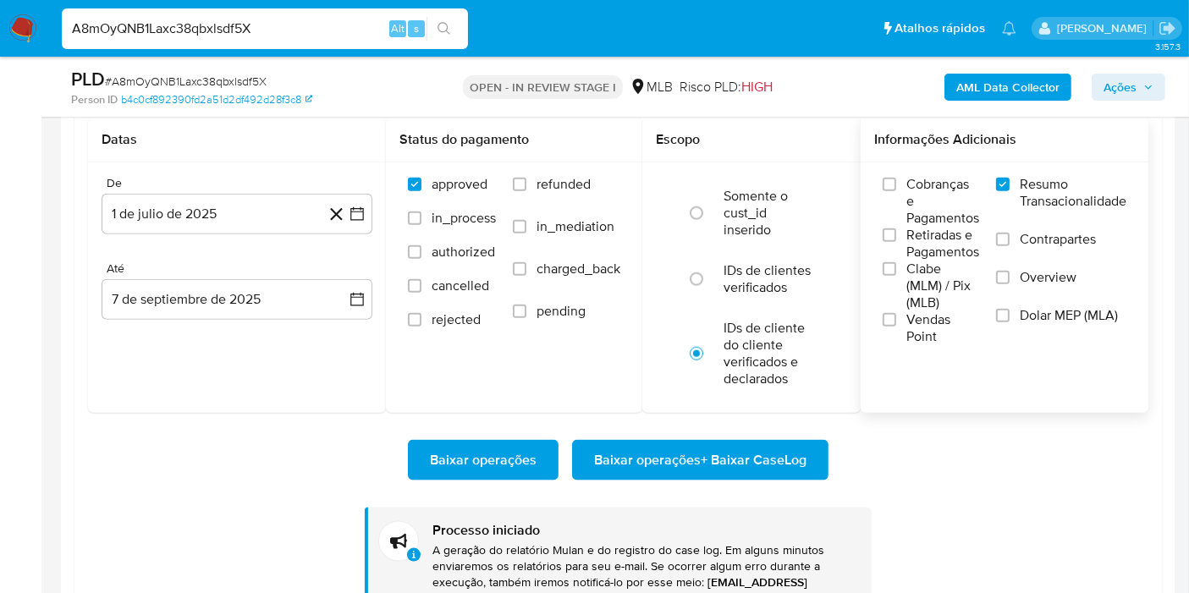
click at [342, 19] on input "A8mOyQNB1Laxc38qbxlsdf5X" at bounding box center [265, 29] width 406 height 22
paste input "bdcuHDwN9gleJoQTFUPDpr2Q"
type input "bdcuHDwN9gleJoQTFUPDpr2Q"
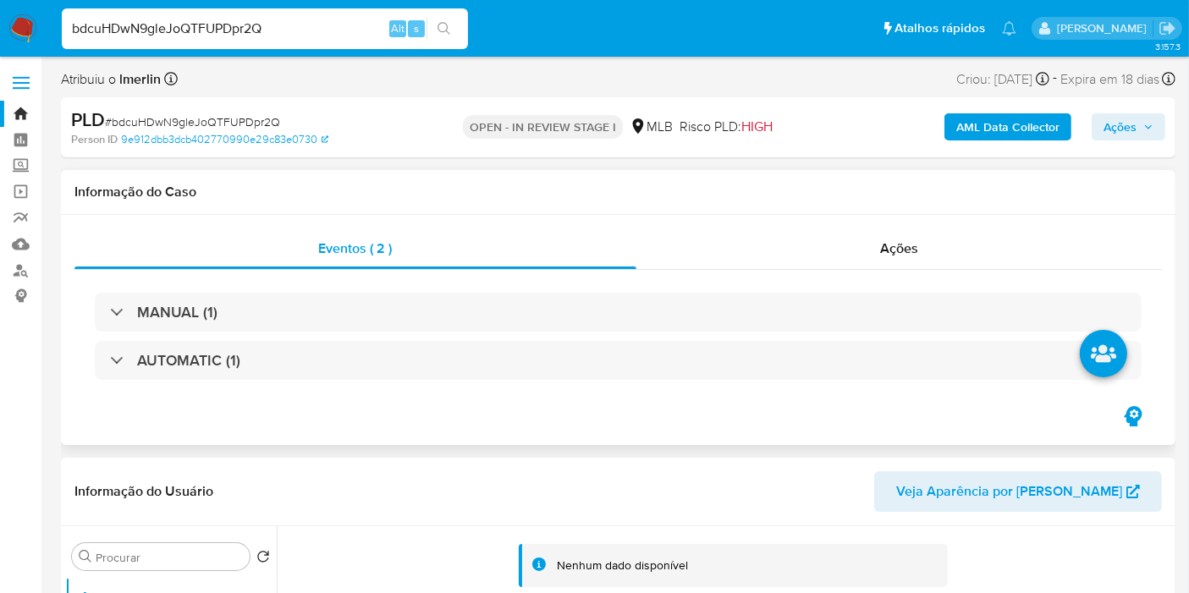
select select "10"
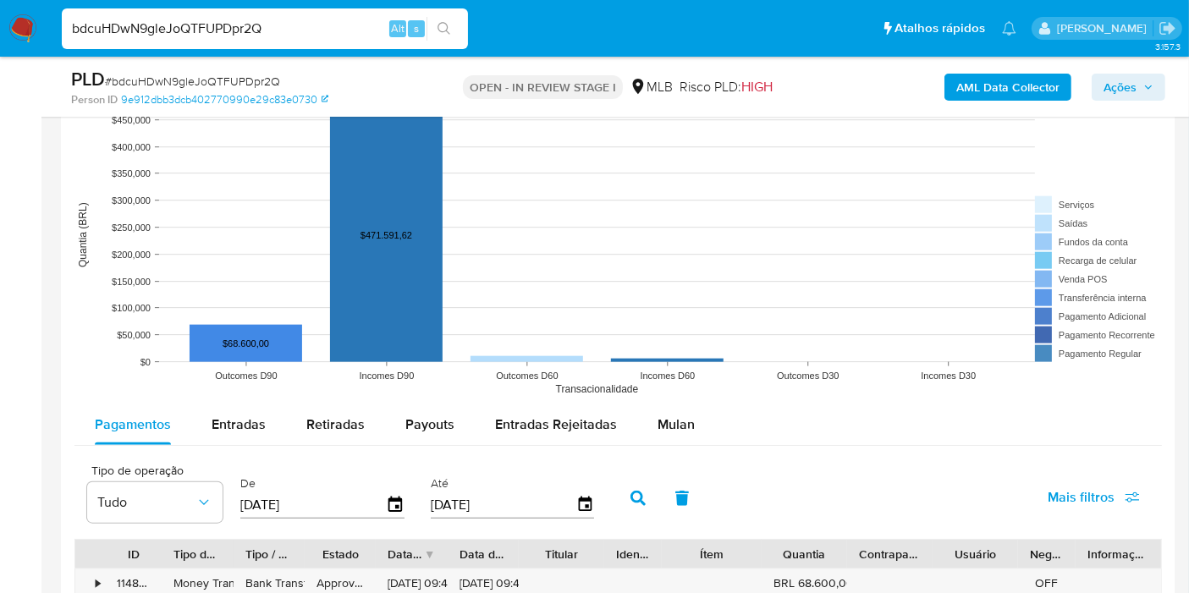
scroll to position [1881, 0]
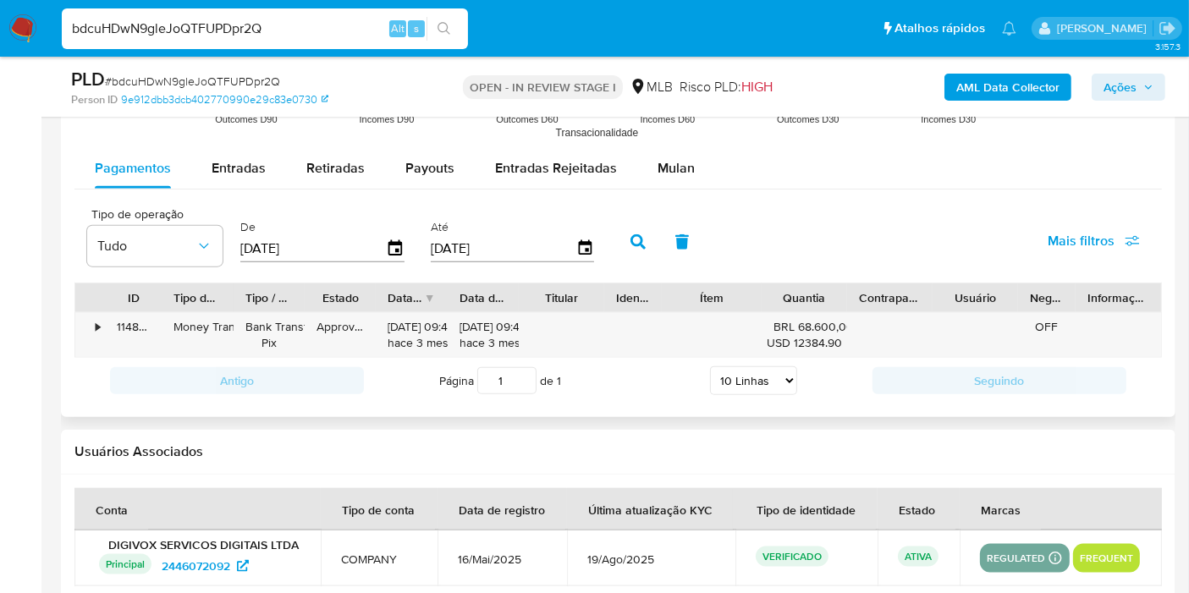
click at [685, 176] on div "Mulan" at bounding box center [676, 168] width 37 height 41
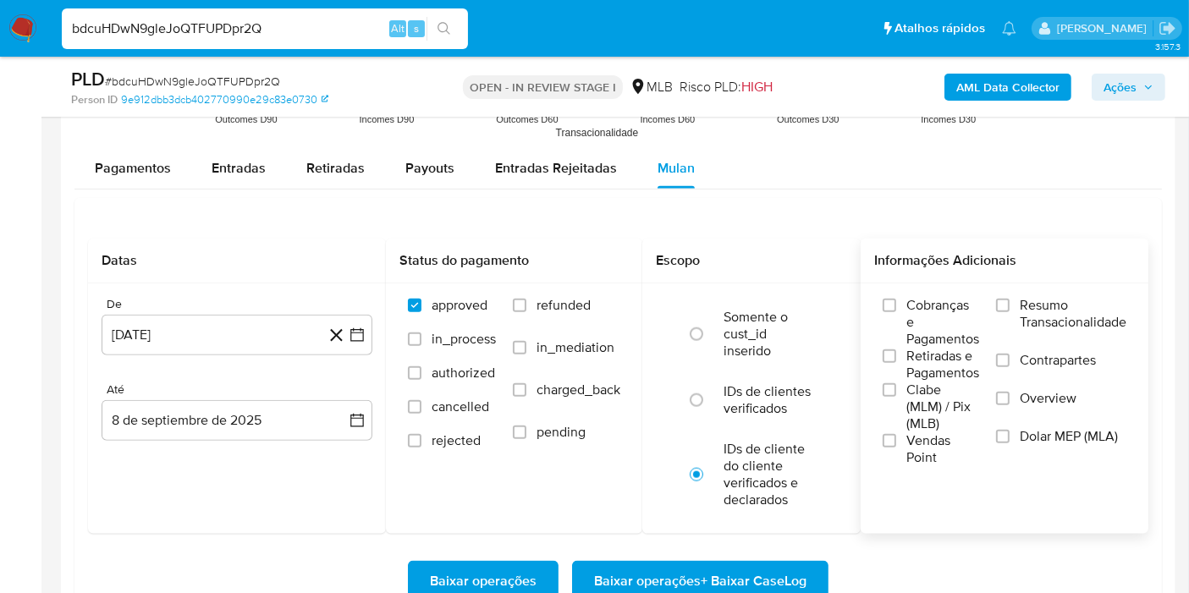
click at [1069, 301] on span "Resumo Transacionalidade" at bounding box center [1073, 314] width 107 height 34
click at [1010, 301] on input "Resumo Transacionalidade" at bounding box center [1003, 306] width 14 height 14
click at [352, 334] on icon "button" at bounding box center [357, 335] width 17 height 17
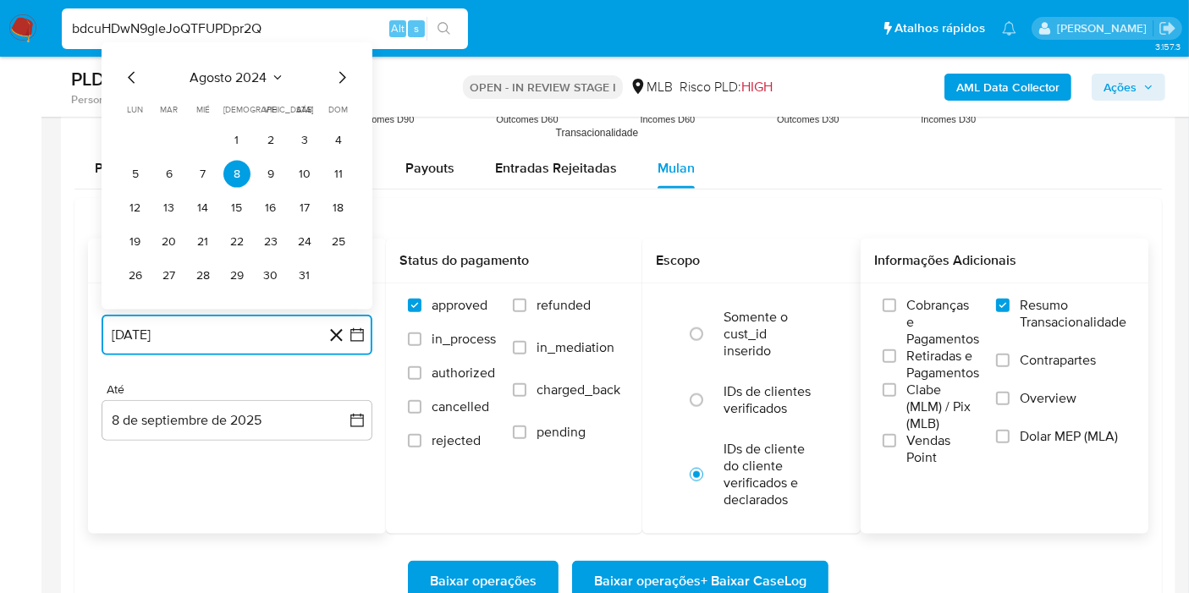
click at [256, 79] on span "agosto 2024" at bounding box center [228, 77] width 77 height 17
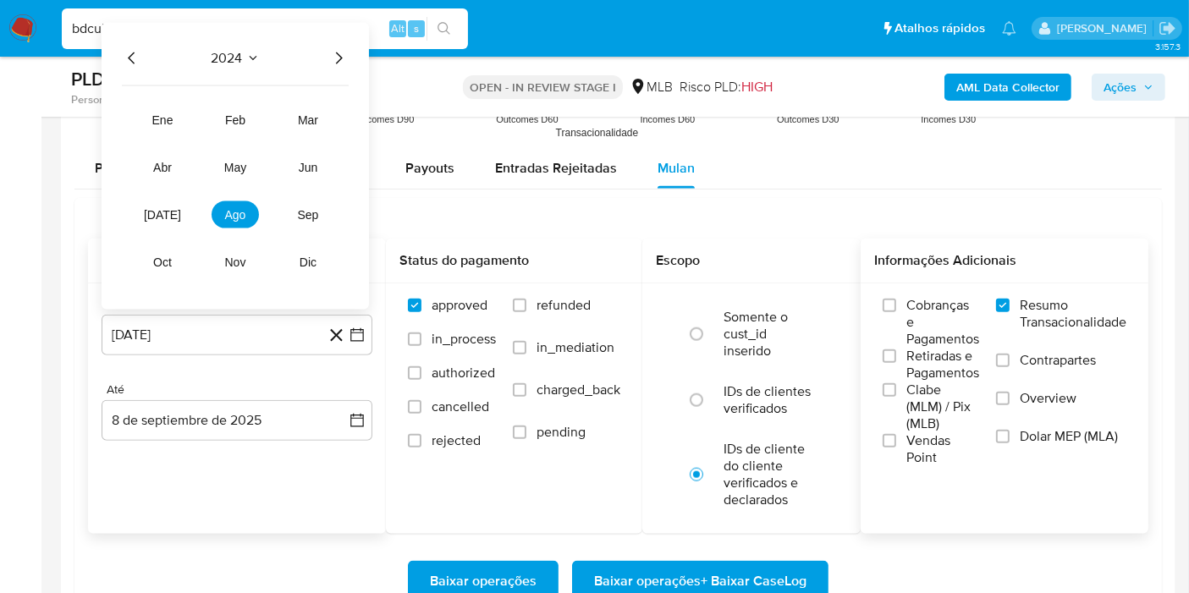
click at [339, 55] on icon "Año siguiente" at bounding box center [338, 58] width 20 height 20
click at [163, 208] on span "jul" at bounding box center [162, 215] width 37 height 14
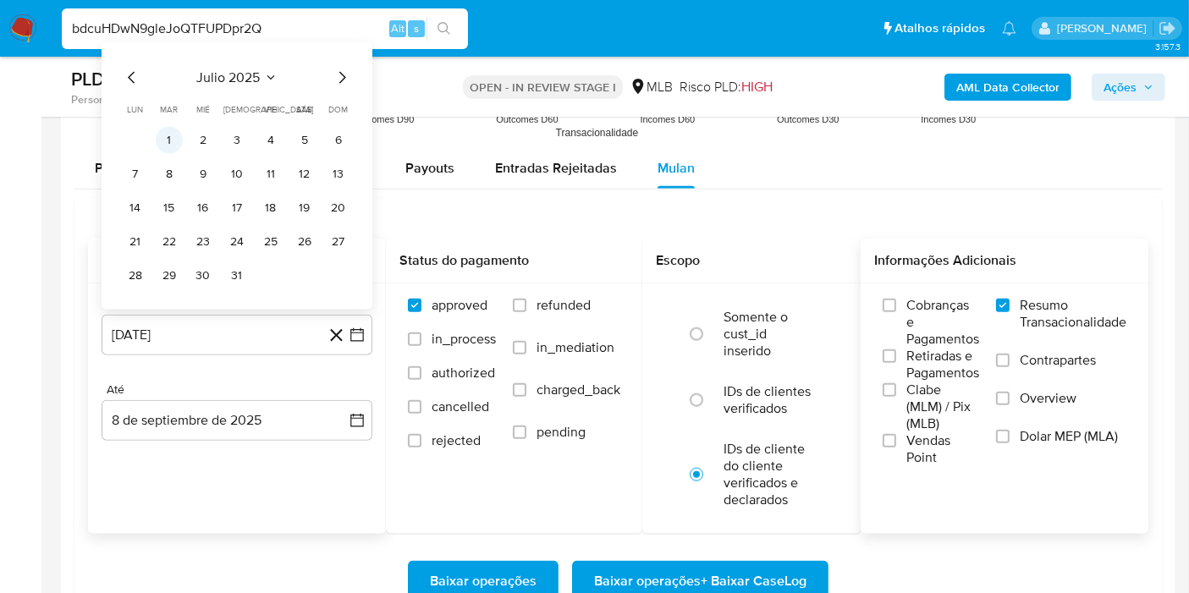
click at [172, 138] on button "1" at bounding box center [169, 140] width 27 height 27
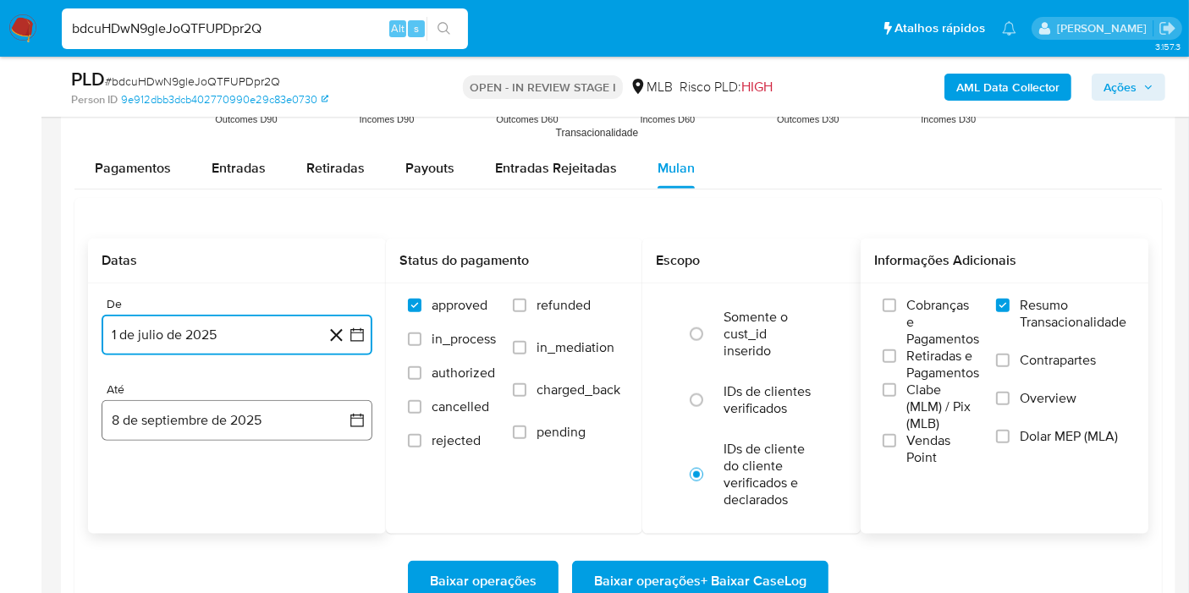
click at [330, 428] on button "8 de septiembre de 2025" at bounding box center [237, 420] width 271 height 41
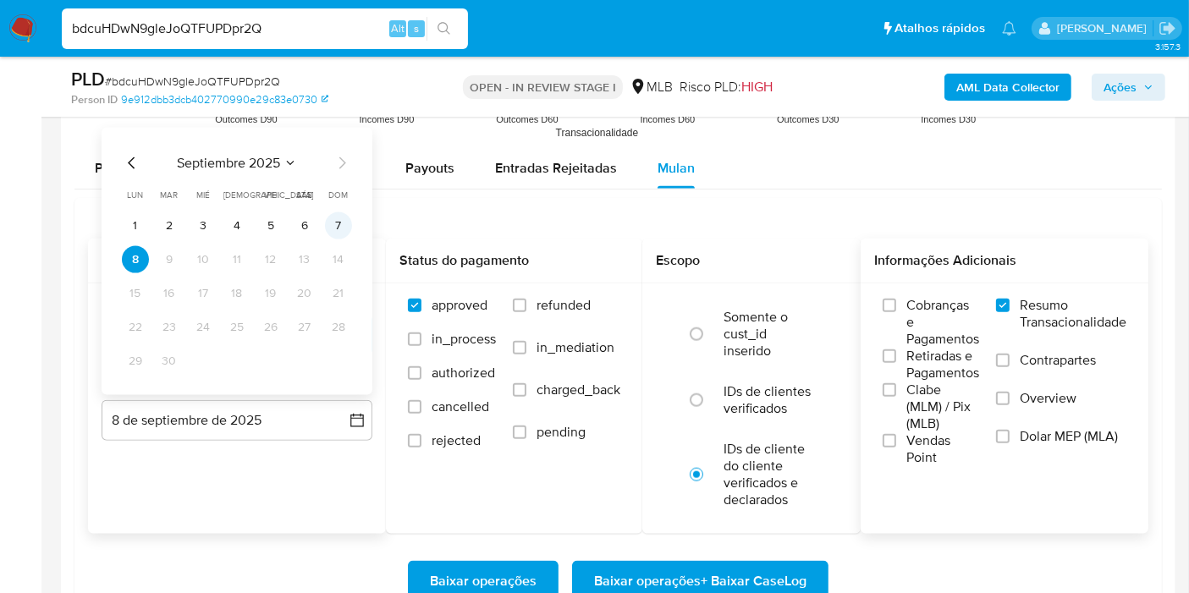
click at [337, 223] on button "7" at bounding box center [338, 225] width 27 height 27
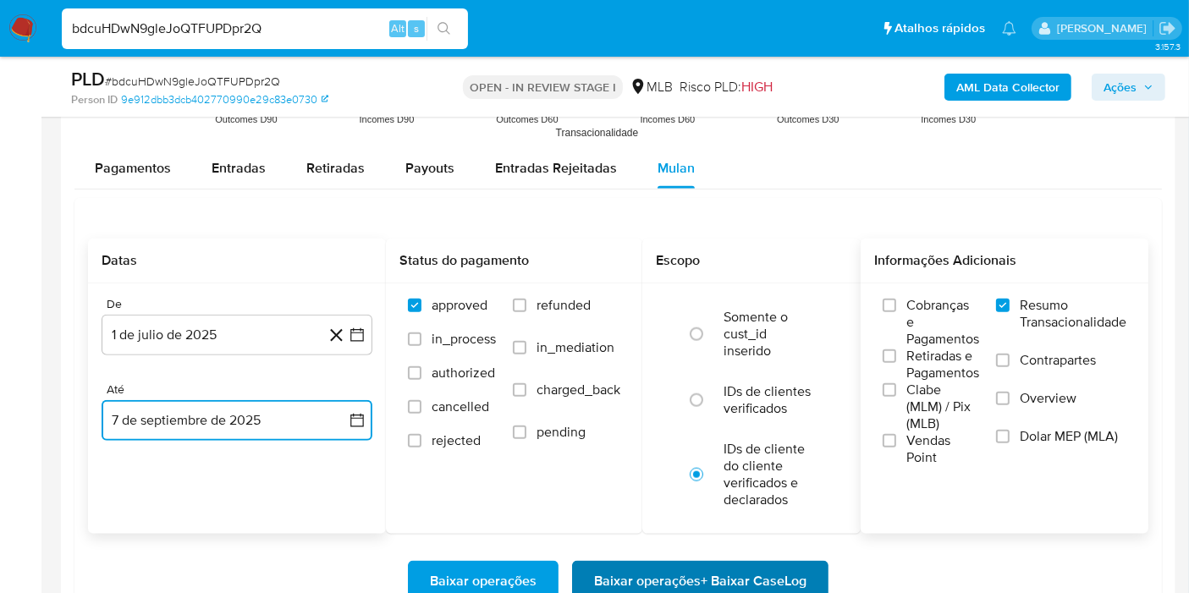
click at [688, 573] on span "Baixar operações + Baixar CaseLog" at bounding box center [700, 581] width 212 height 37
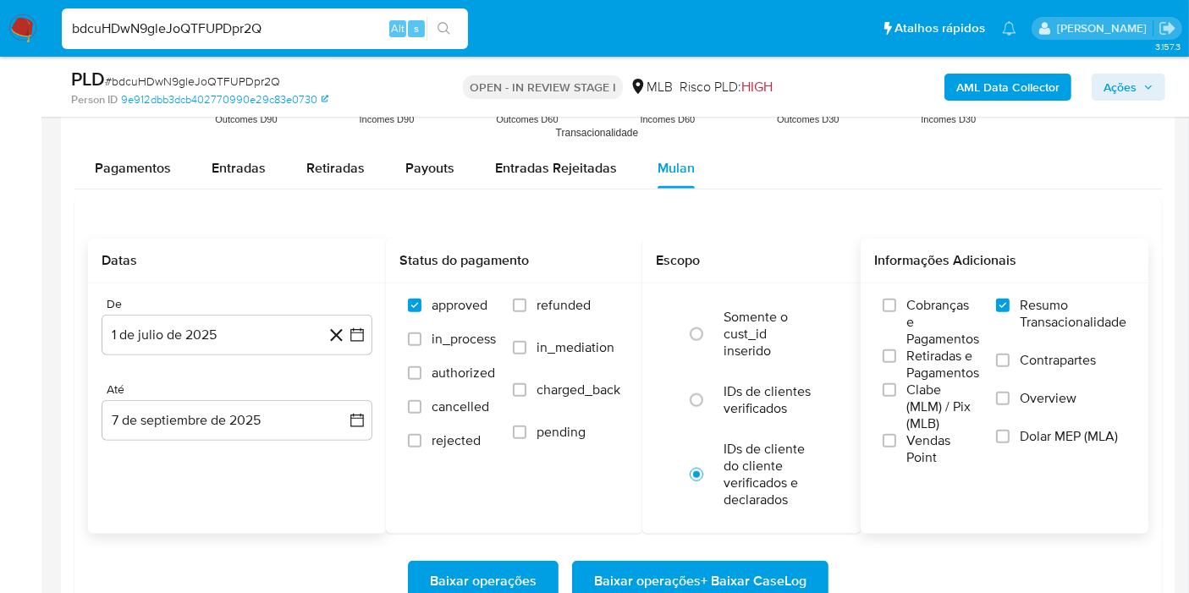
click at [344, 40] on div "bdcuHDwN9gleJoQTFUPDpr2Q Alt s" at bounding box center [265, 28] width 406 height 41
click at [337, 35] on input "bdcuHDwN9gleJoQTFUPDpr2Q" at bounding box center [265, 29] width 406 height 22
paste input "BwwFwJO58YOCJxVilvIzp56"
type input "BwwFwJO58YOCJxVilvIzp56Q"
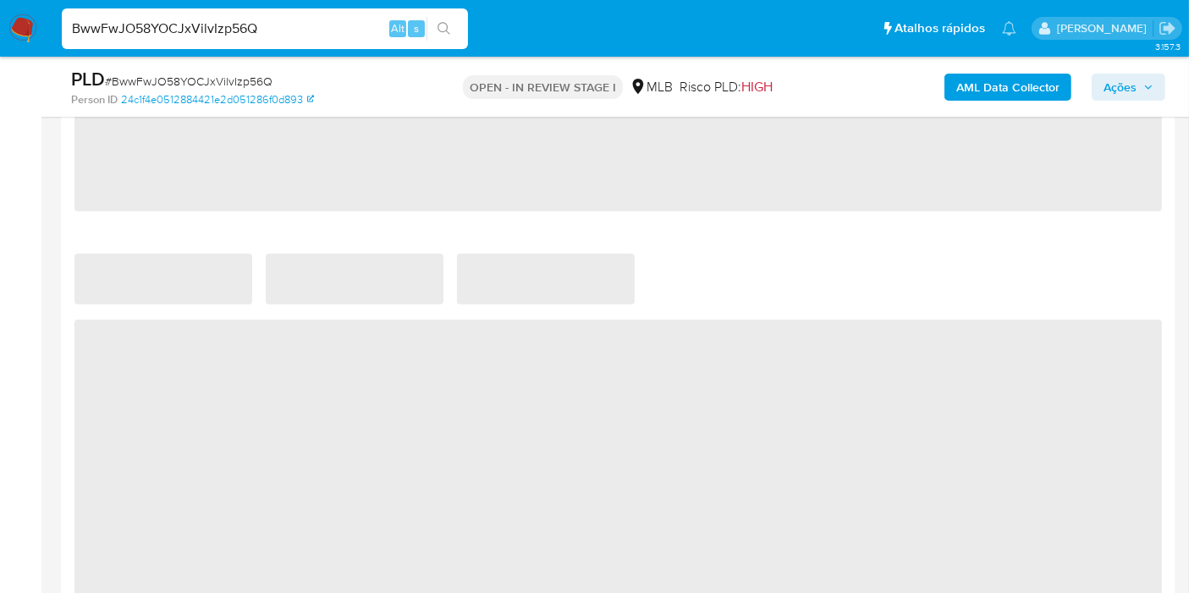
select select "10"
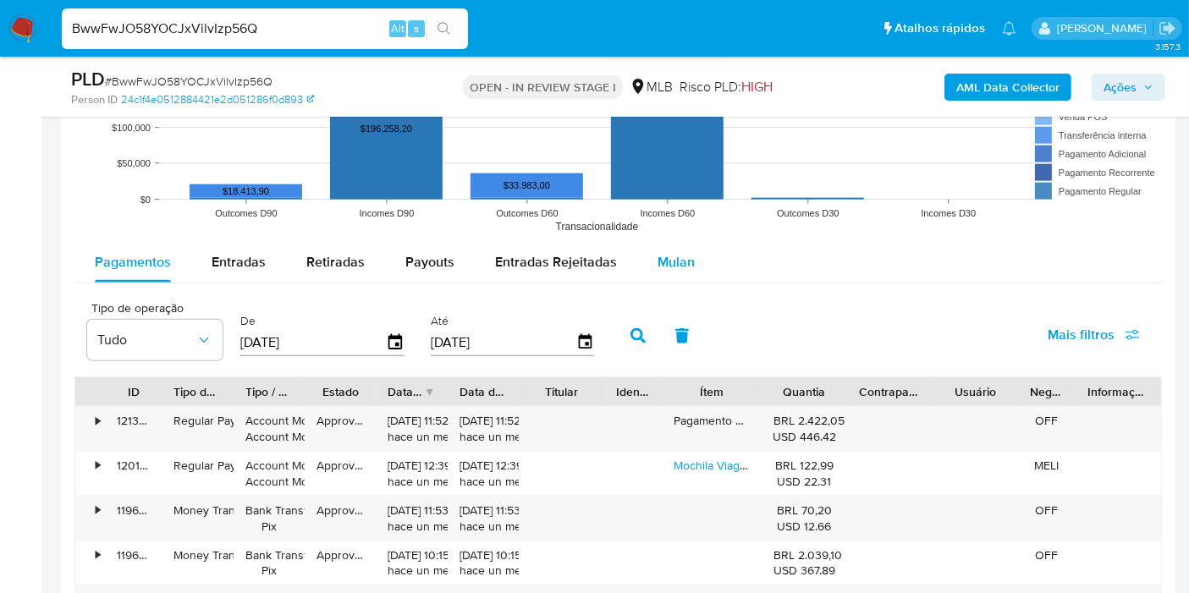
click at [704, 268] on button "Mulan" at bounding box center [676, 262] width 78 height 41
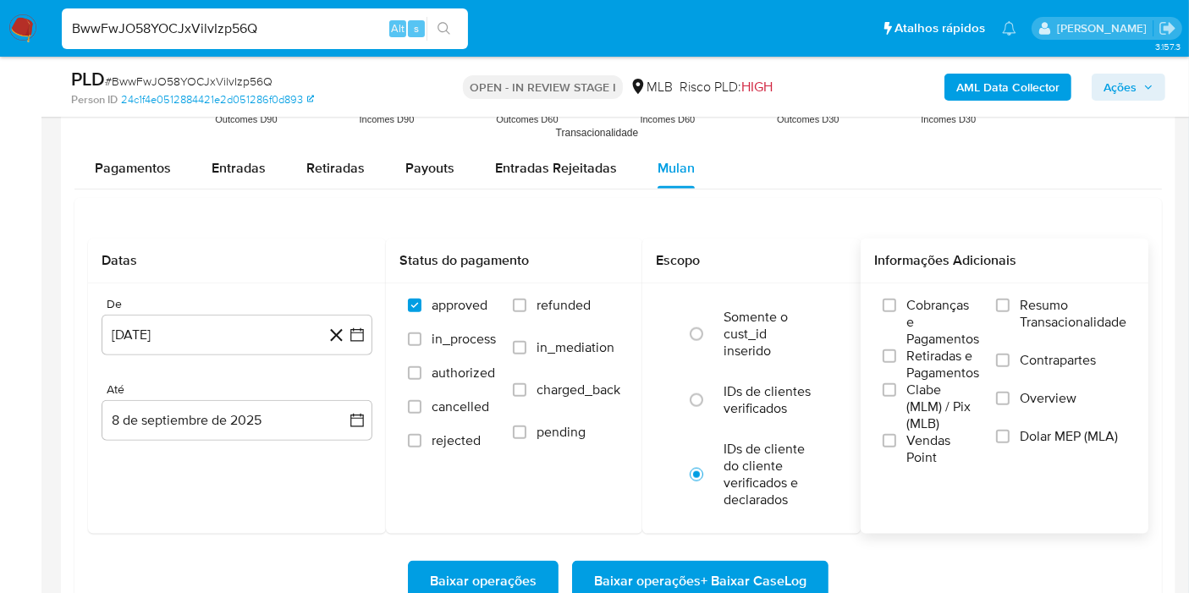
drag, startPoint x: 1043, startPoint y: 300, endPoint x: 933, endPoint y: 262, distance: 116.5
click at [1043, 301] on span "Resumo Transacionalidade" at bounding box center [1073, 314] width 107 height 34
click at [1010, 301] on input "Resumo Transacionalidade" at bounding box center [1003, 306] width 14 height 14
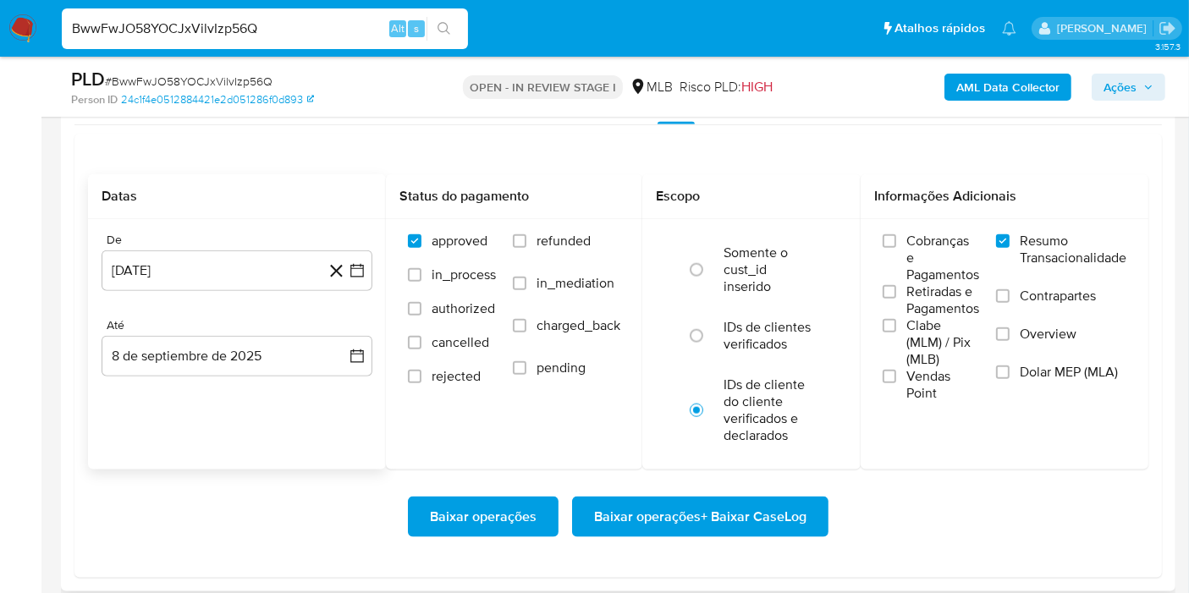
scroll to position [1975, 0]
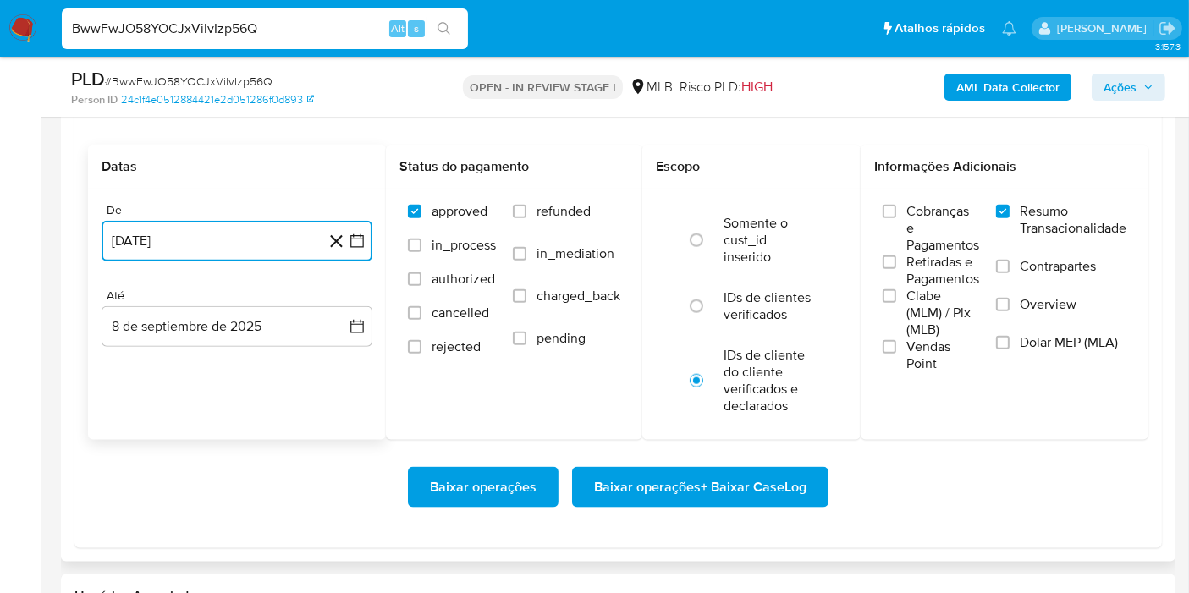
click at [362, 234] on icon "button" at bounding box center [357, 241] width 17 height 17
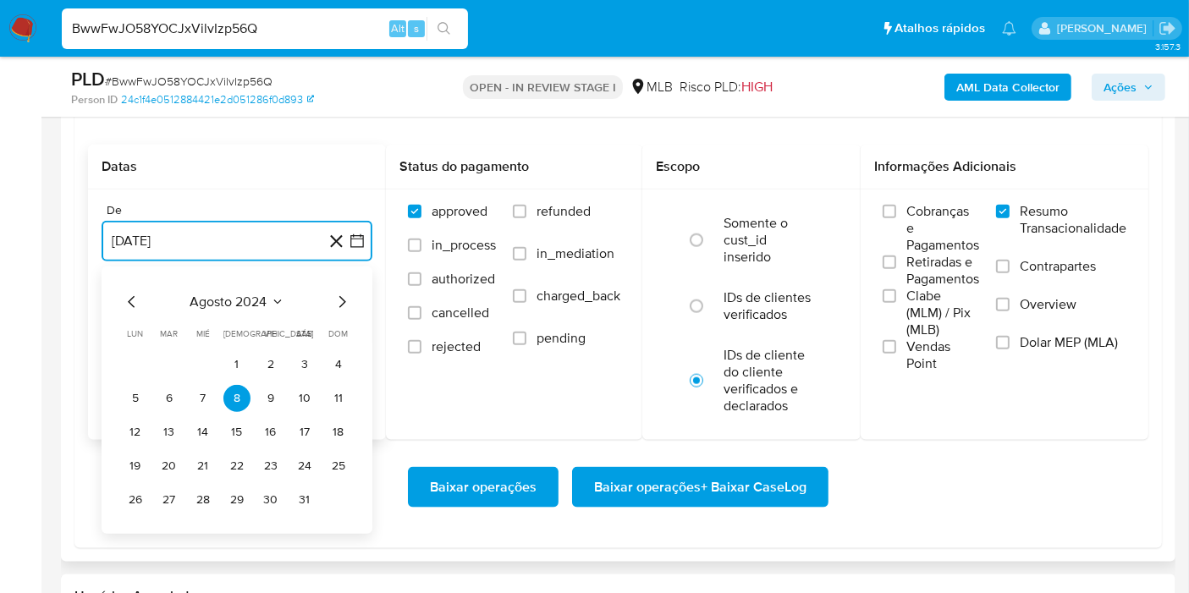
click at [241, 296] on span "agosto 2024" at bounding box center [228, 302] width 77 height 17
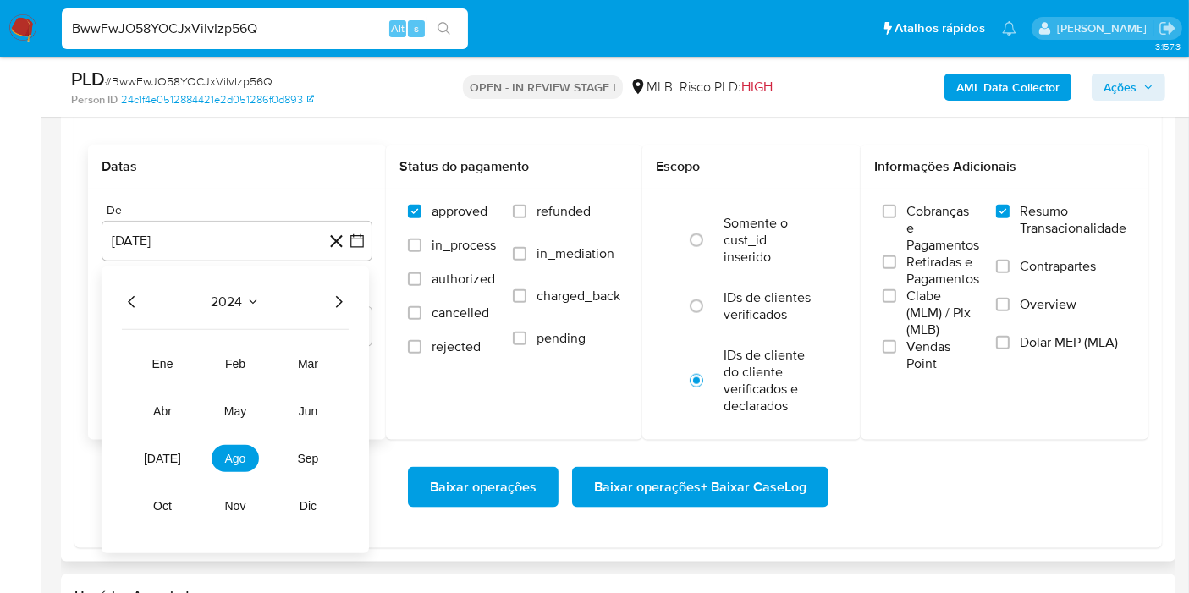
click at [338, 296] on icon "Año siguiente" at bounding box center [338, 302] width 20 height 20
click at [153, 456] on button "jul" at bounding box center [162, 458] width 47 height 27
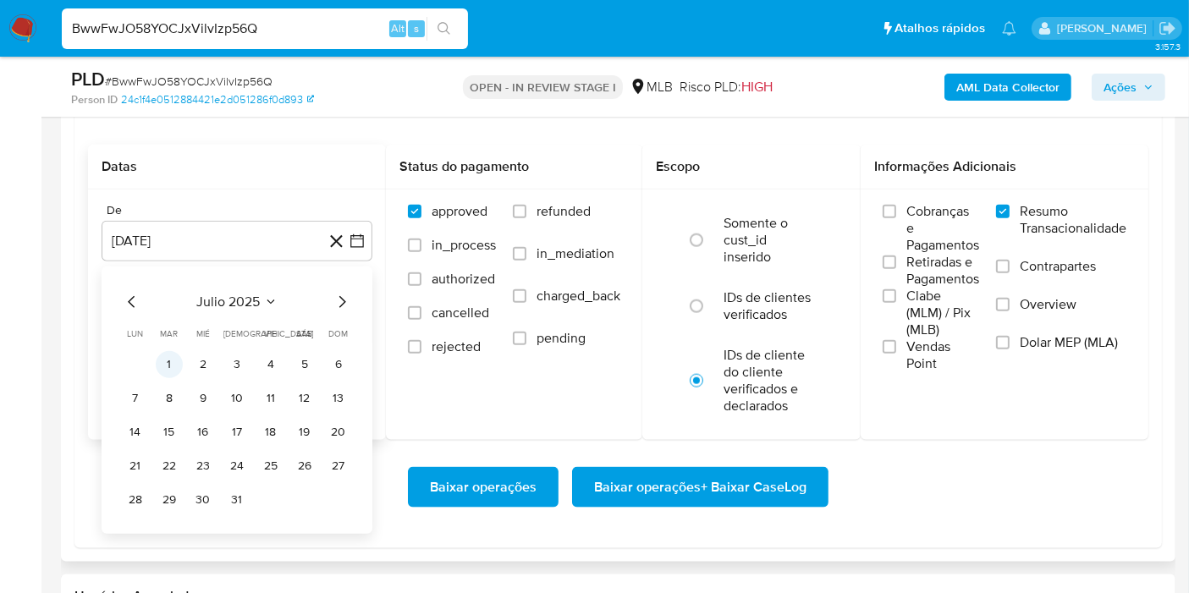
click at [159, 360] on button "1" at bounding box center [169, 364] width 27 height 27
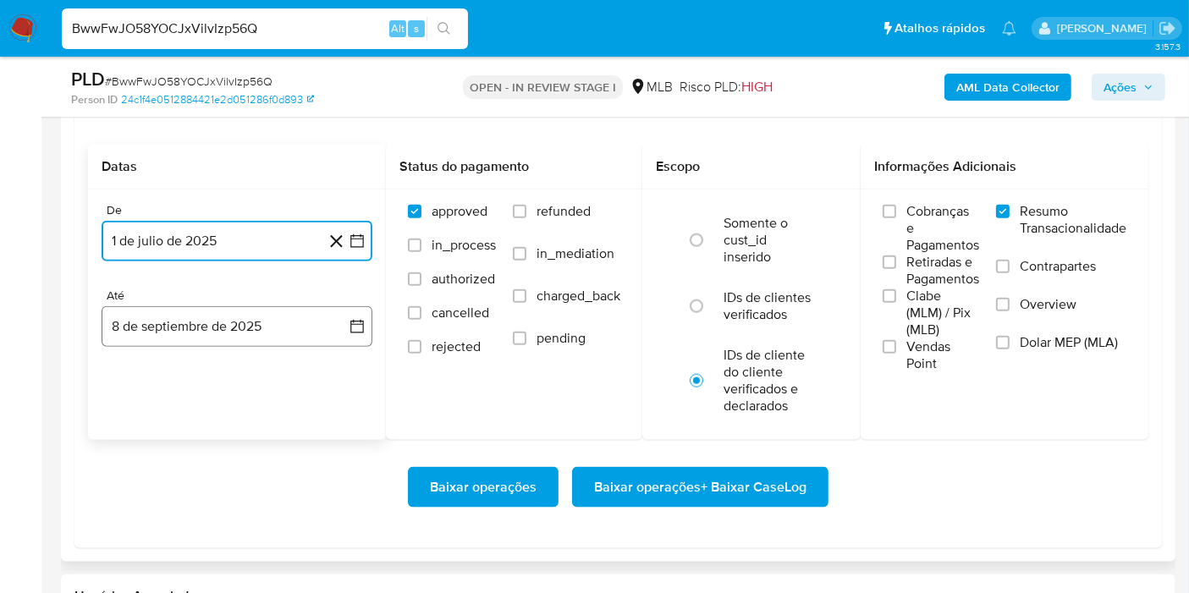
click at [294, 323] on button "8 de septiembre de 2025" at bounding box center [237, 326] width 271 height 41
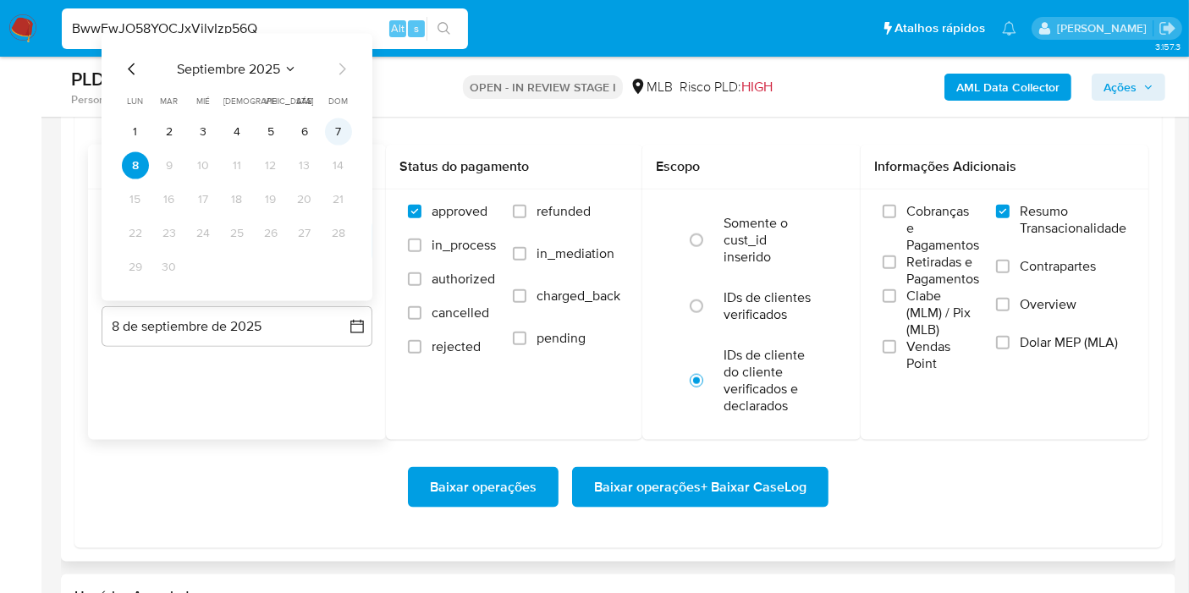
click at [339, 125] on button "7" at bounding box center [338, 132] width 27 height 27
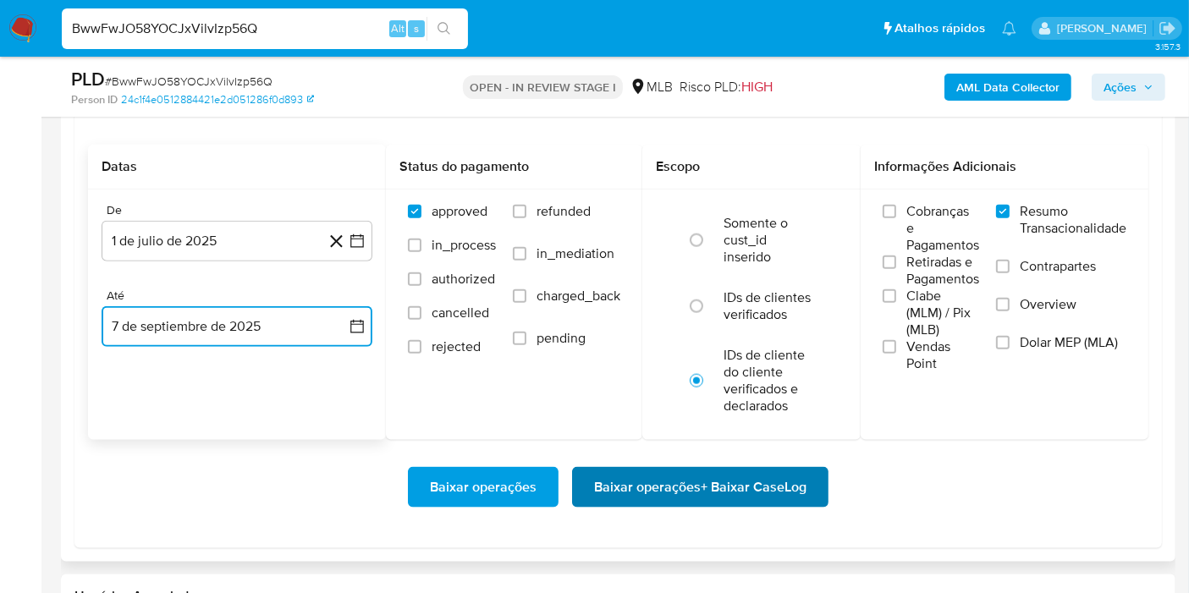
click at [670, 487] on span "Baixar operações + Baixar CaseLog" at bounding box center [700, 487] width 212 height 37
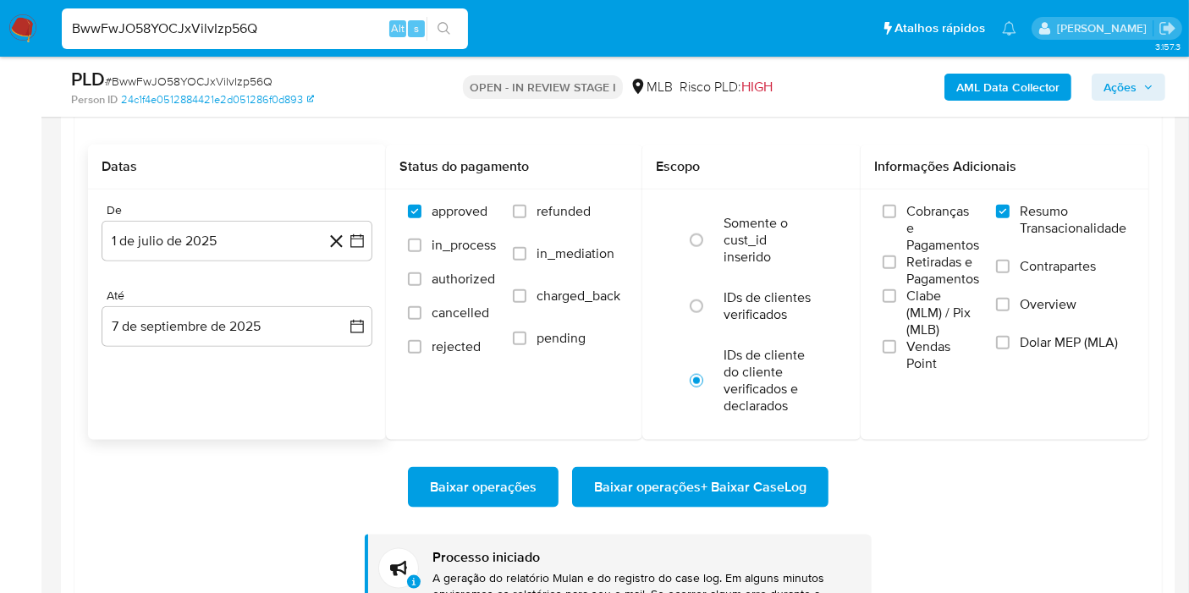
click at [305, 23] on input "BwwFwJO58YOCJxVilvIzp56Q" at bounding box center [265, 29] width 406 height 22
paste input "QflLRVIe2TYNH3FXEGEEiBau"
type input "QflLRVIe2TYNH3FXEGEEiBau"
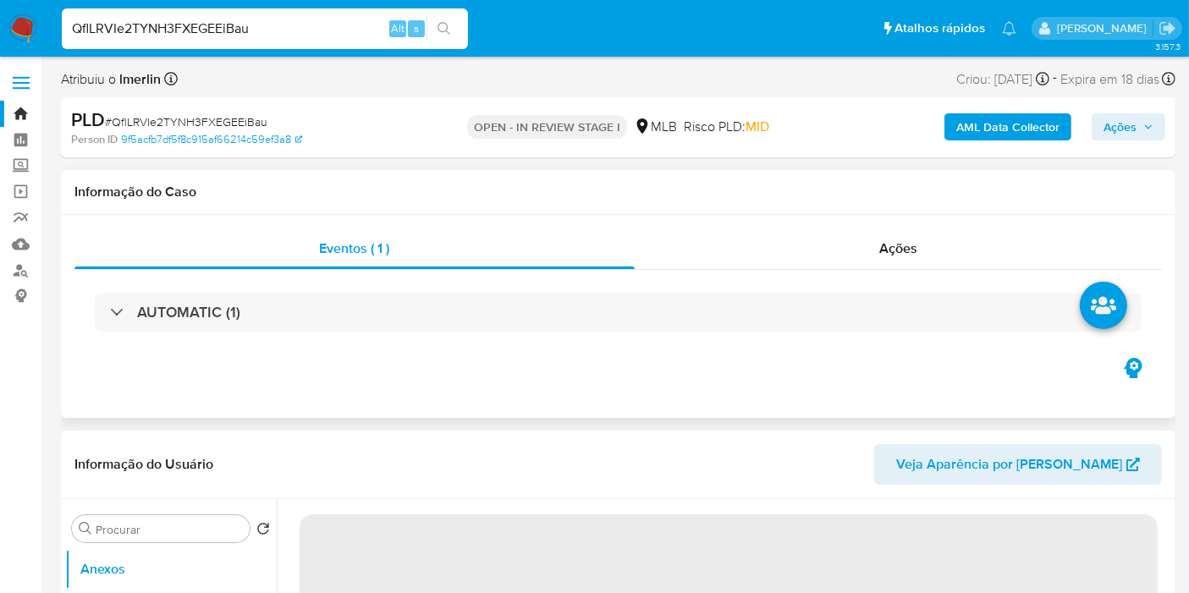
select select "10"
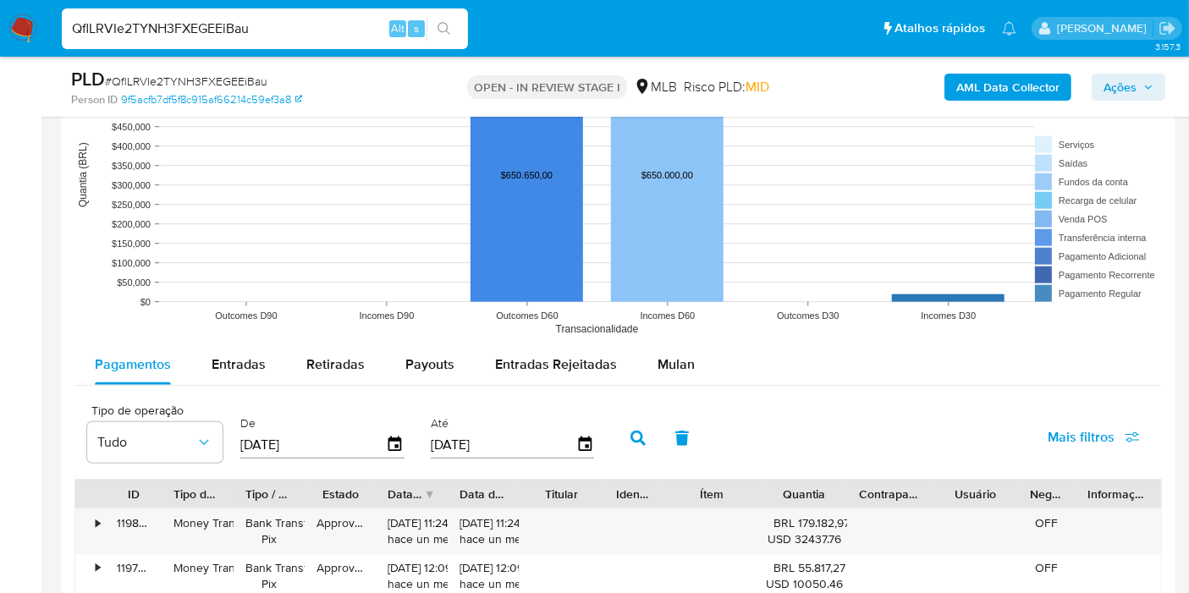
scroll to position [1693, 0]
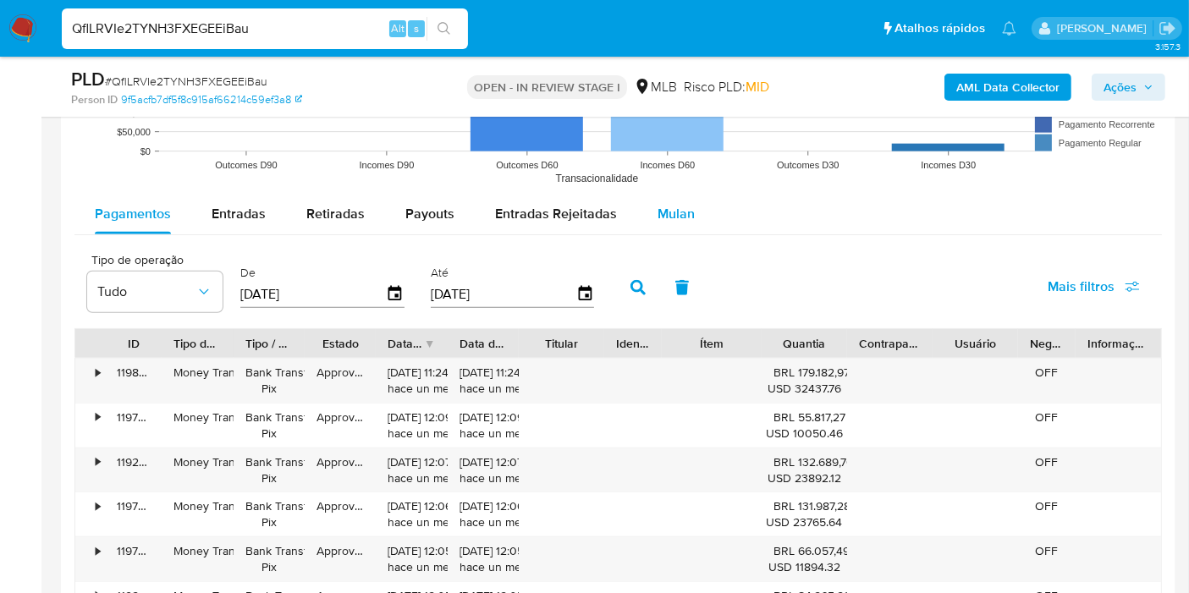
click at [692, 220] on button "Mulan" at bounding box center [676, 214] width 78 height 41
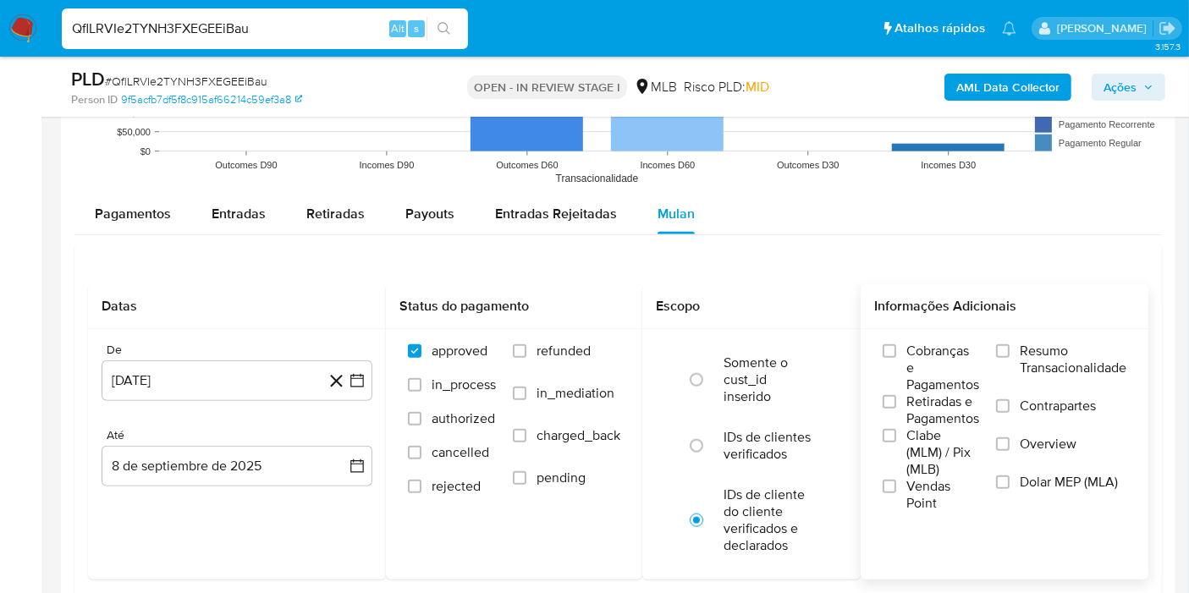
click at [1056, 366] on span "Resumo Transacionalidade" at bounding box center [1073, 360] width 107 height 34
click at [1010, 358] on input "Resumo Transacionalidade" at bounding box center [1003, 352] width 14 height 14
click at [361, 378] on icon "button" at bounding box center [357, 380] width 17 height 17
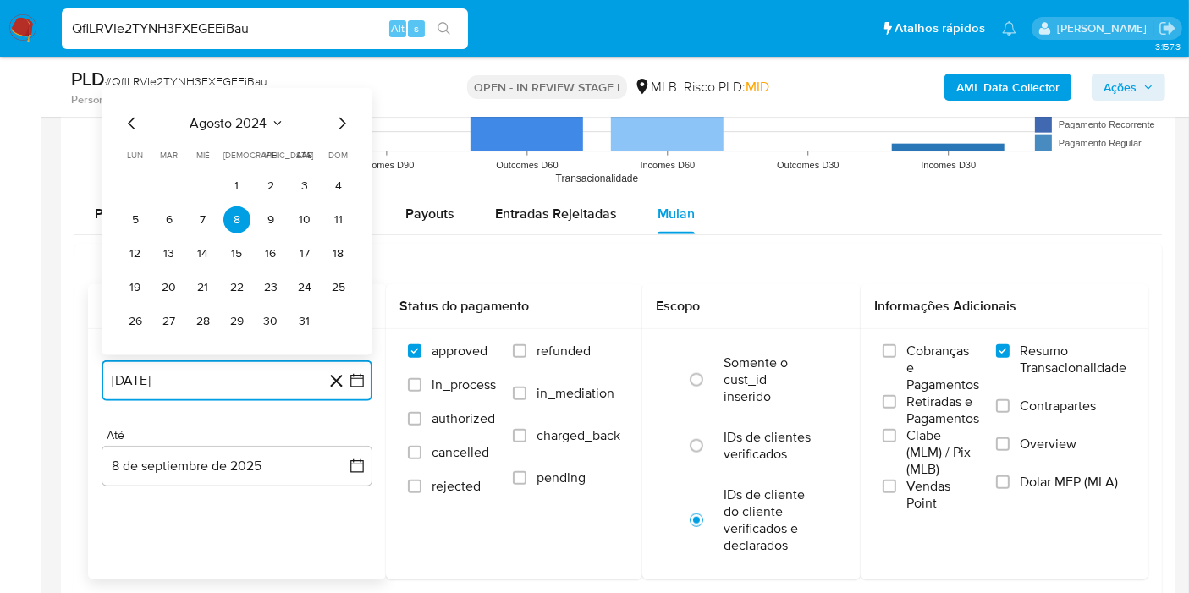
click at [271, 120] on icon "Seleccionar mes y año" at bounding box center [278, 124] width 14 height 14
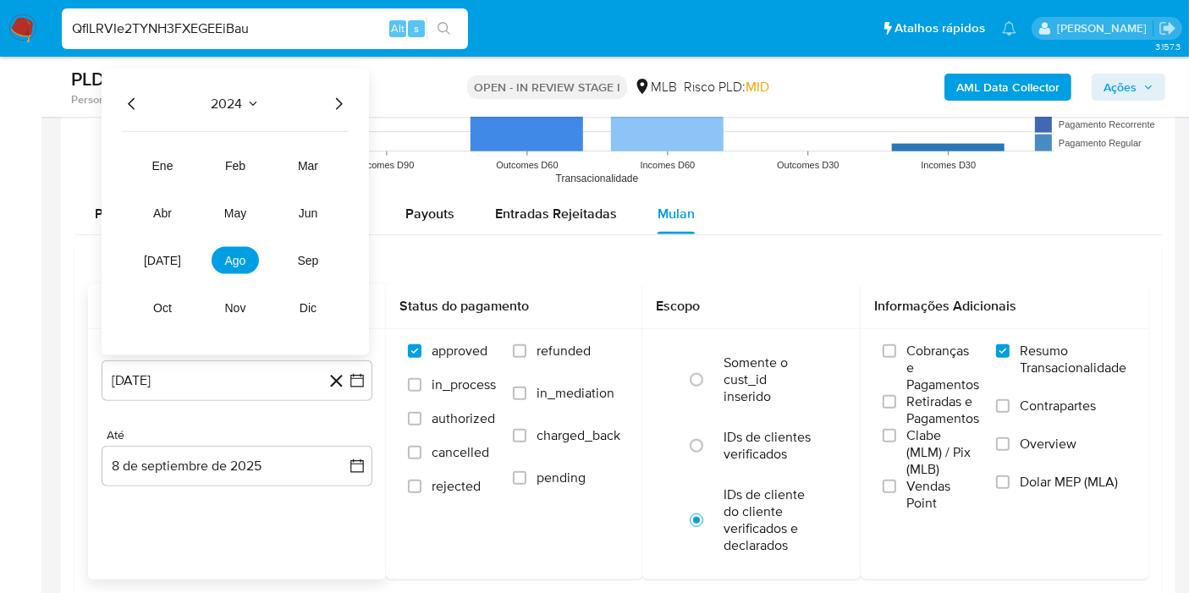
click at [339, 101] on icon "Año siguiente" at bounding box center [338, 104] width 20 height 20
click at [150, 258] on button "jul" at bounding box center [162, 260] width 47 height 27
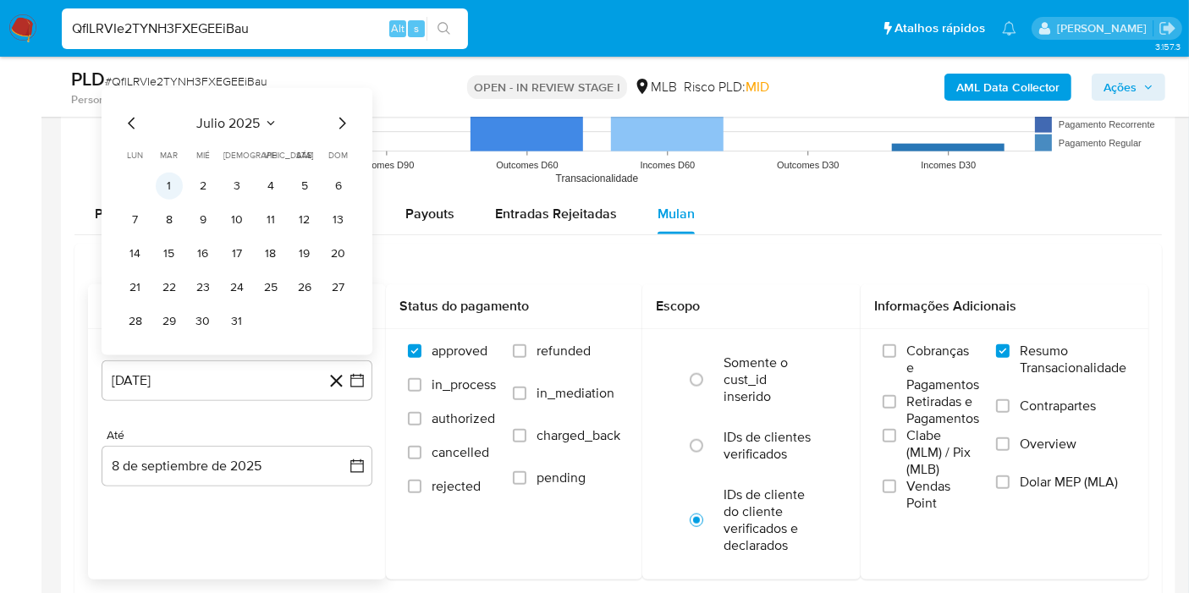
click at [163, 190] on button "1" at bounding box center [169, 186] width 27 height 27
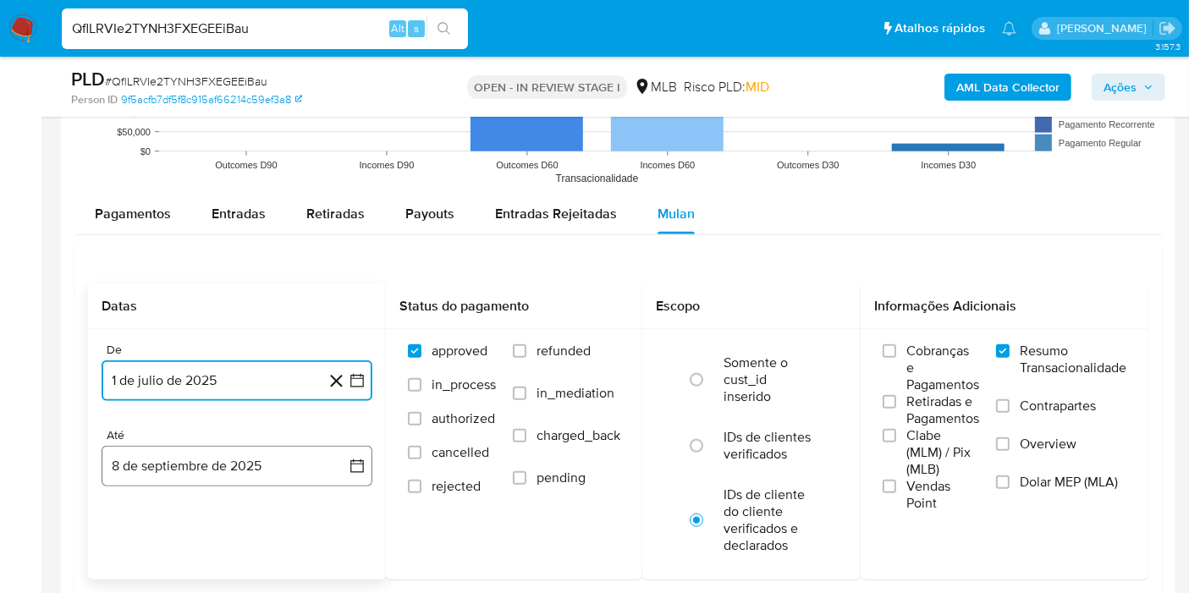
click at [351, 470] on icon "button" at bounding box center [357, 467] width 14 height 14
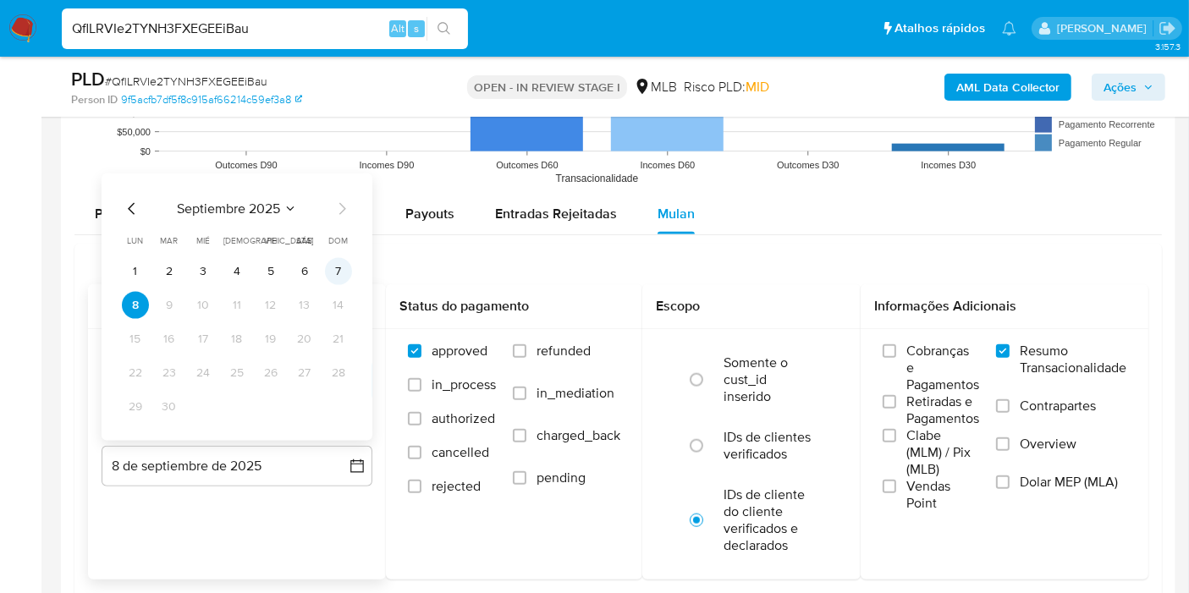
click at [342, 261] on button "7" at bounding box center [338, 271] width 27 height 27
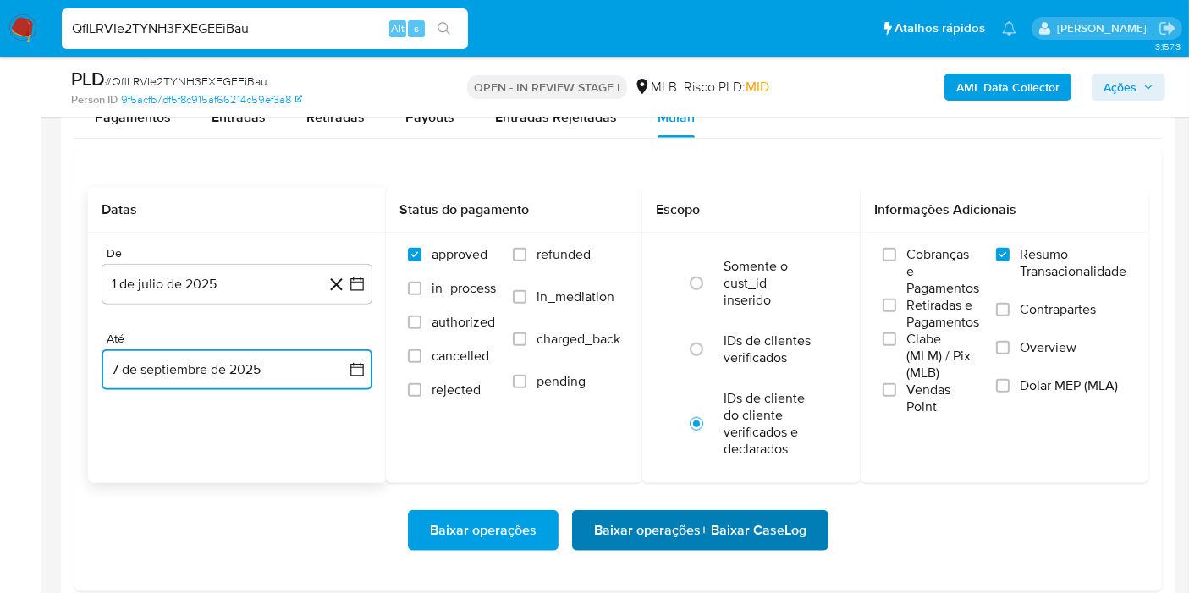
scroll to position [1881, 0]
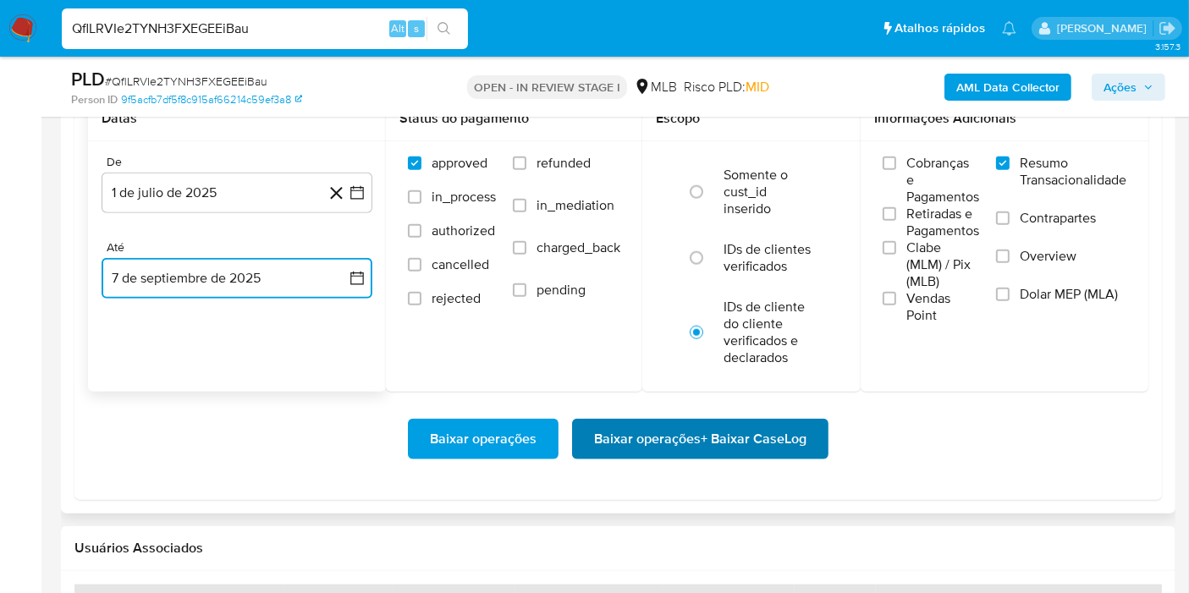
click at [730, 441] on span "Baixar operações + Baixar CaseLog" at bounding box center [700, 439] width 212 height 37
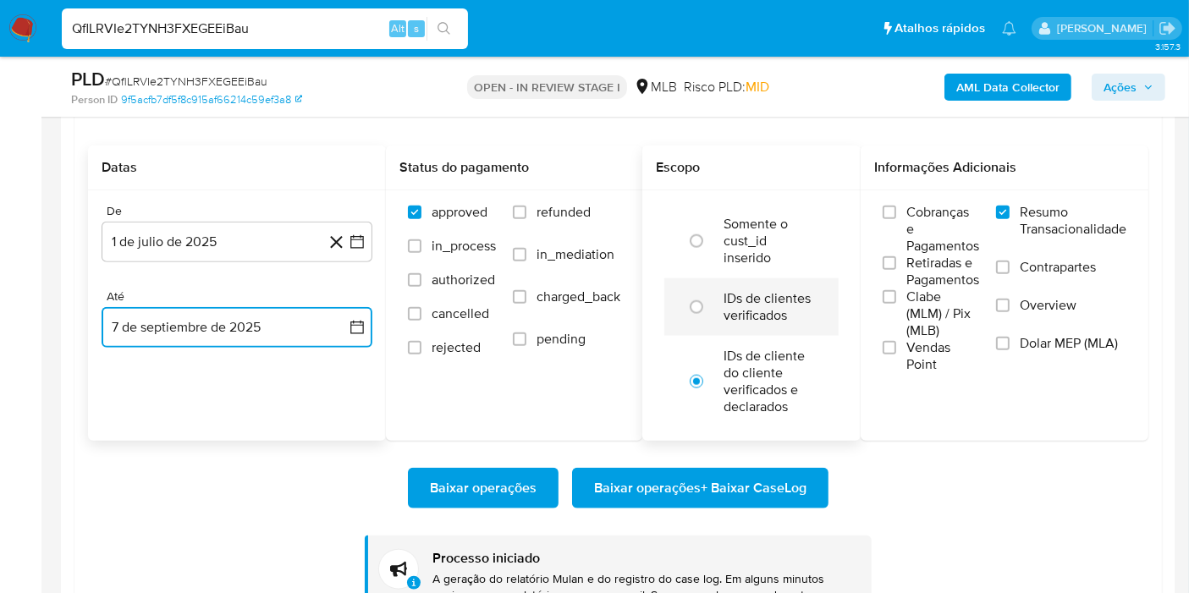
scroll to position [1693, 0]
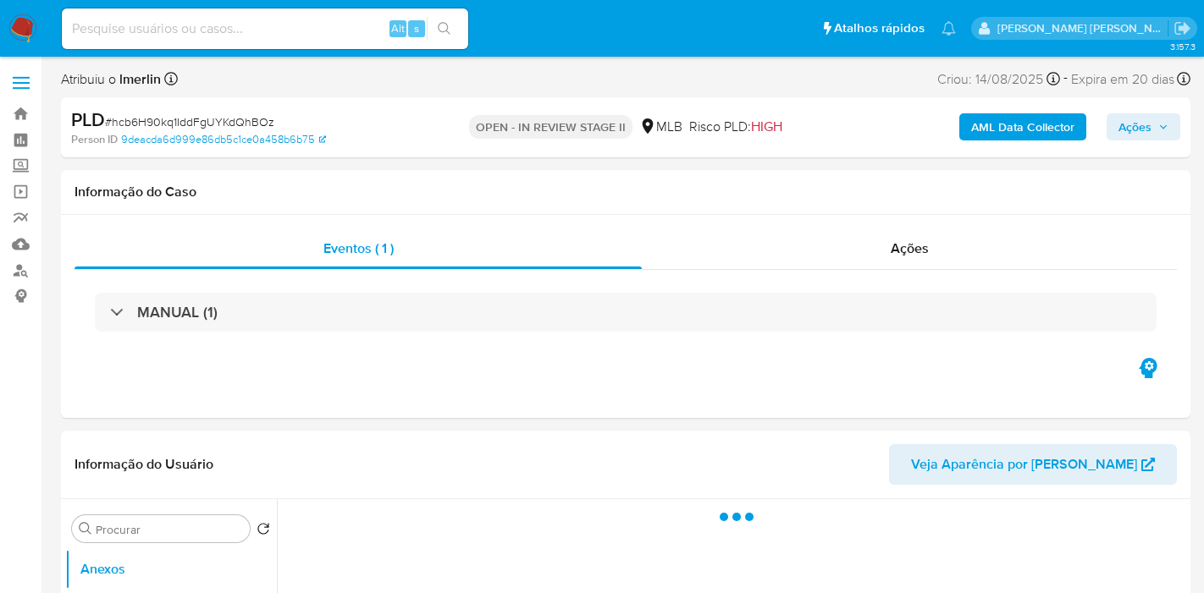
select select "10"
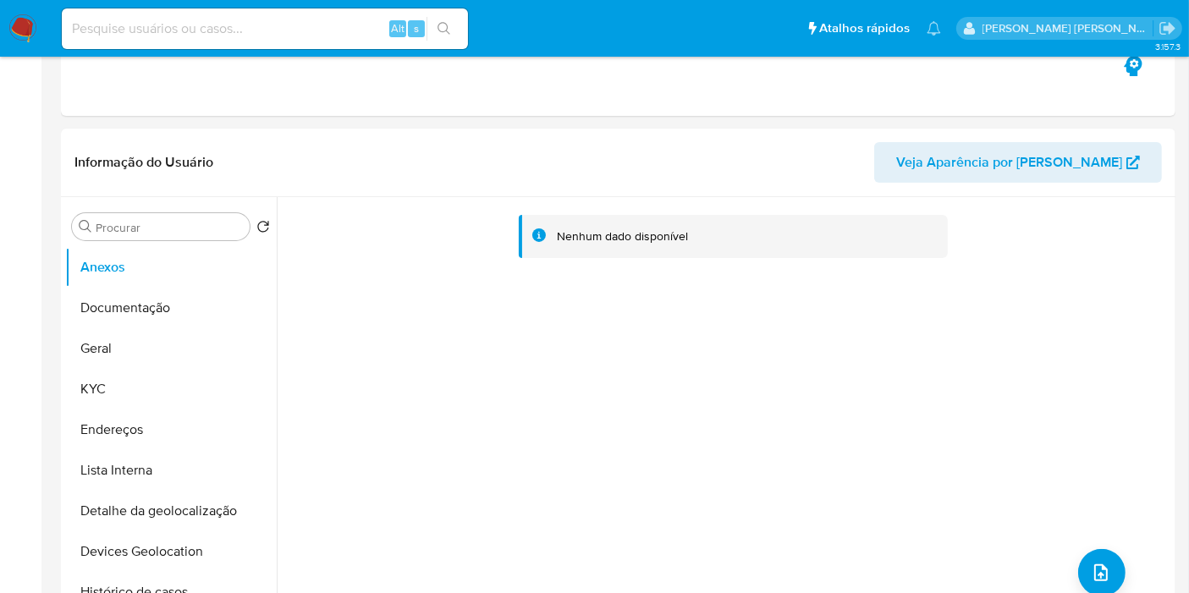
scroll to position [658, 0]
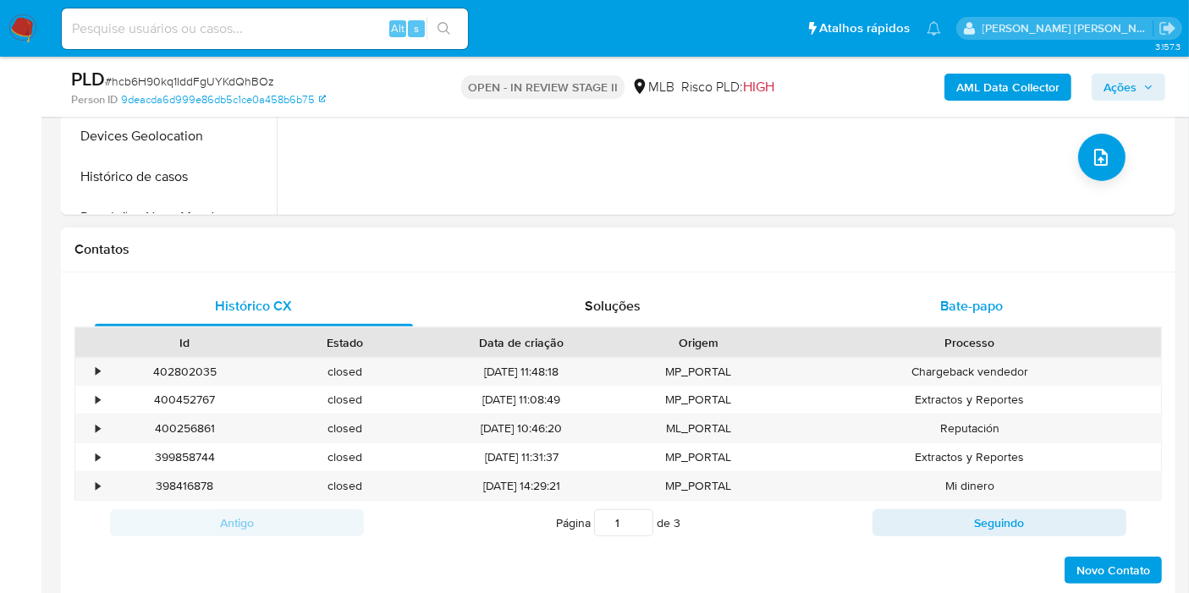
click at [908, 291] on div "Bate-papo" at bounding box center [972, 306] width 318 height 41
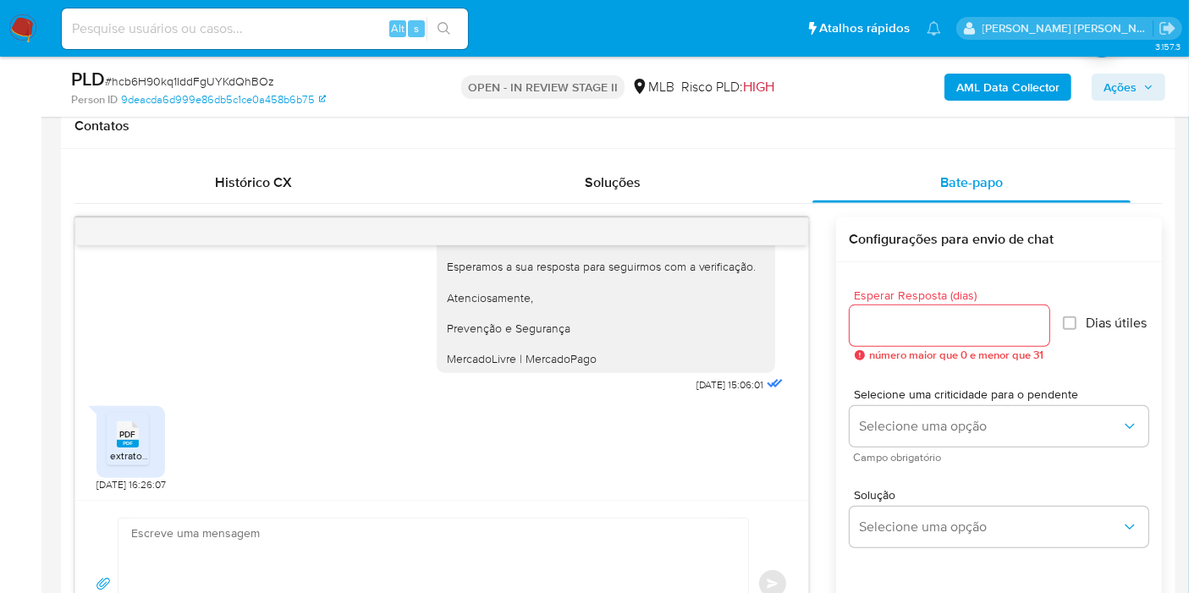
scroll to position [941, 0]
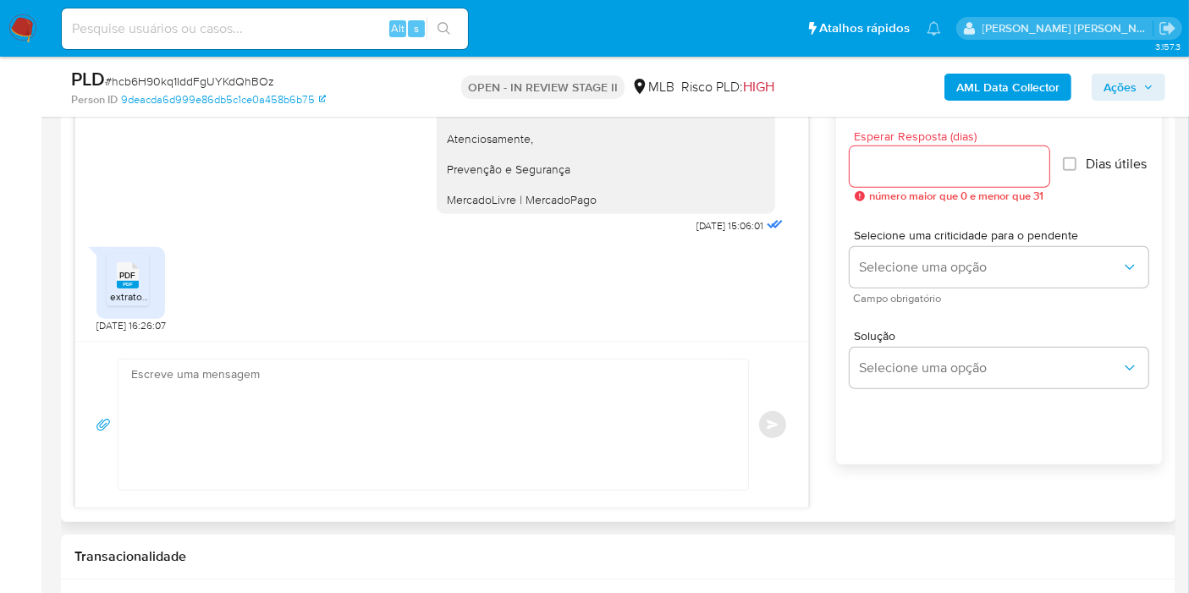
click at [113, 291] on span "extrato-ir.pdf" at bounding box center [139, 297] width 58 height 14
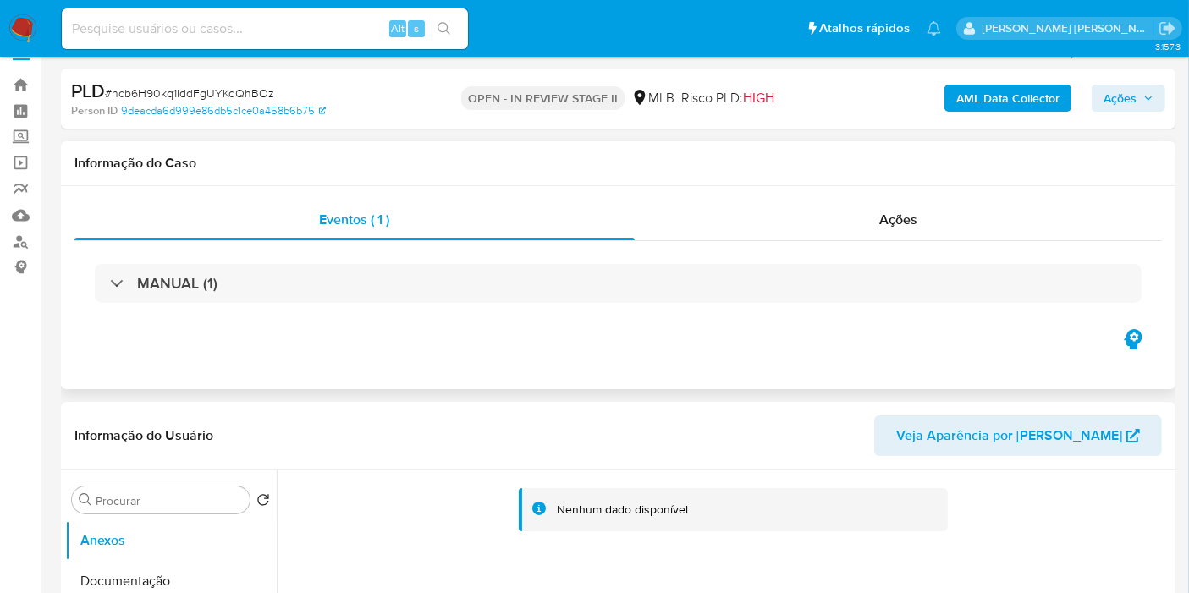
scroll to position [0, 0]
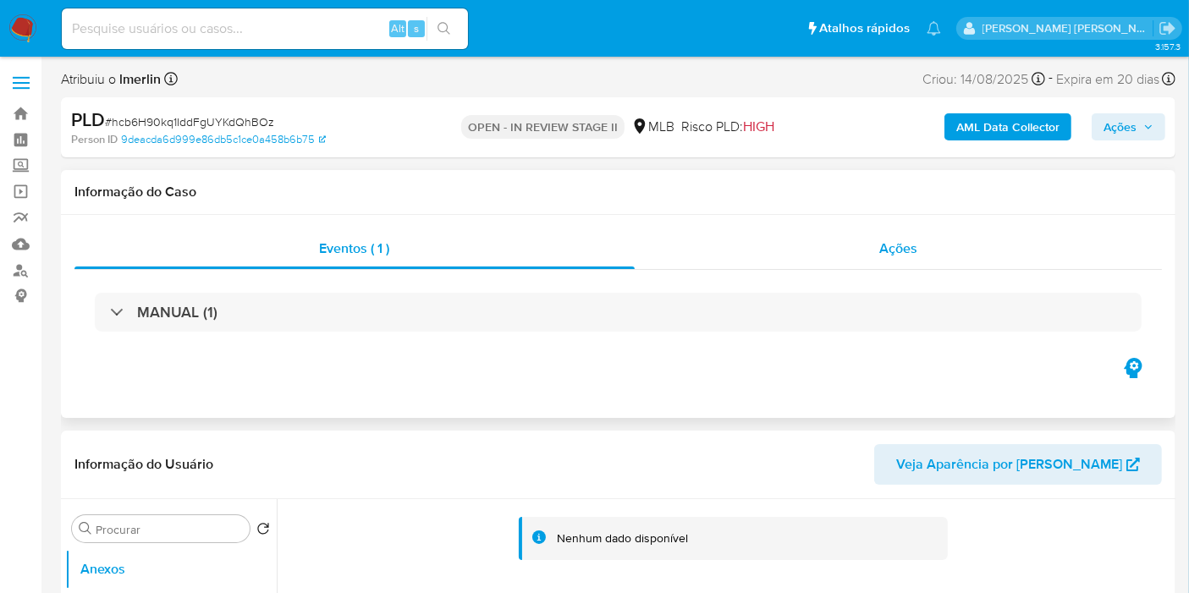
click at [942, 229] on div "Ações" at bounding box center [899, 249] width 528 height 41
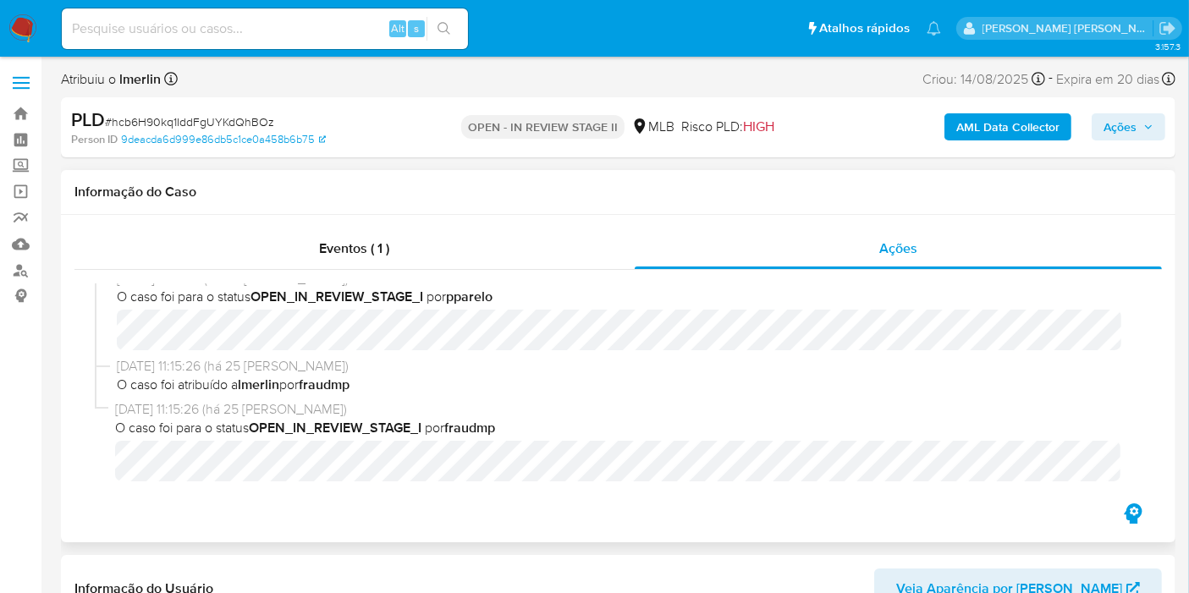
scroll to position [886, 0]
click at [1127, 129] on span "Ações" at bounding box center [1120, 126] width 33 height 27
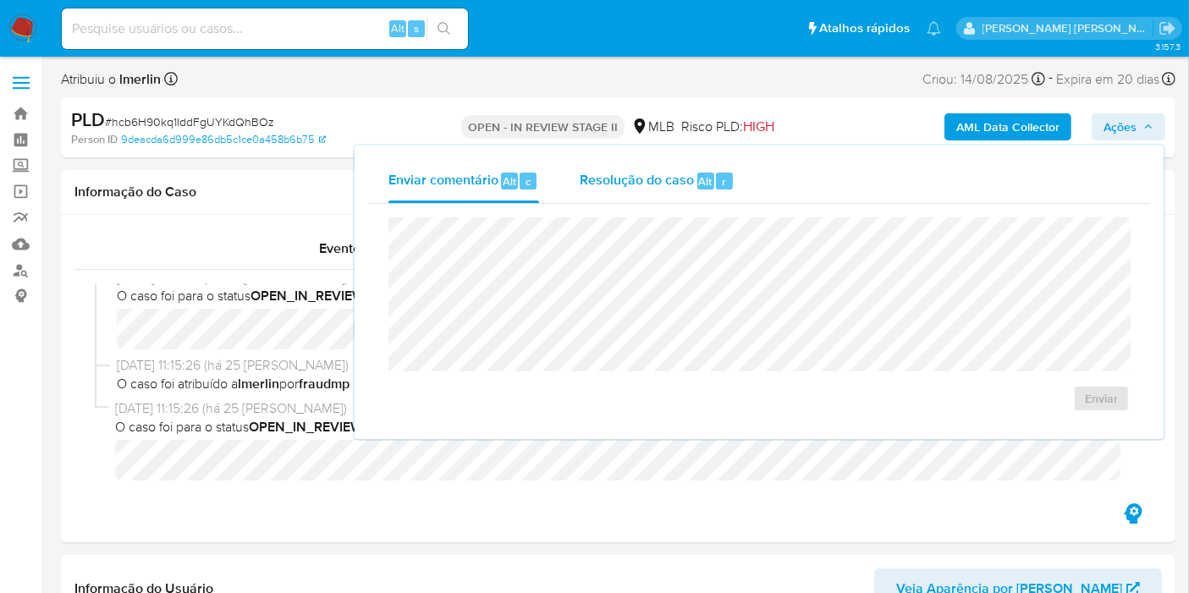
click at [648, 179] on span "Resolução do caso" at bounding box center [637, 180] width 114 height 19
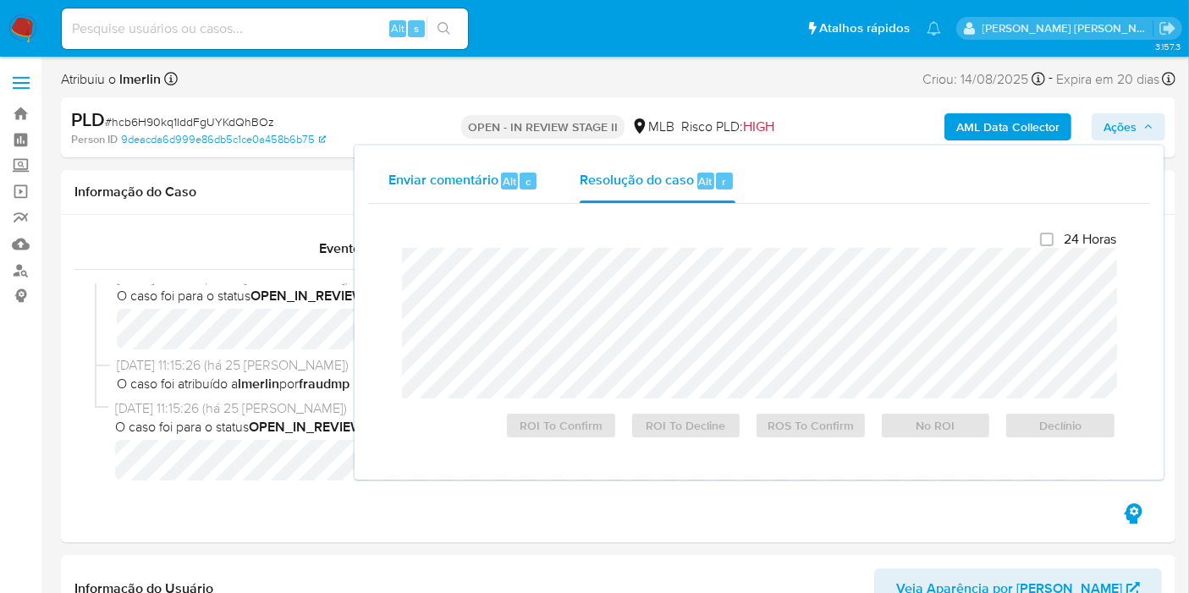
click at [422, 163] on div "Enviar comentário Alt c" at bounding box center [464, 181] width 151 height 44
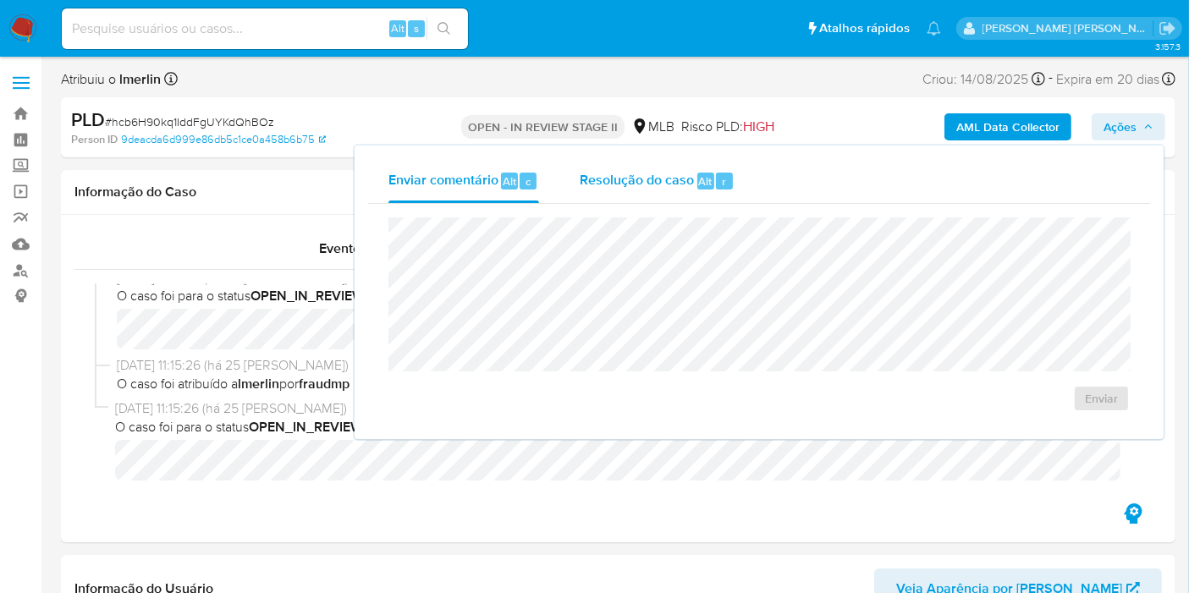
click at [659, 166] on div "Resolução do caso Alt r" at bounding box center [657, 181] width 155 height 44
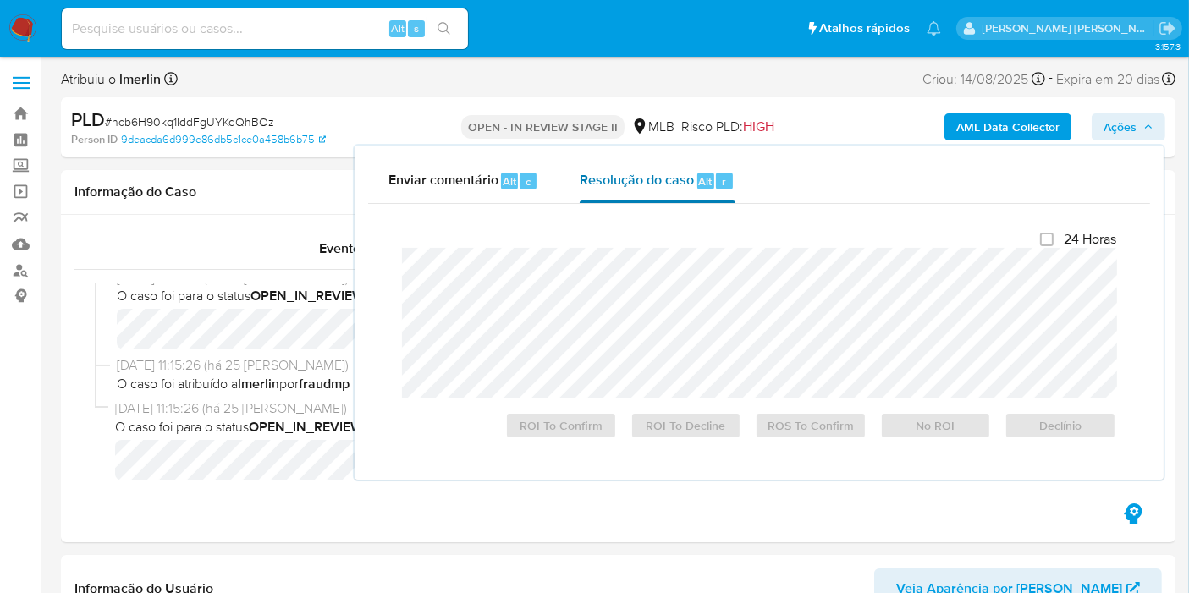
click at [626, 239] on div "24 Horas ROI To Confirm ROI To Decline ROS To Confirm No ROI Declínio" at bounding box center [759, 335] width 715 height 208
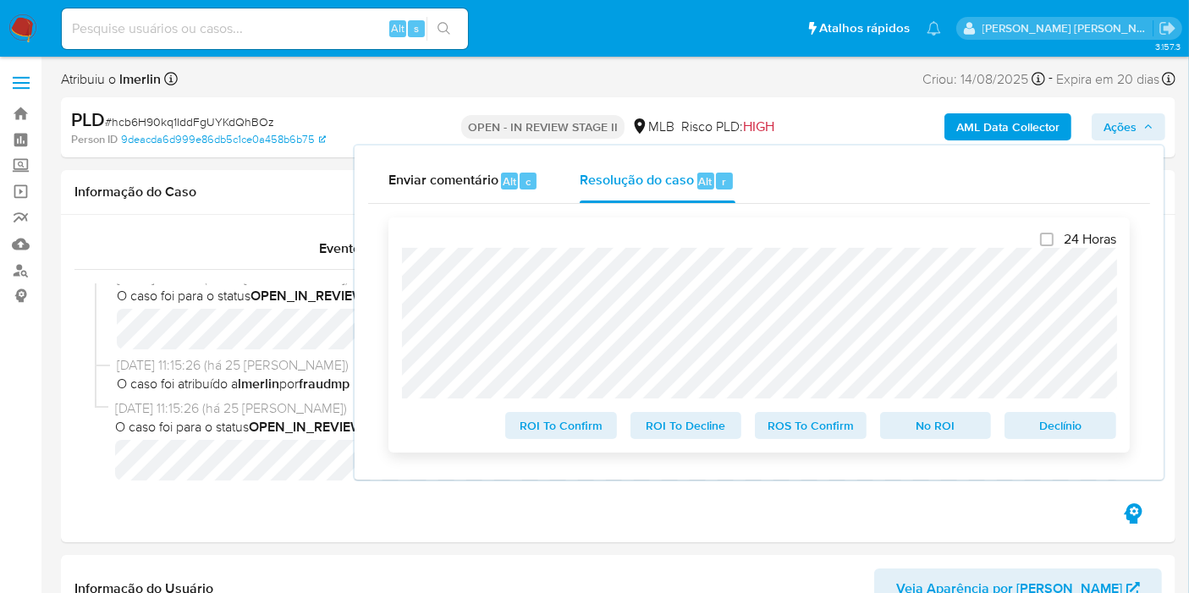
click at [950, 436] on span "No ROI" at bounding box center [936, 426] width 88 height 24
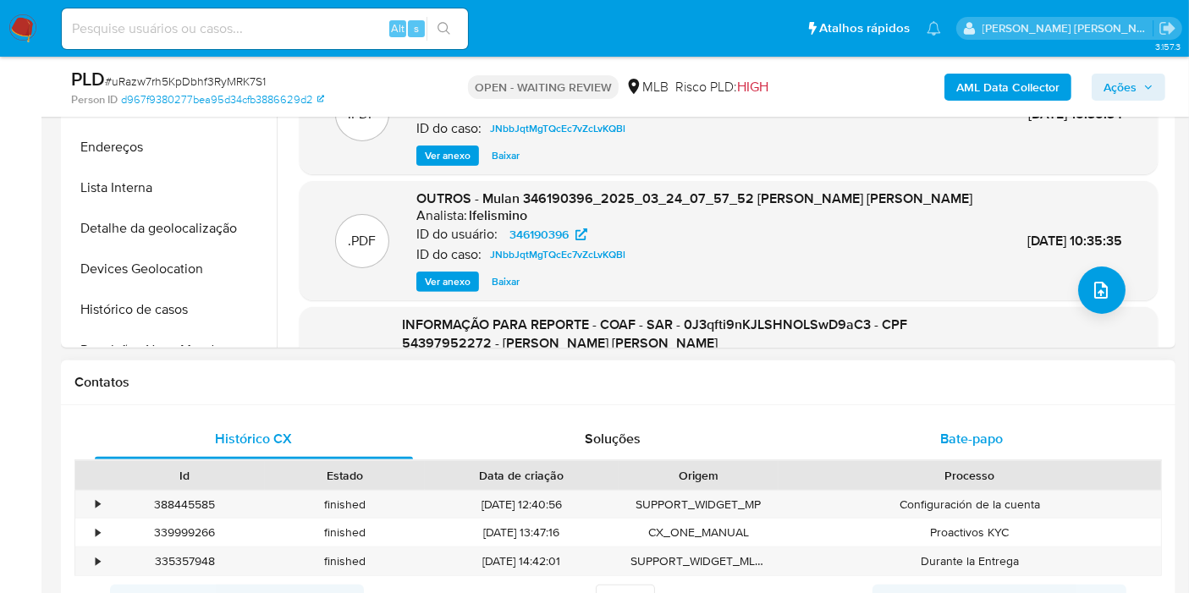
select select "10"
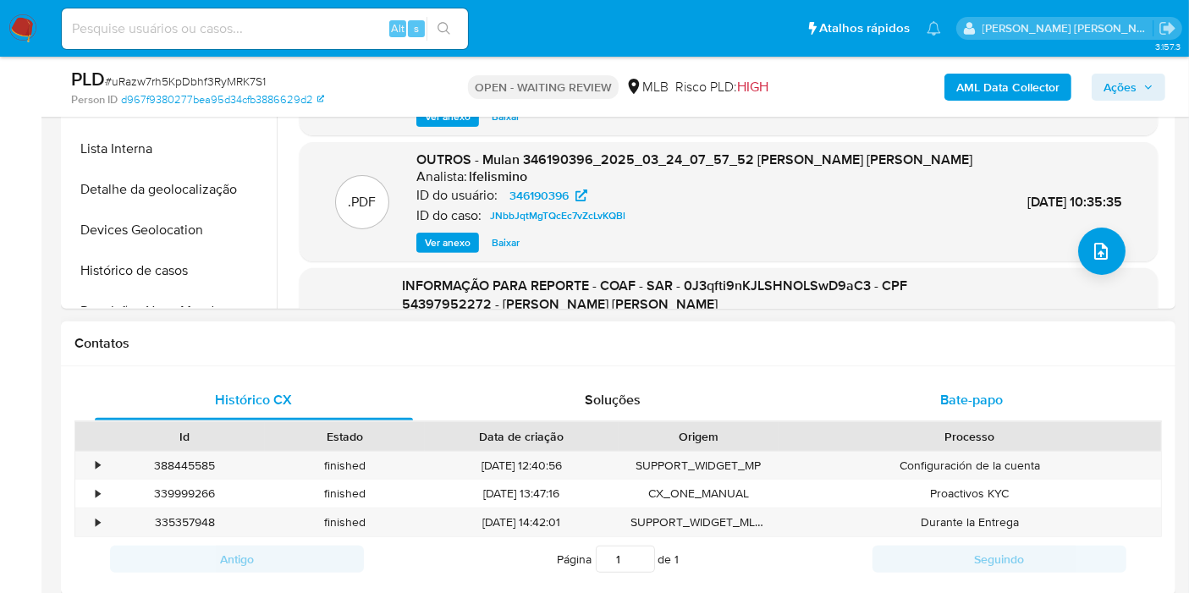
click at [956, 400] on span "Bate-papo" at bounding box center [972, 399] width 63 height 19
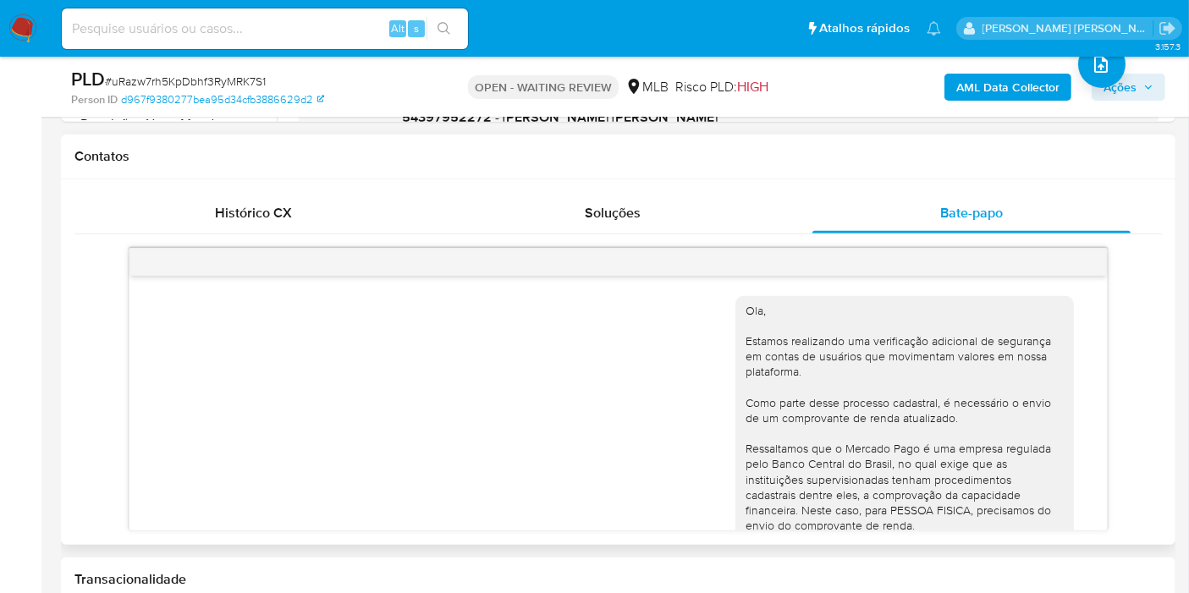
scroll to position [400, 0]
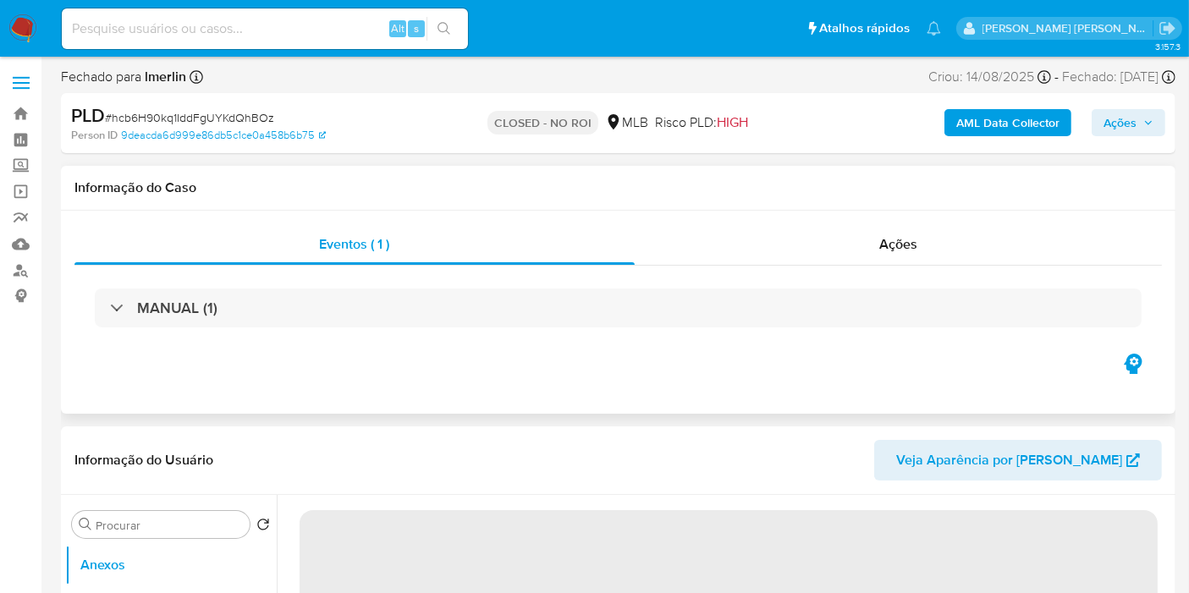
click at [893, 266] on div "MANUAL (1)" at bounding box center [618, 308] width 1088 height 85
click at [898, 246] on span "Ações" at bounding box center [899, 244] width 38 height 19
select select "10"
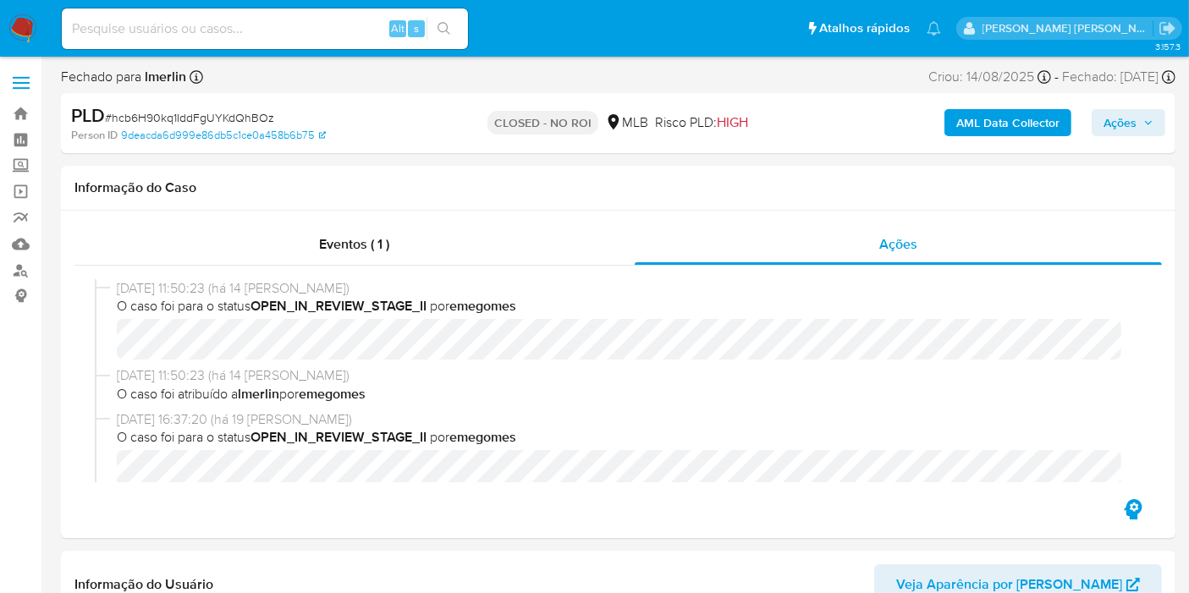
click at [1150, 118] on icon "button" at bounding box center [1149, 123] width 10 height 10
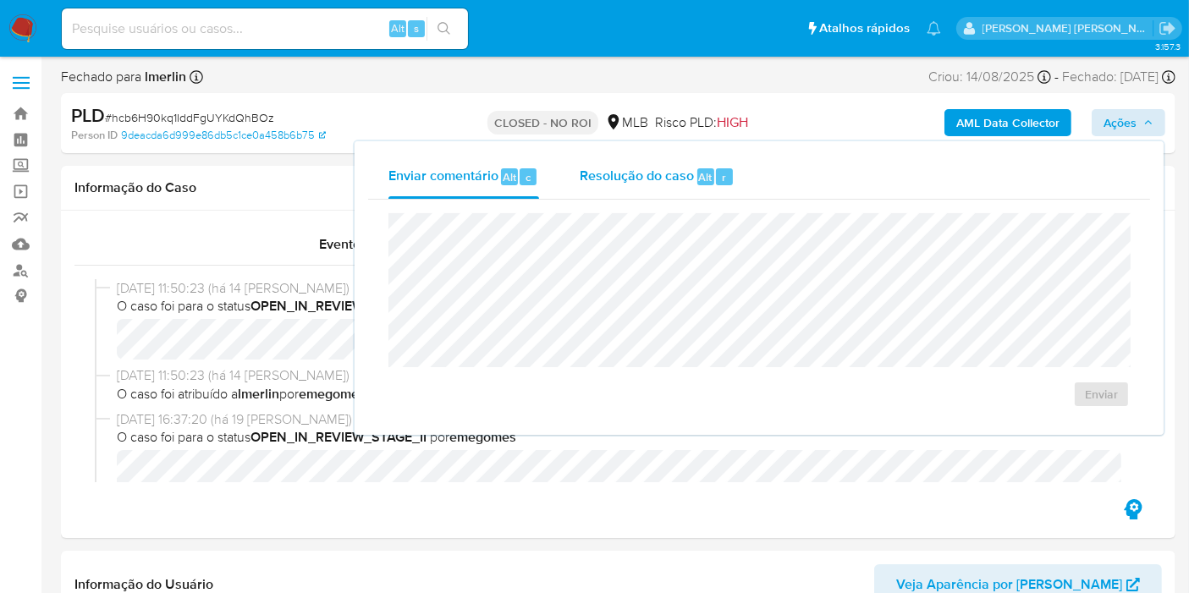
click at [657, 173] on span "Resolução do caso" at bounding box center [637, 176] width 114 height 19
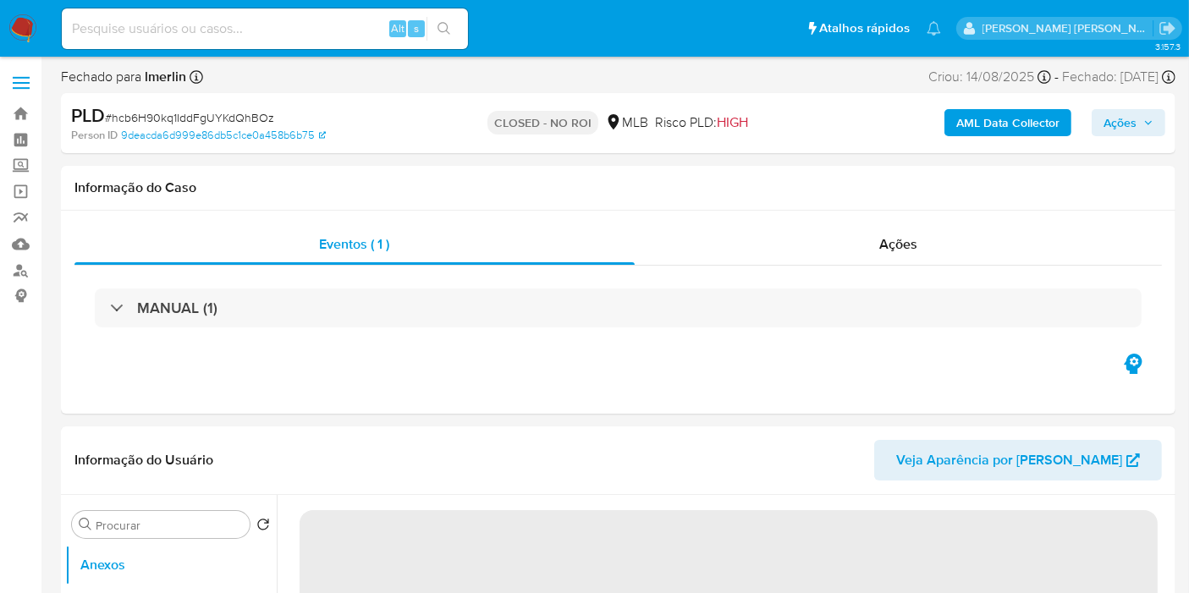
select select "10"
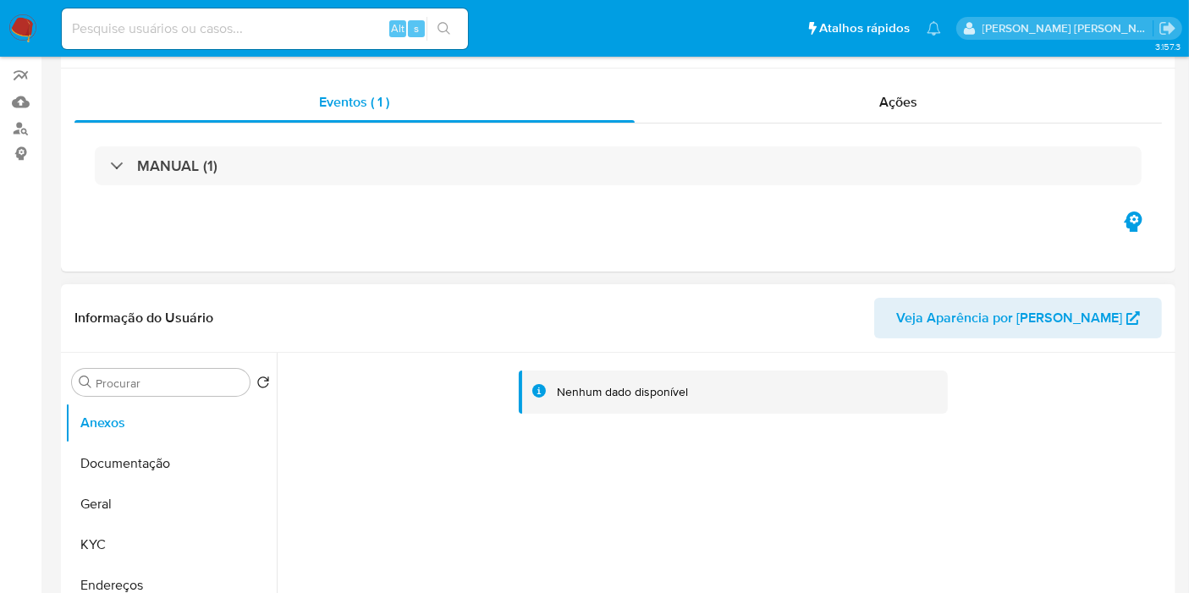
scroll to position [376, 0]
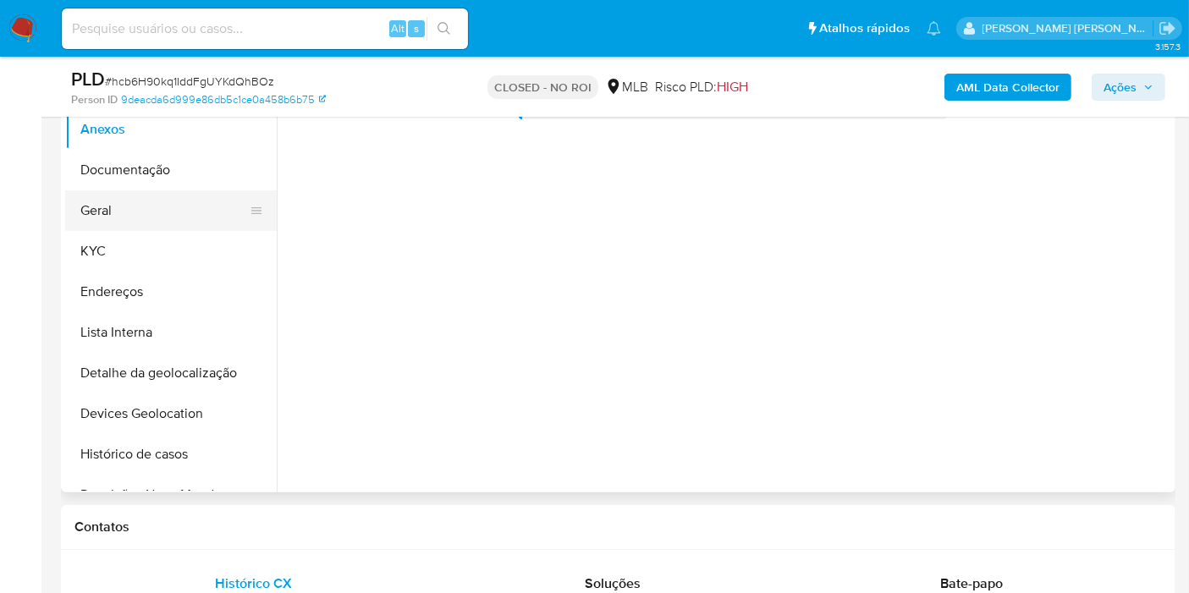
click at [154, 207] on button "Geral" at bounding box center [164, 210] width 198 height 41
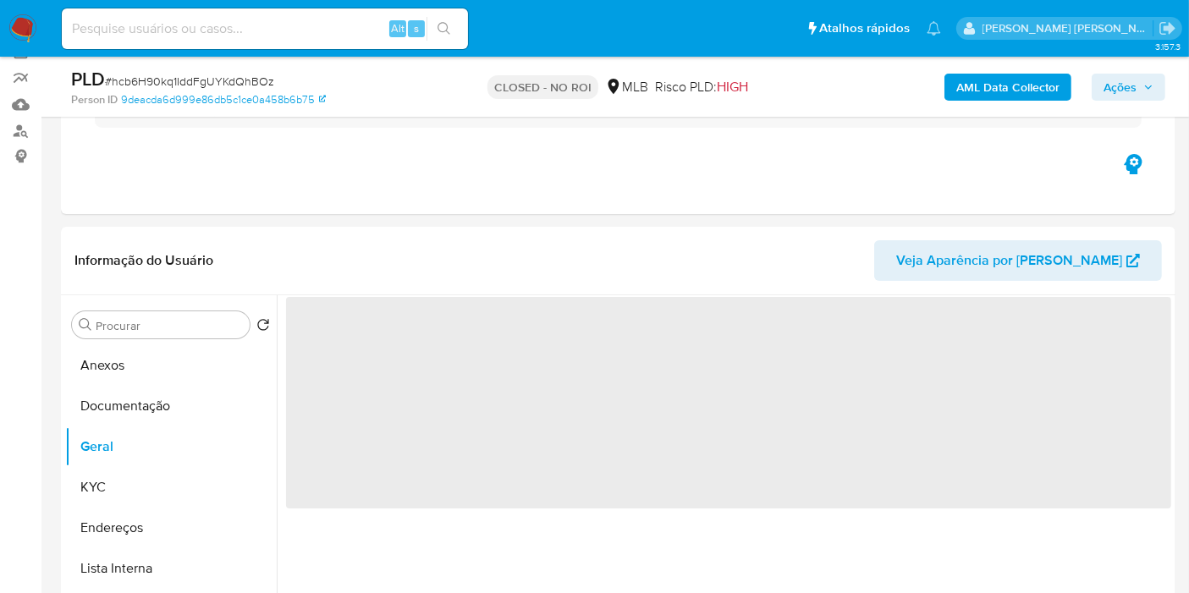
scroll to position [0, 0]
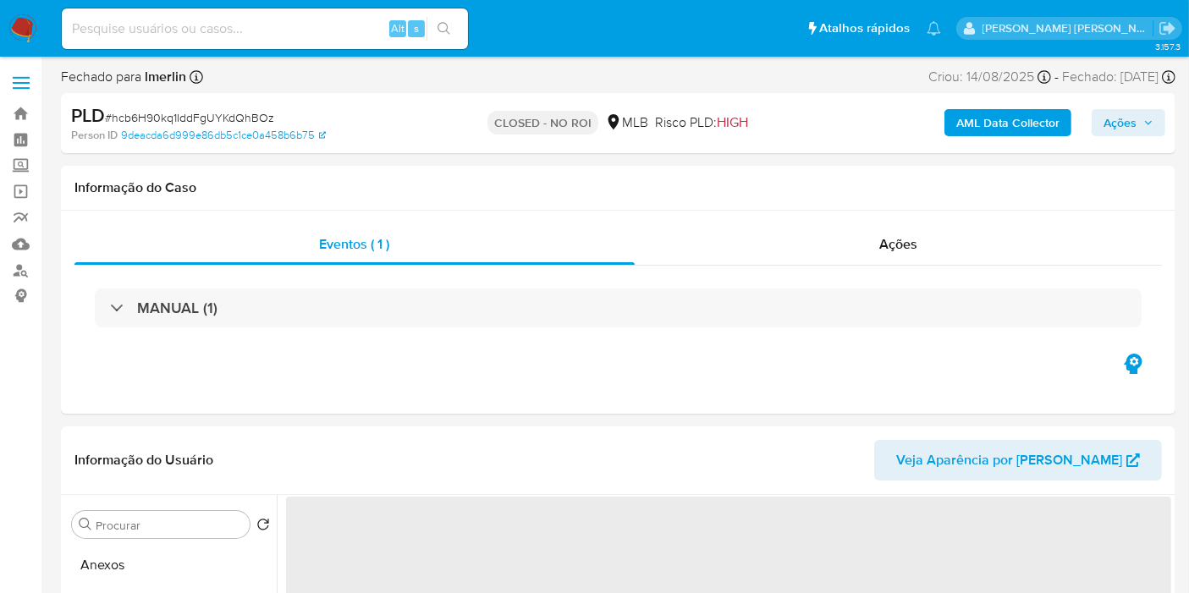
click at [1150, 129] on span "Ações" at bounding box center [1129, 123] width 50 height 24
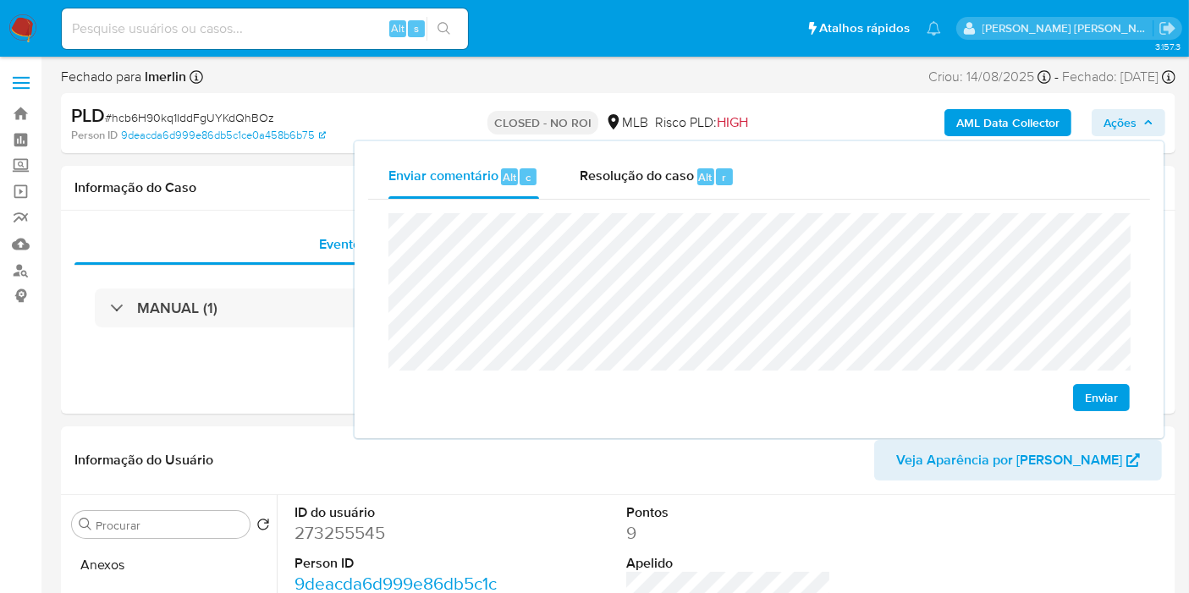
click at [1112, 398] on span "Enviar" at bounding box center [1101, 398] width 33 height 24
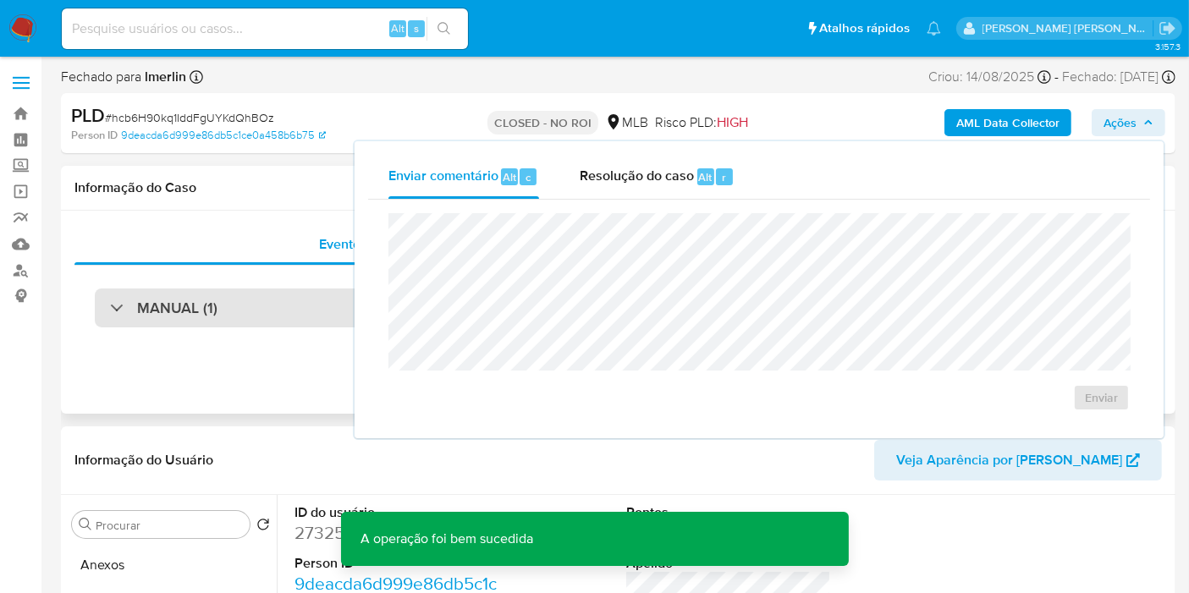
click at [278, 306] on div "MANUAL (1)" at bounding box center [618, 308] width 1047 height 39
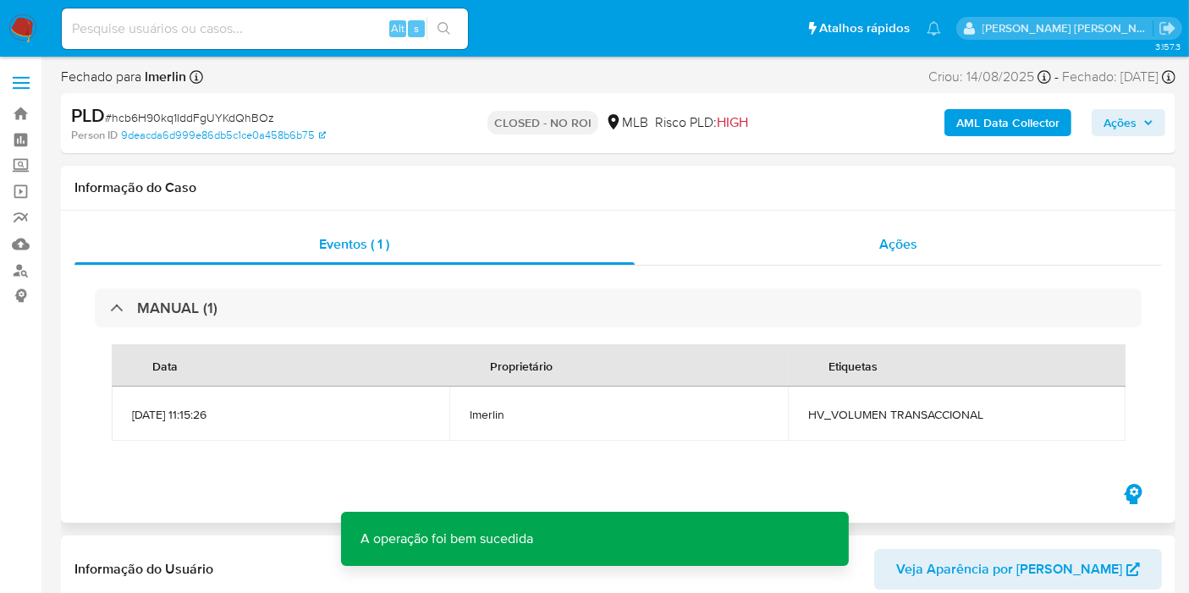
click at [803, 252] on div "Ações" at bounding box center [899, 244] width 528 height 41
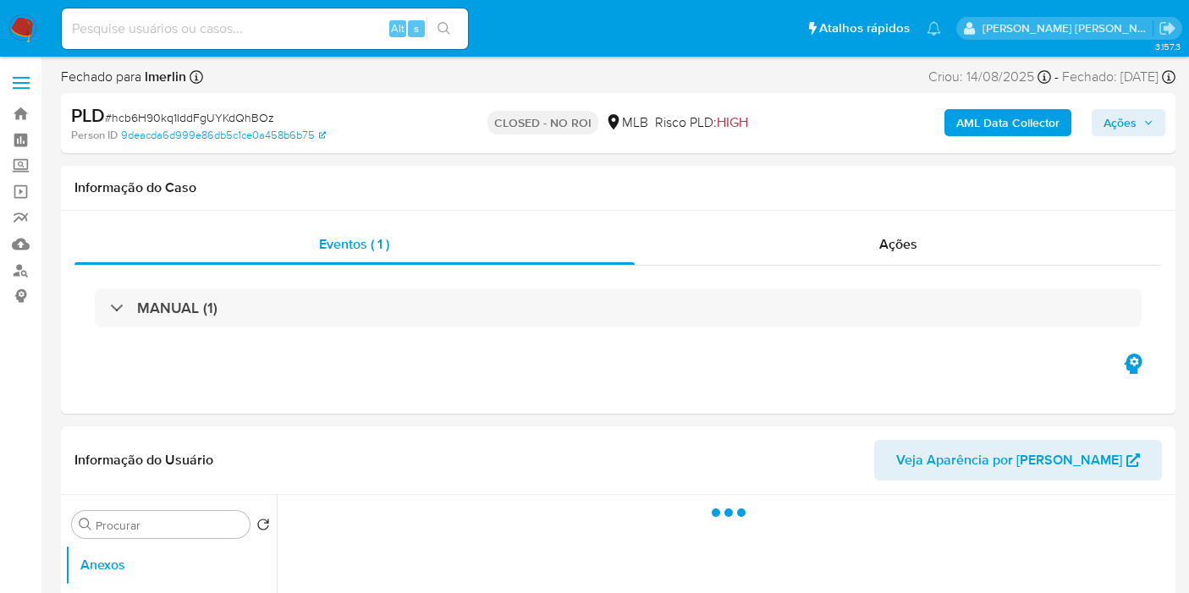
select select "10"
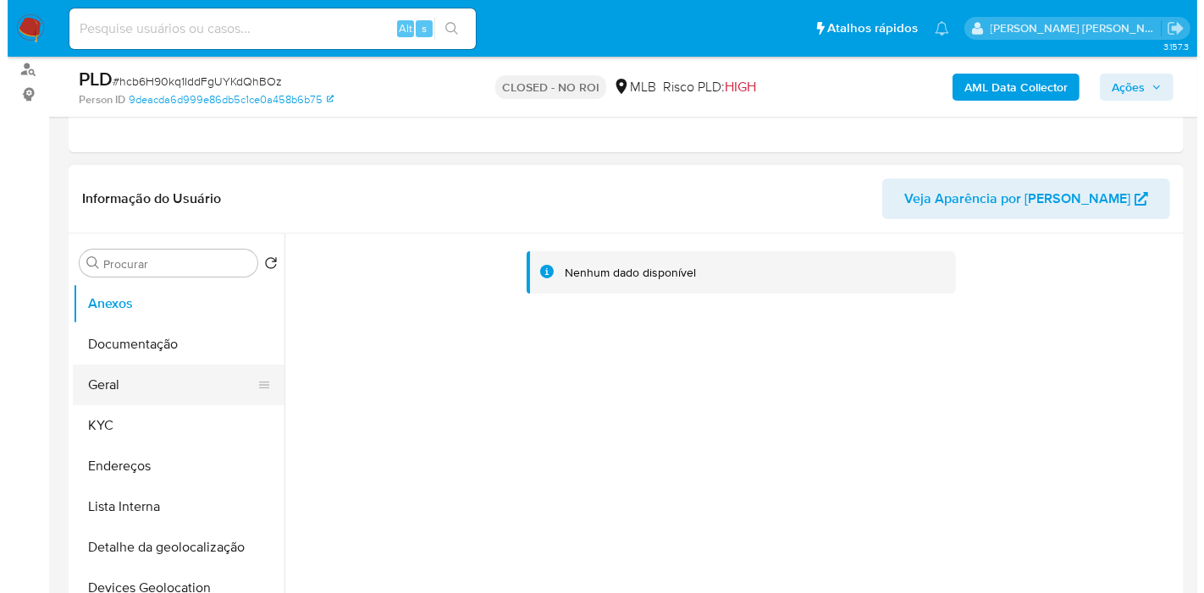
scroll to position [282, 0]
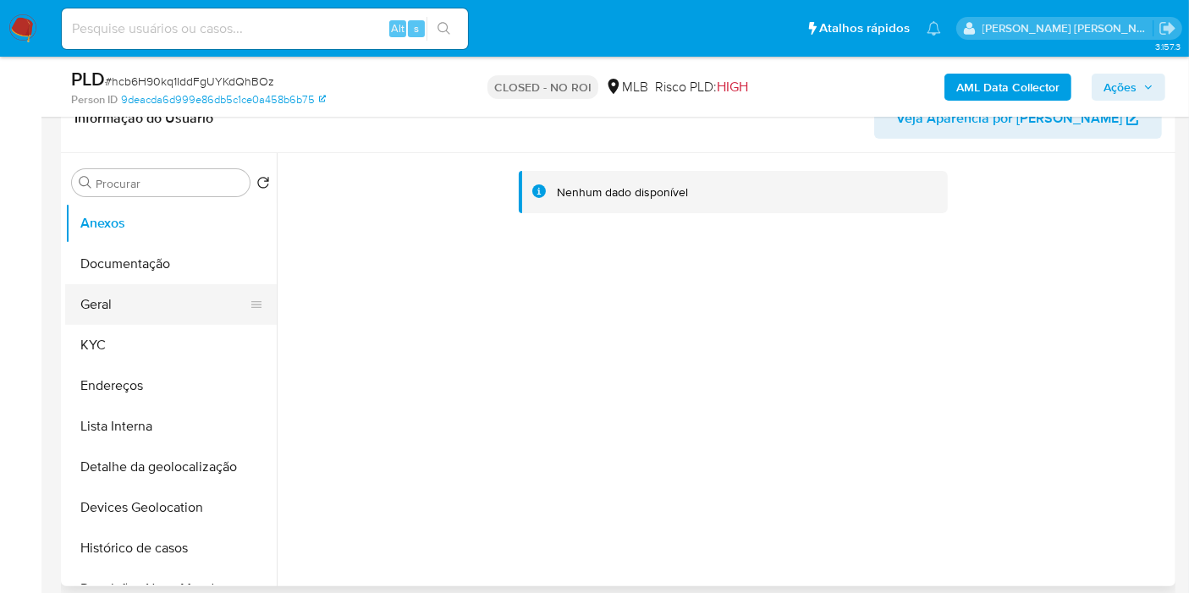
click at [132, 306] on button "Geral" at bounding box center [164, 304] width 198 height 41
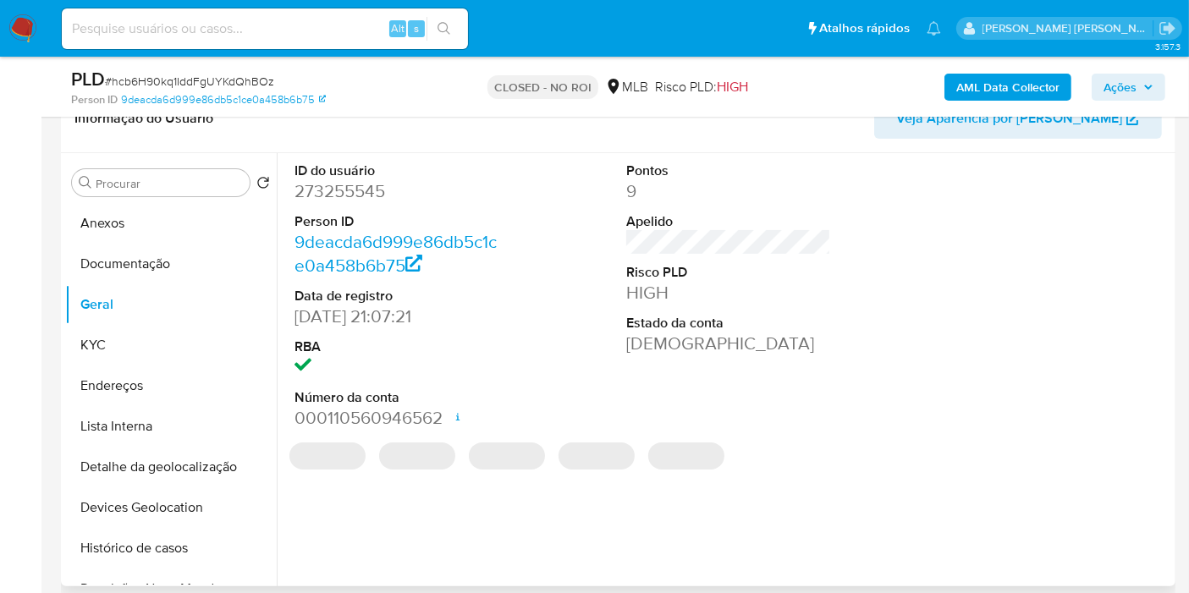
click at [362, 192] on dd "273255545" at bounding box center [397, 191] width 205 height 24
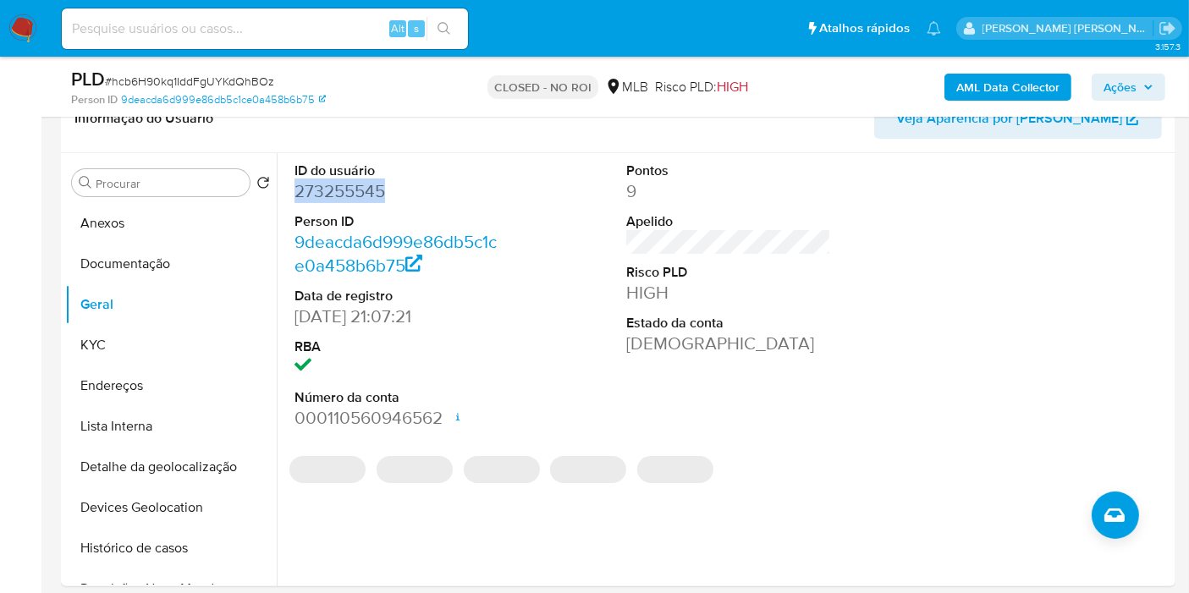
copy dd "273255545"
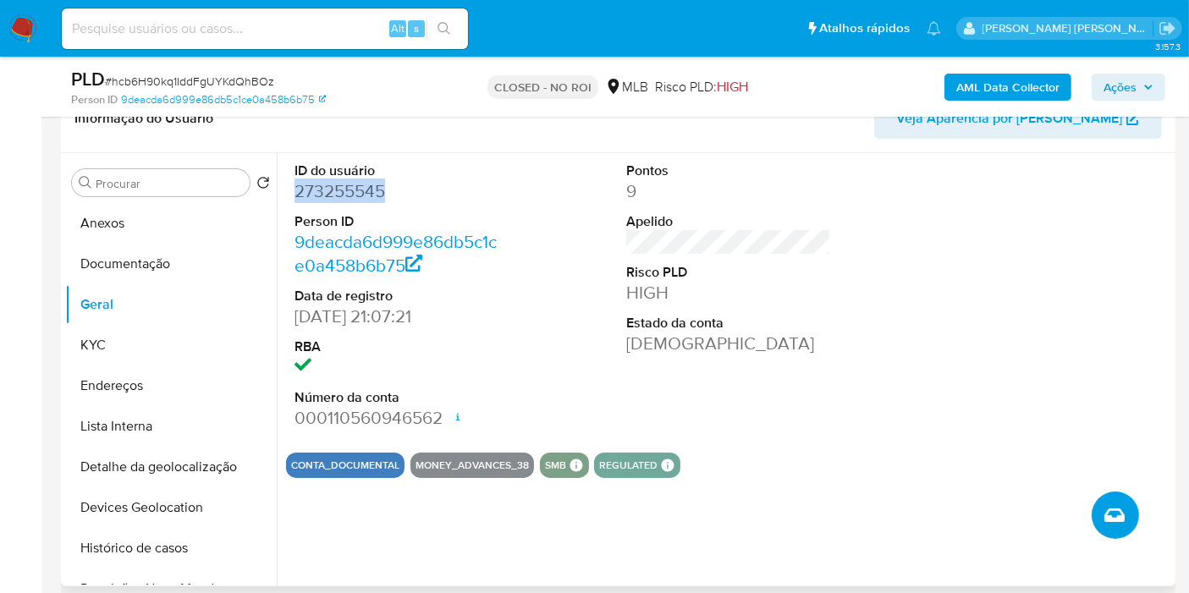
click at [1115, 516] on icon "Criar caso manual" at bounding box center [1115, 515] width 20 height 20
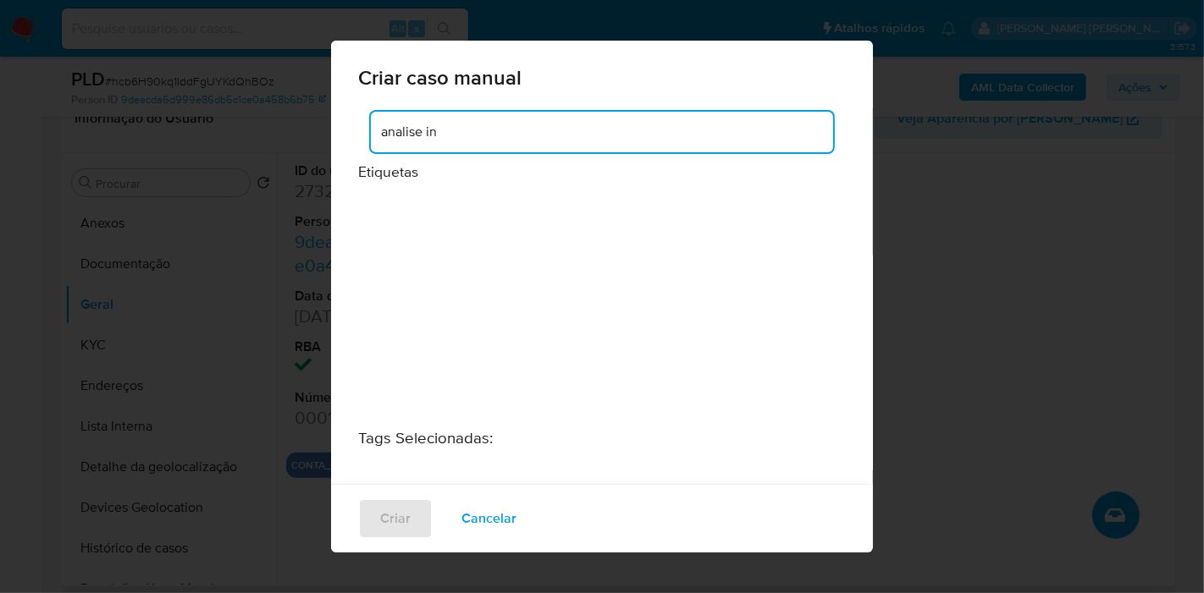
click at [544, 131] on input "analise in" at bounding box center [602, 132] width 462 height 22
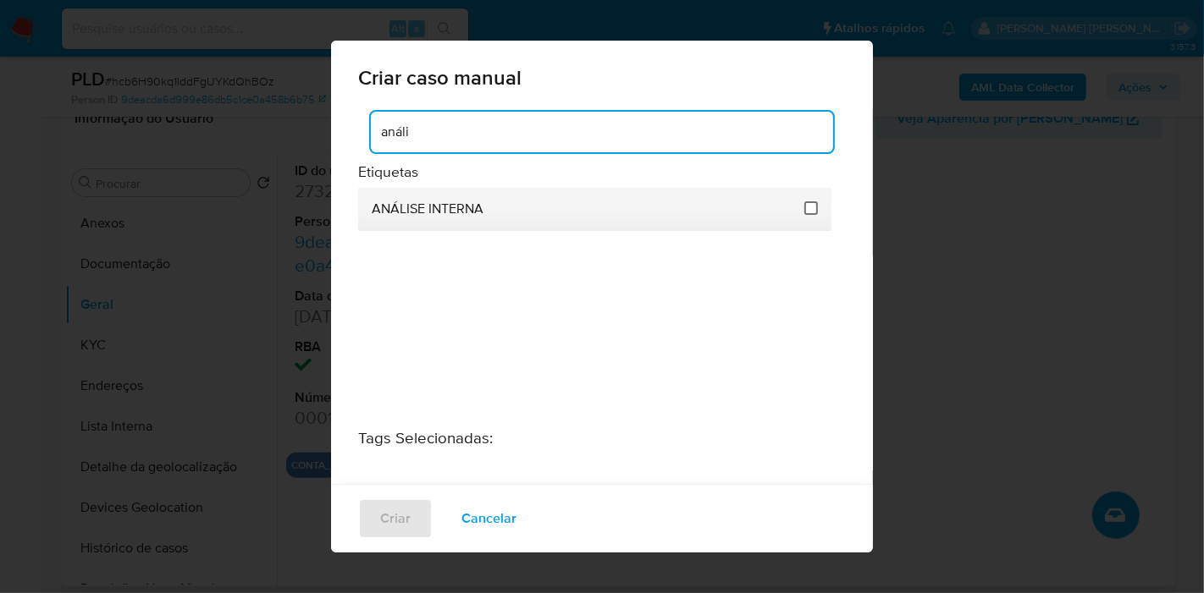
type input "análi"
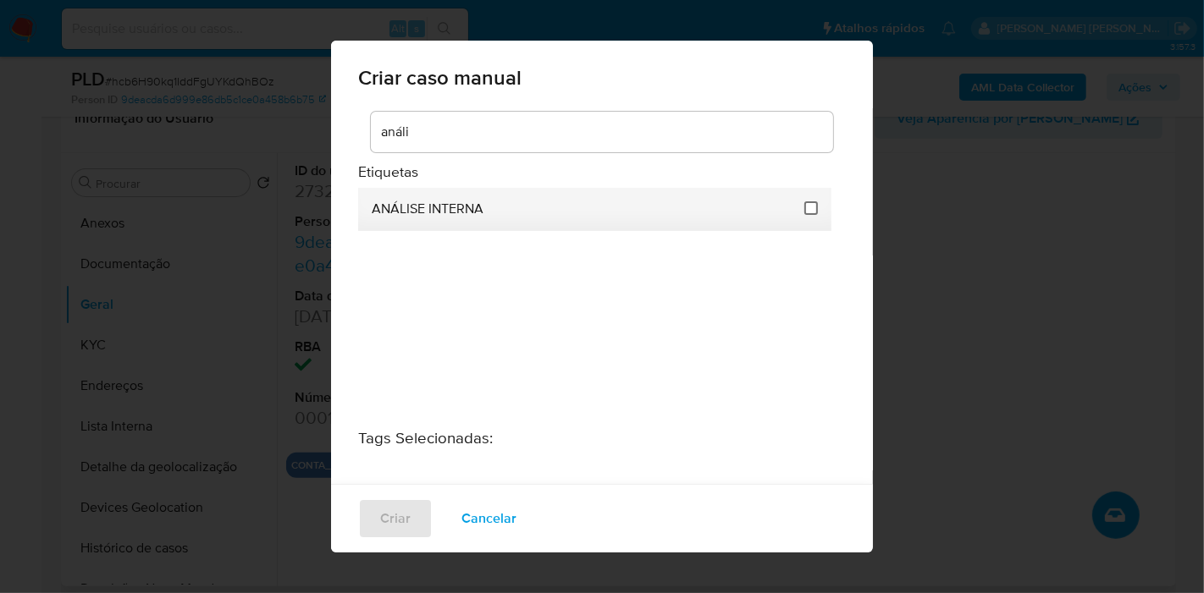
click at [805, 212] on input "1886" at bounding box center [811, 208] width 14 height 14
checkbox input "true"
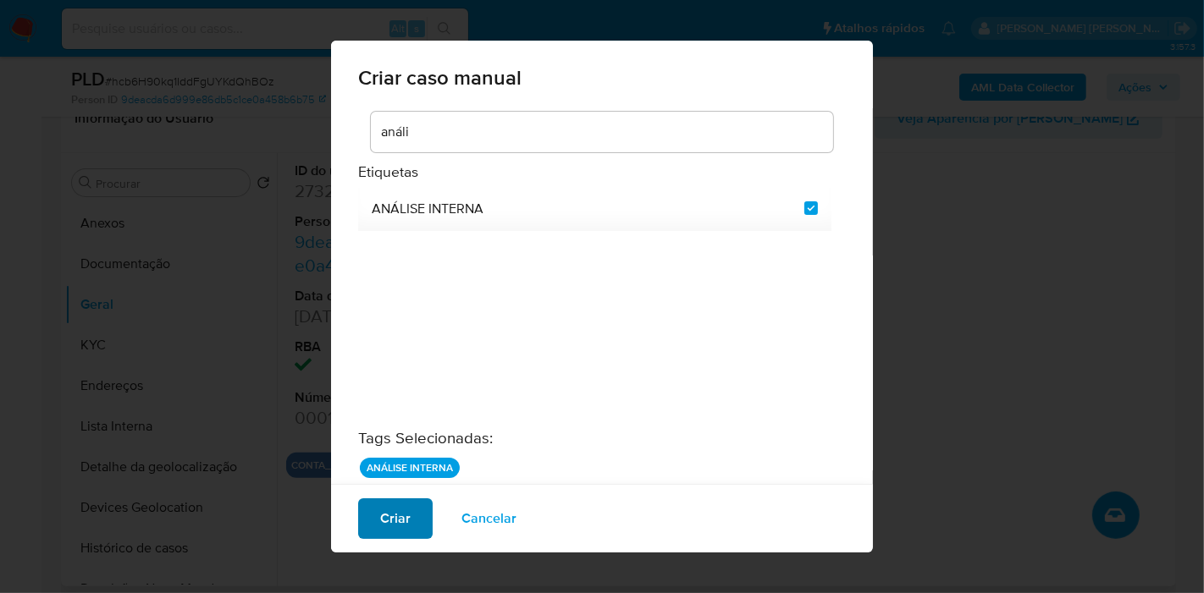
click at [398, 526] on span "Criar" at bounding box center [395, 518] width 30 height 37
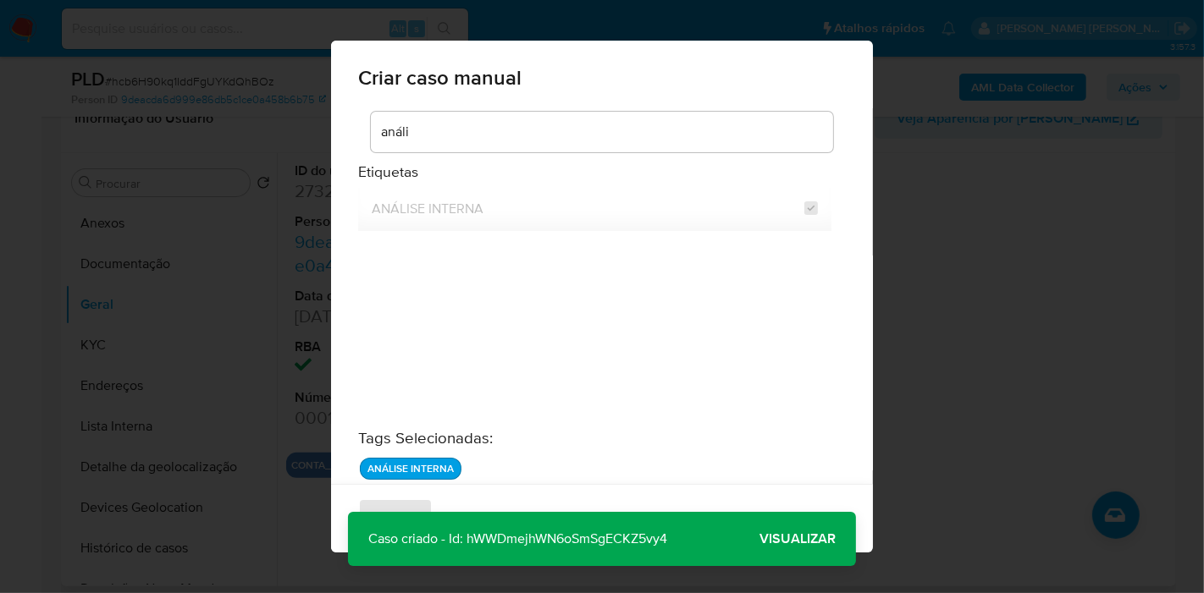
click at [559, 544] on p "Caso criado - Id: hWWDmejhWN6oSmSgECKZ5vy4" at bounding box center [517, 539] width 339 height 54
click at [559, 542] on p "Caso criado - Id: hWWDmejhWN6oSmSgECKZ5vy4" at bounding box center [517, 539] width 339 height 54
click at [567, 539] on p "Caso criado - Id: hWWDmejhWN6oSmSgECKZ5vy4" at bounding box center [517, 539] width 339 height 54
click at [786, 539] on span "Visualizar" at bounding box center [797, 539] width 76 height 0
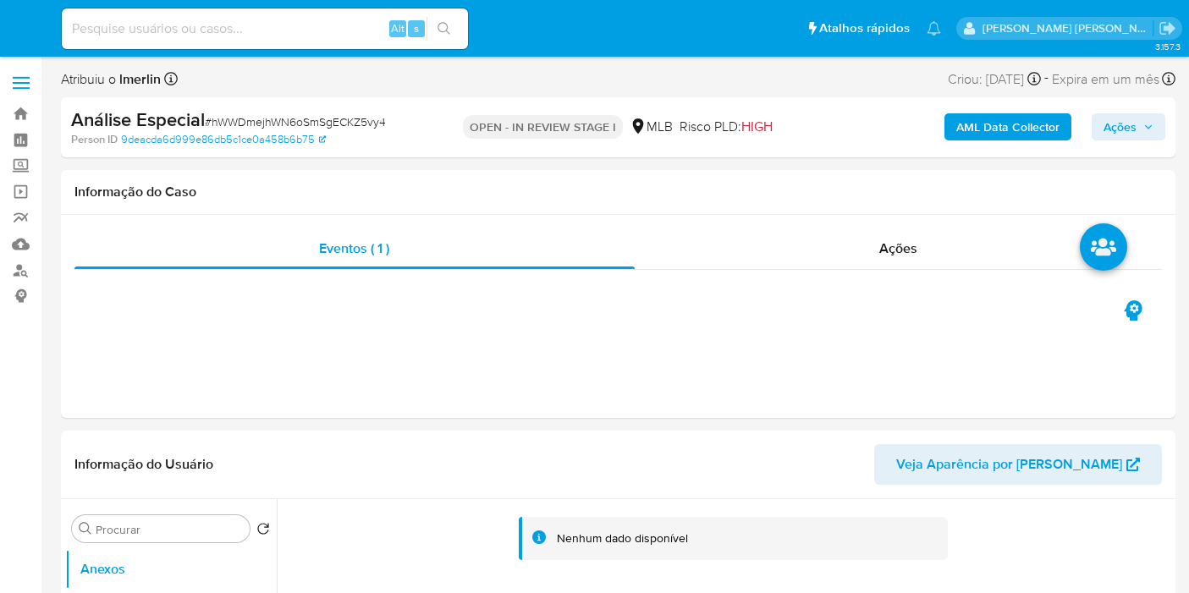
select select "10"
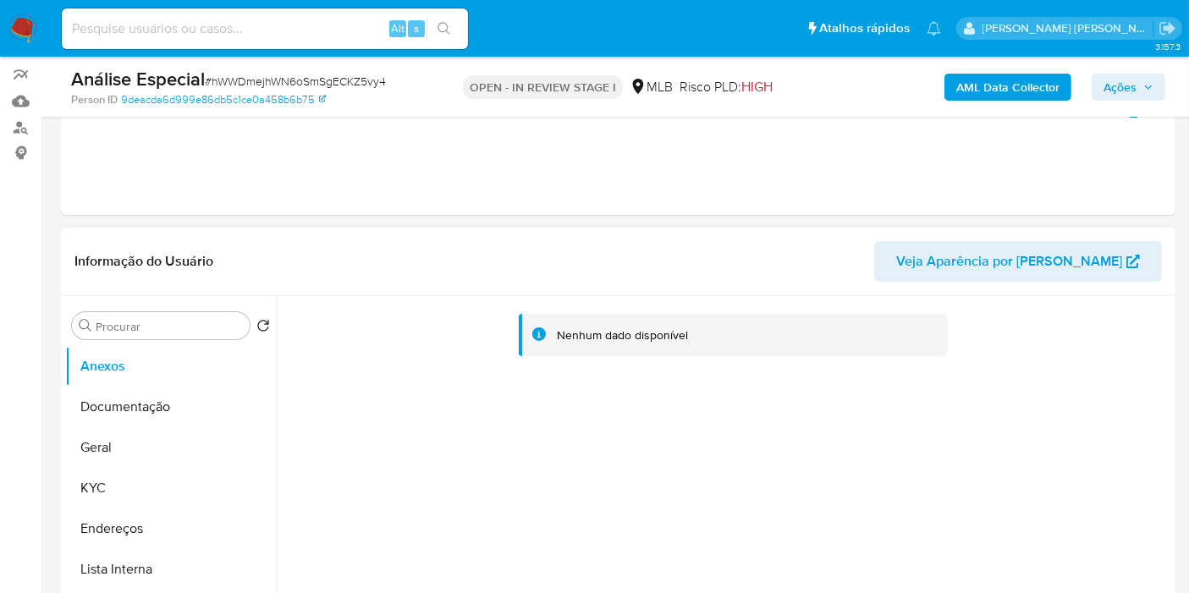
scroll to position [376, 0]
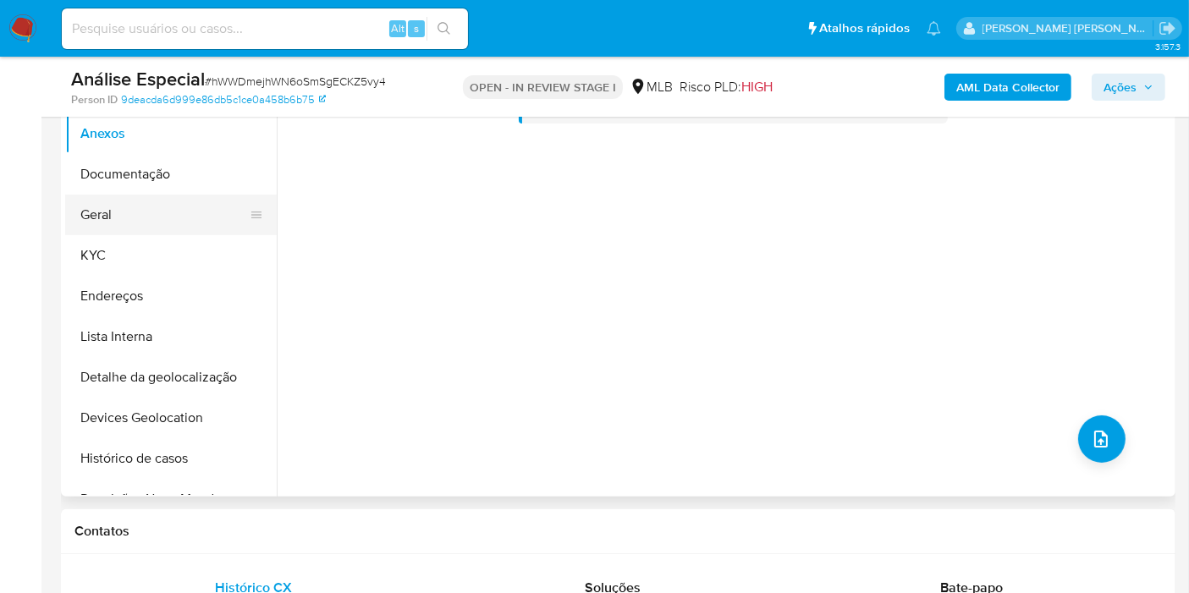
click at [161, 195] on button "Geral" at bounding box center [164, 215] width 198 height 41
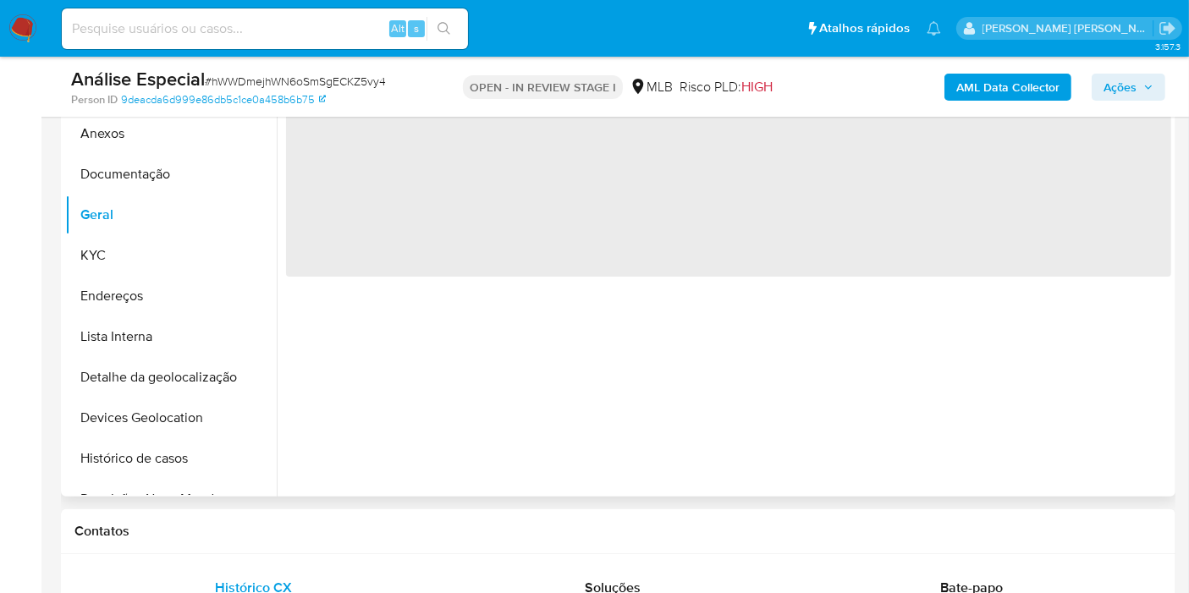
scroll to position [282, 0]
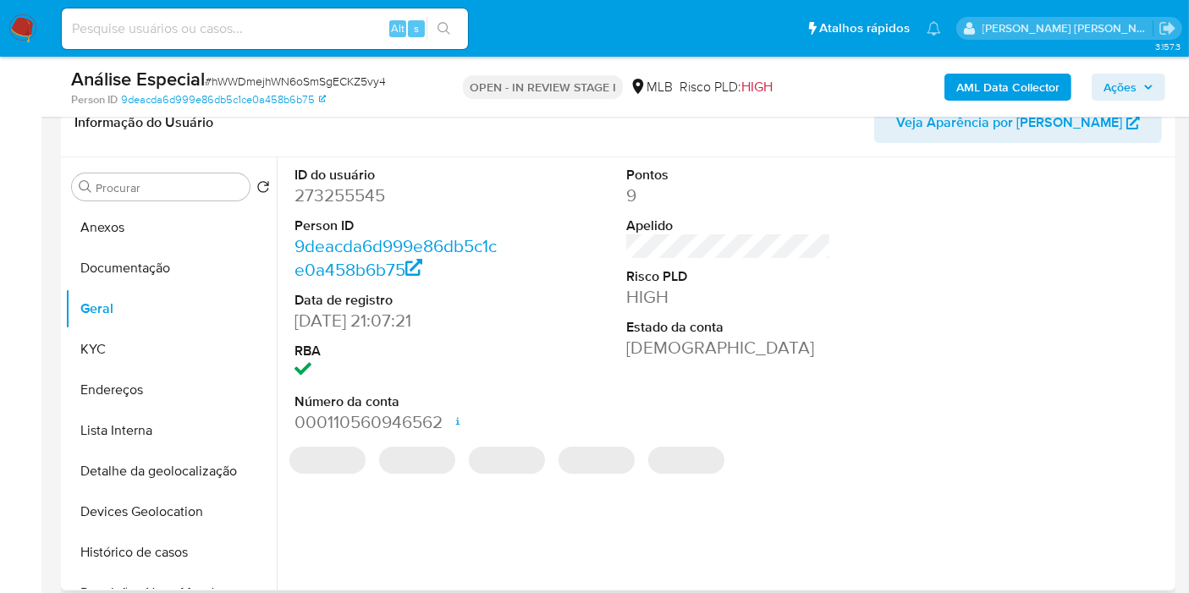
click at [368, 195] on dd "273255545" at bounding box center [397, 196] width 205 height 24
copy dd "273255545"
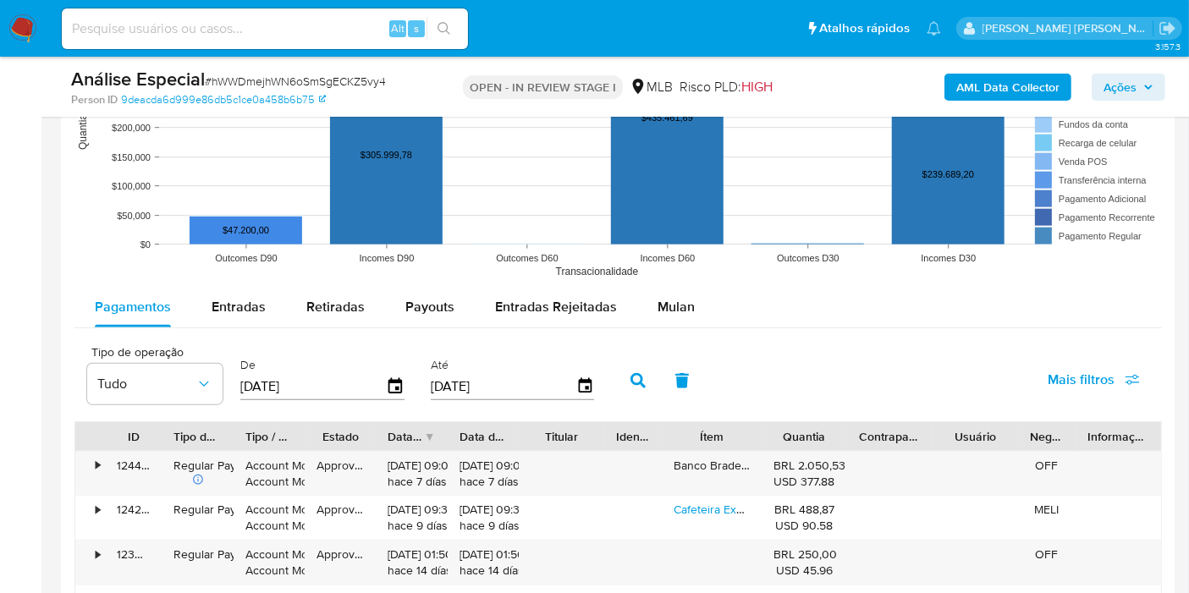
scroll to position [1881, 0]
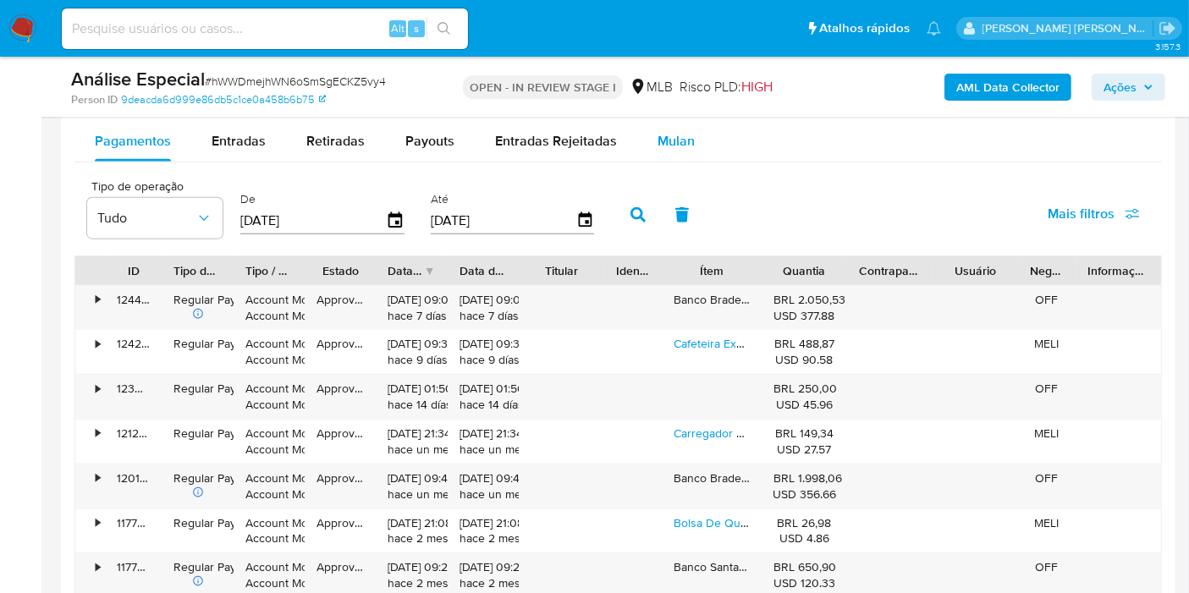
click at [684, 135] on span "Mulan" at bounding box center [676, 140] width 37 height 19
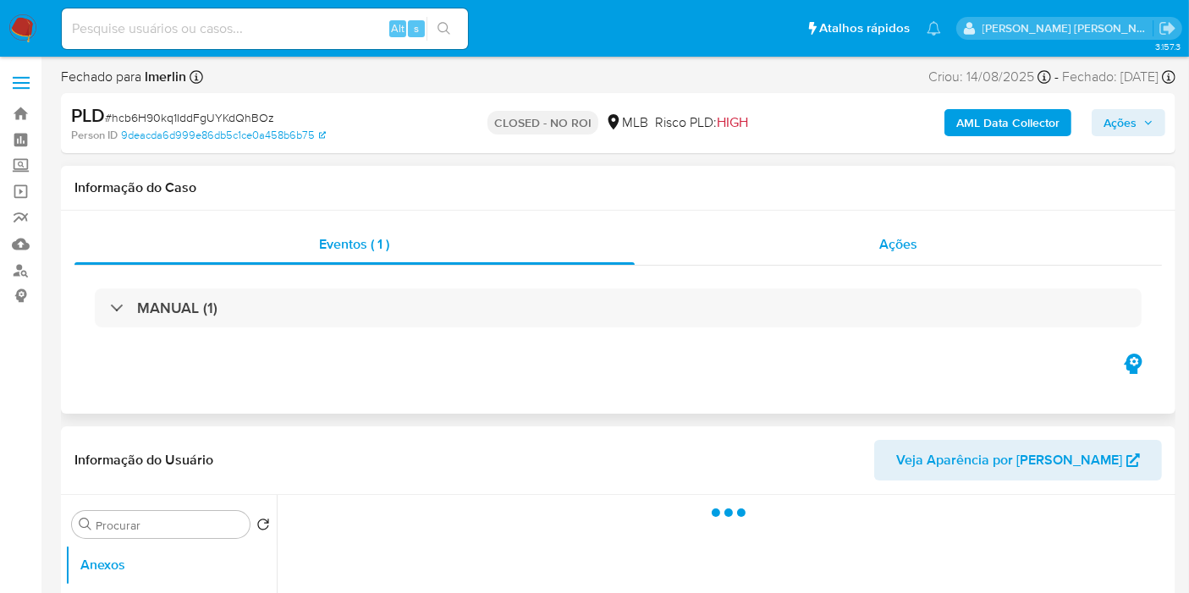
click at [878, 224] on div "Ações" at bounding box center [899, 244] width 528 height 41
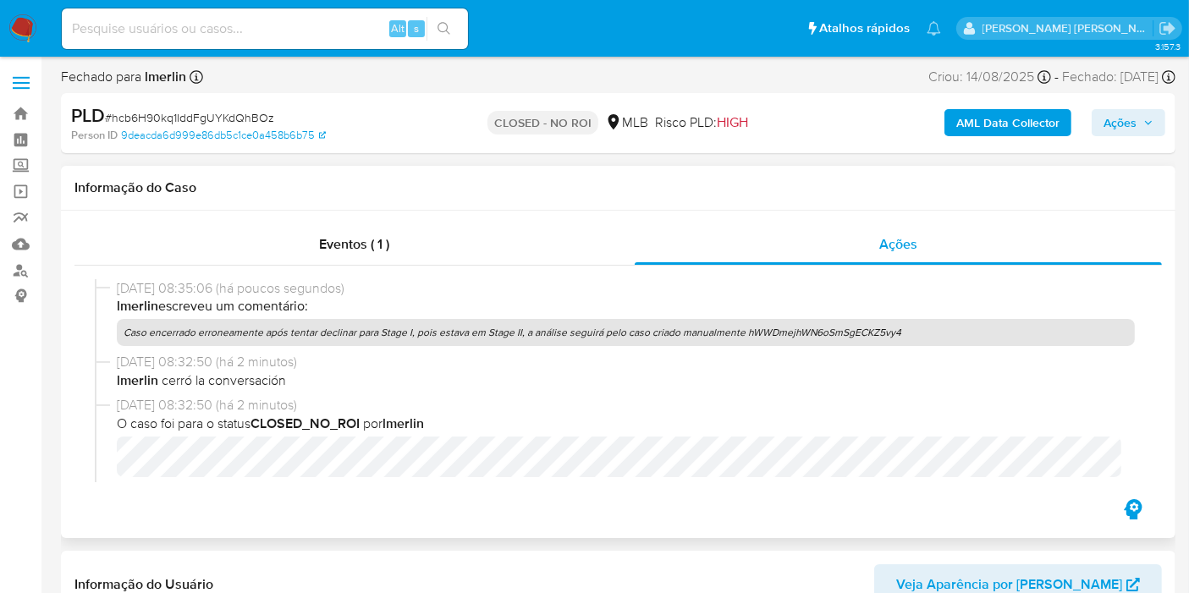
select select "10"
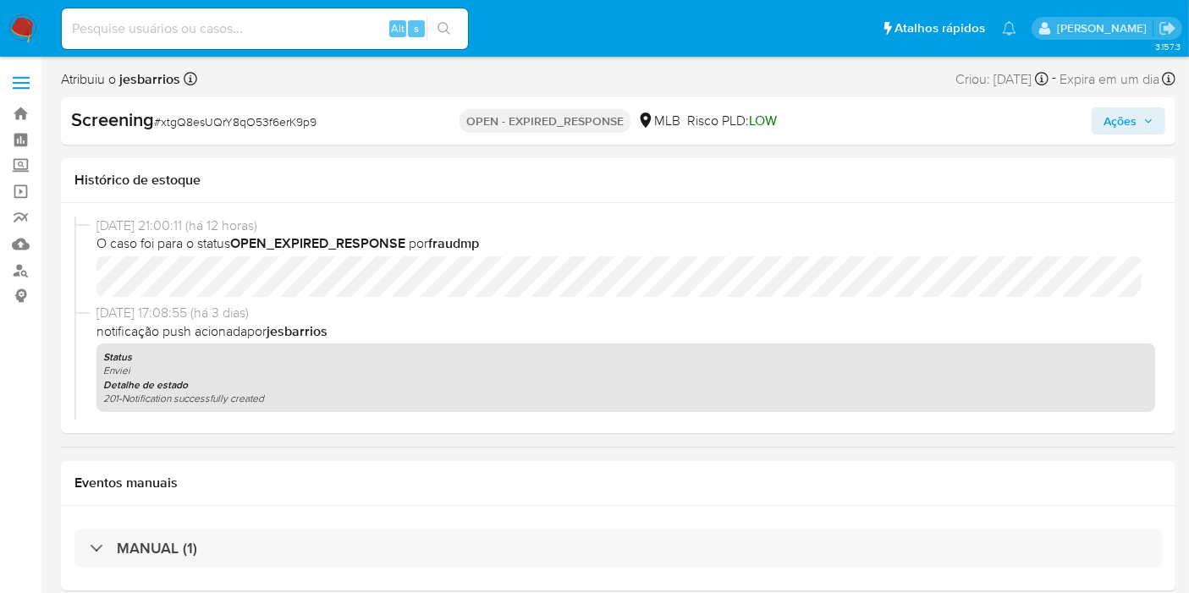
select select "10"
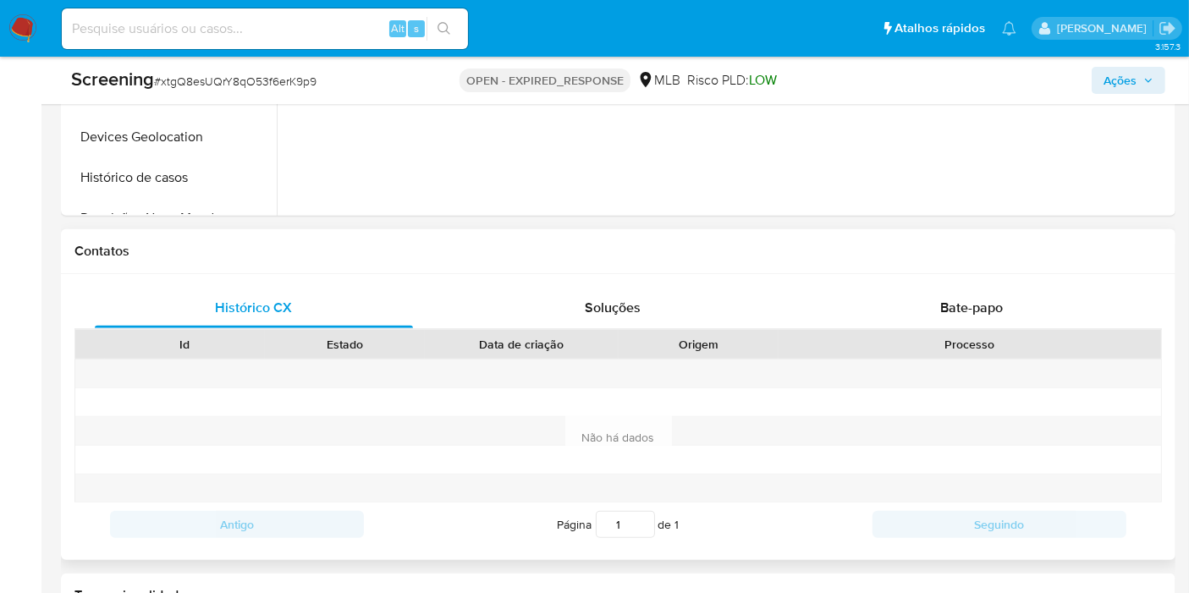
scroll to position [1035, 0]
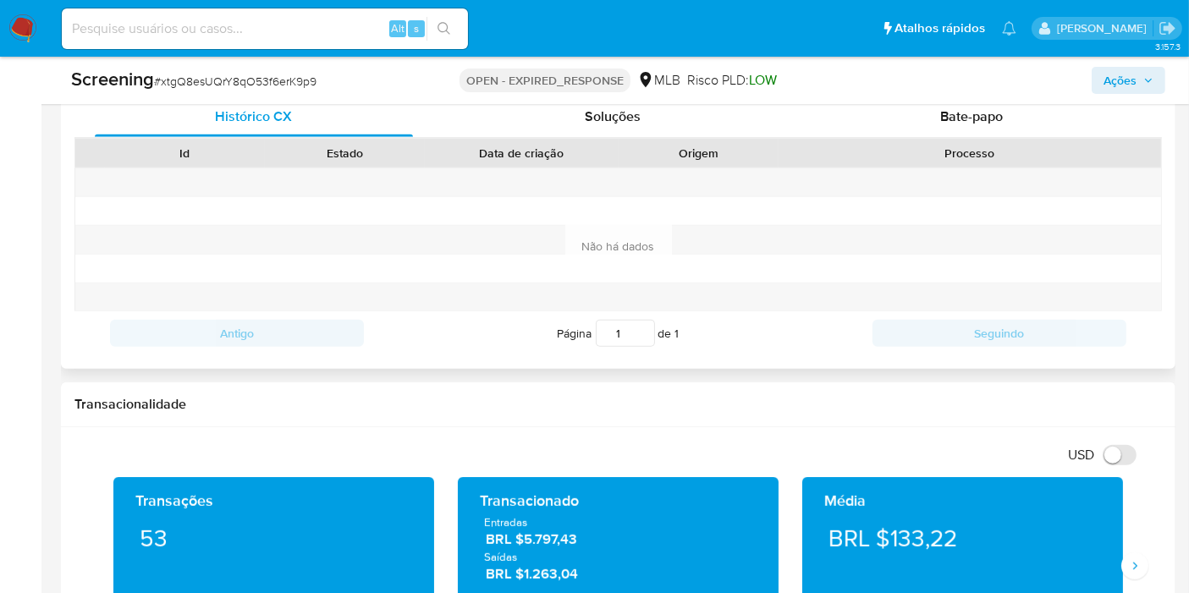
click at [990, 141] on div "Processo" at bounding box center [970, 153] width 383 height 29
click at [995, 114] on span "Bate-papo" at bounding box center [972, 116] width 63 height 19
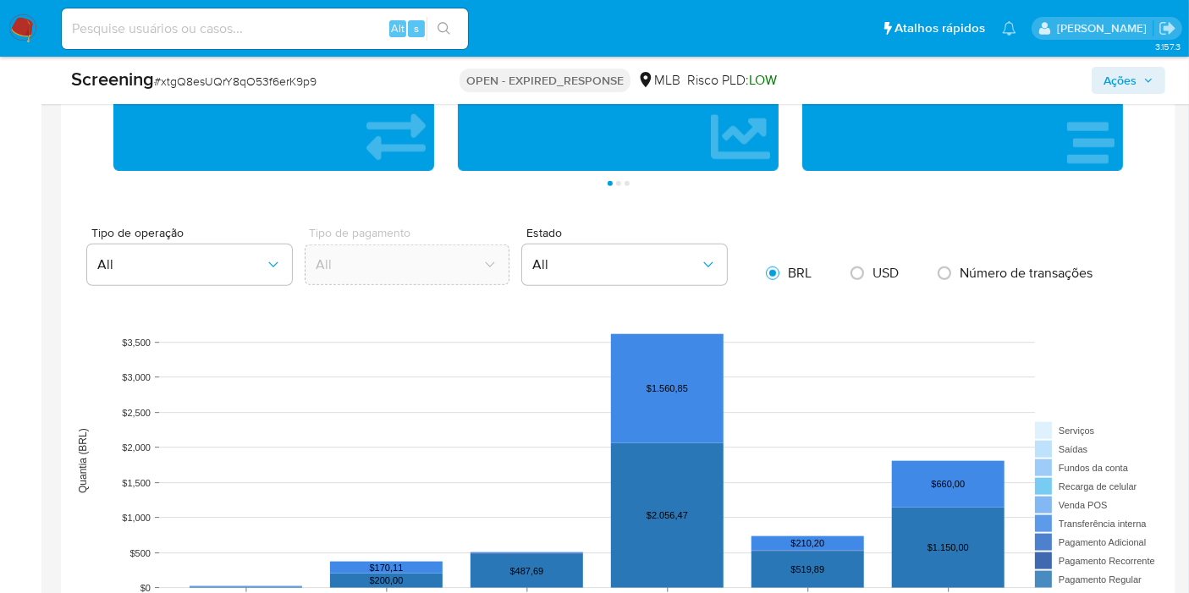
scroll to position [2069, 0]
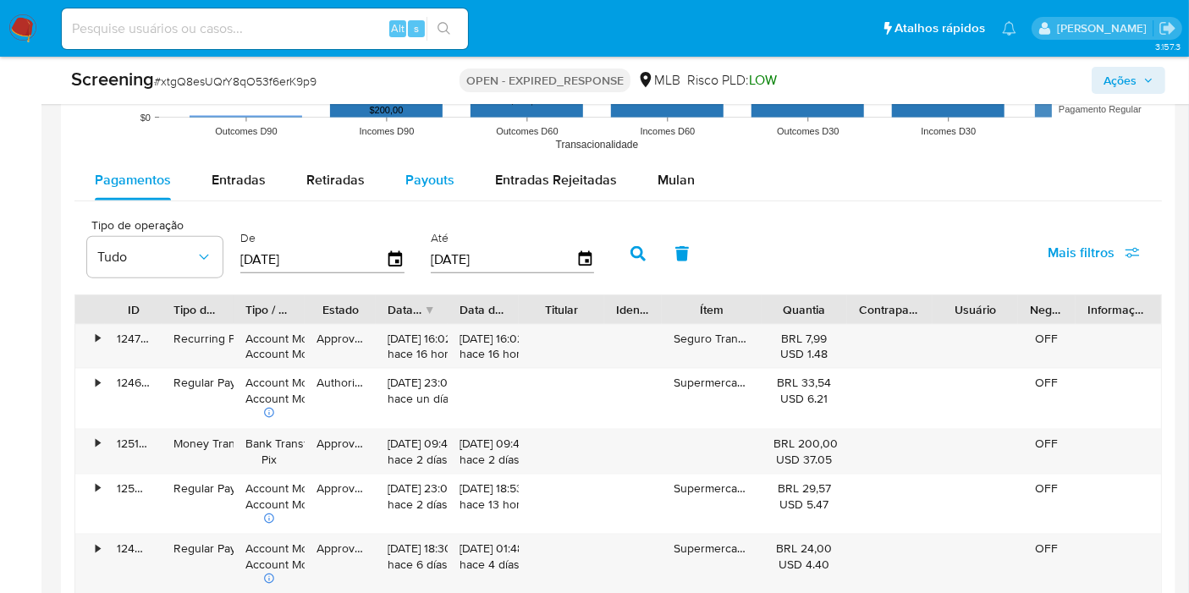
click at [433, 178] on span "Payouts" at bounding box center [430, 179] width 49 height 19
select select "10"
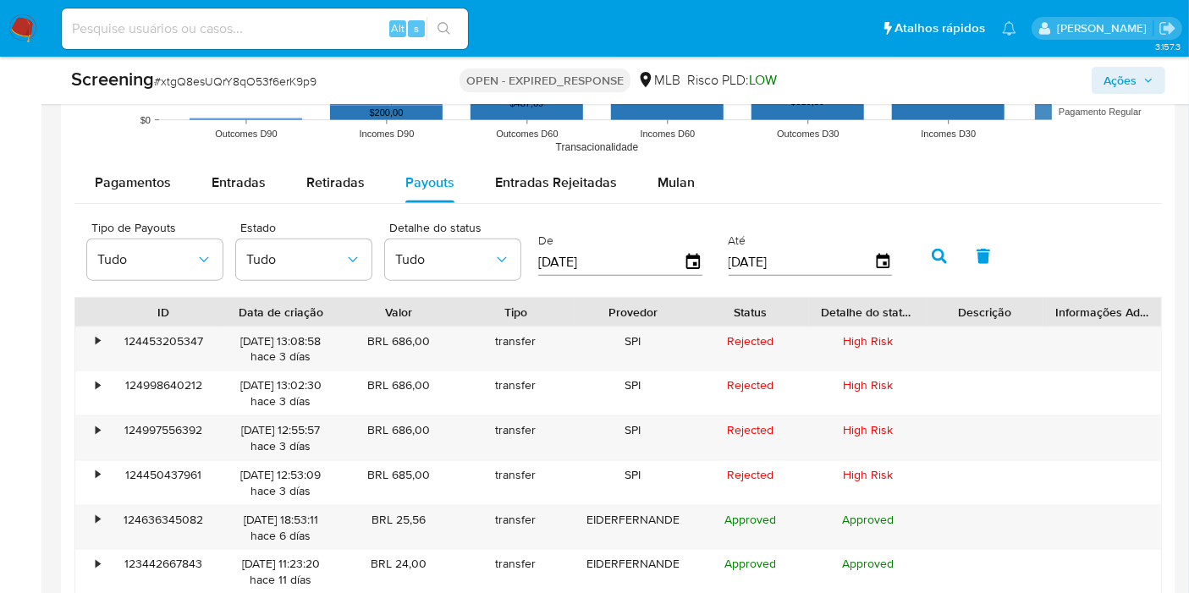
scroll to position [2089, 0]
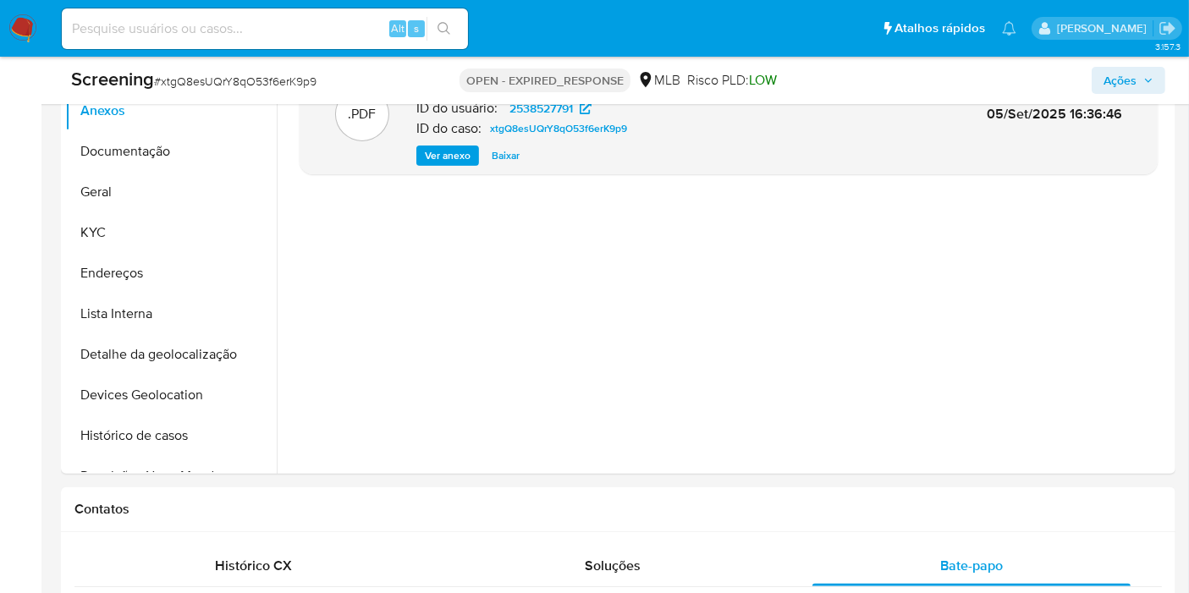
scroll to position [585, 0]
click at [120, 176] on button "Geral" at bounding box center [164, 192] width 198 height 41
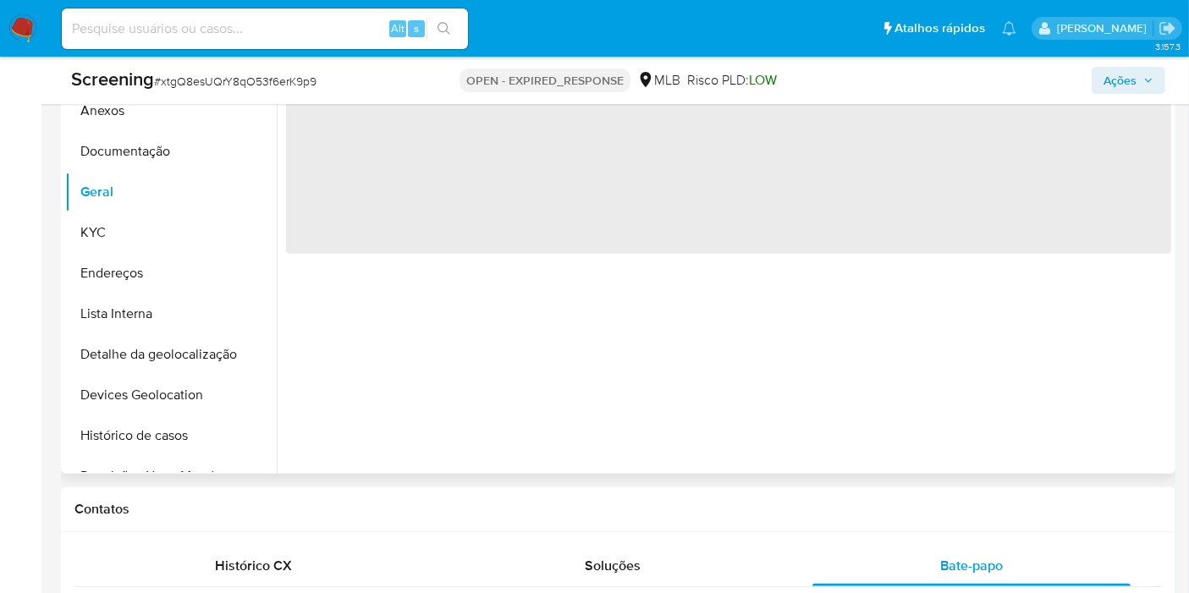
scroll to position [491, 0]
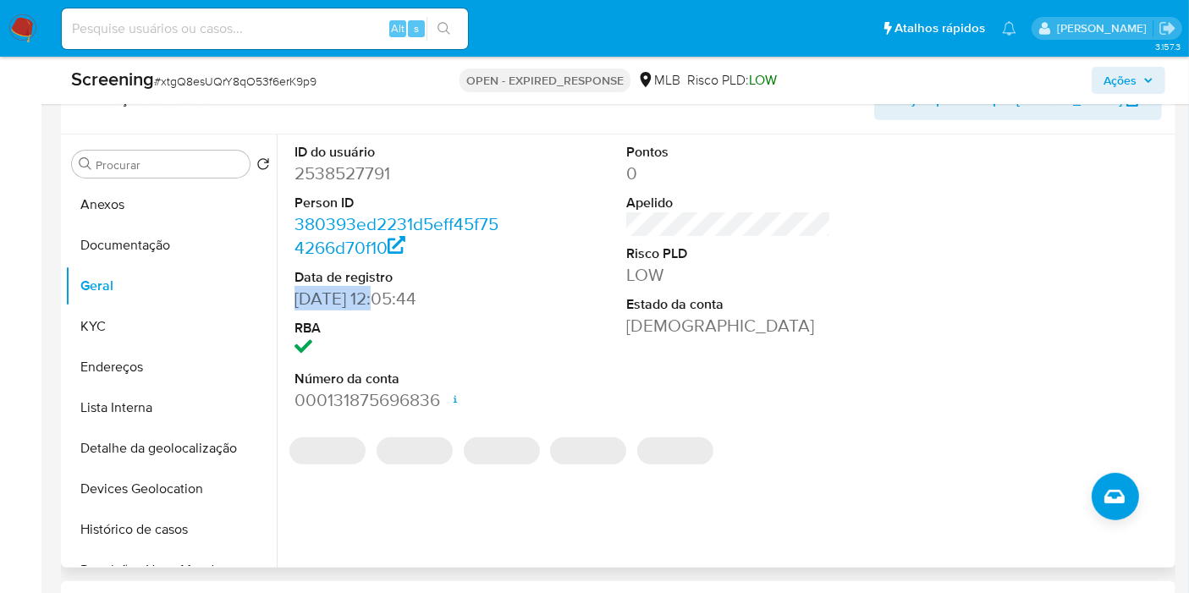
drag, startPoint x: 387, startPoint y: 301, endPoint x: 297, endPoint y: 299, distance: 89.8
click at [297, 299] on dd "[DATE] 12:05:44" at bounding box center [397, 299] width 205 height 24
copy dd "[DATE]"
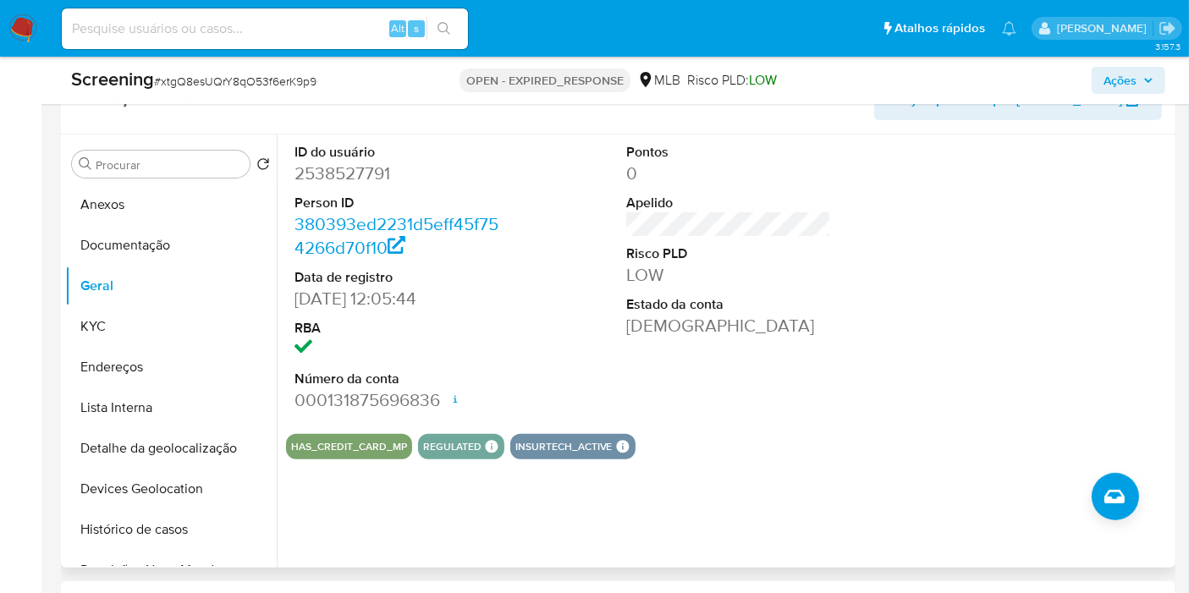
click at [660, 281] on dd "LOW" at bounding box center [728, 275] width 205 height 24
